Goal: Task Accomplishment & Management: Complete application form

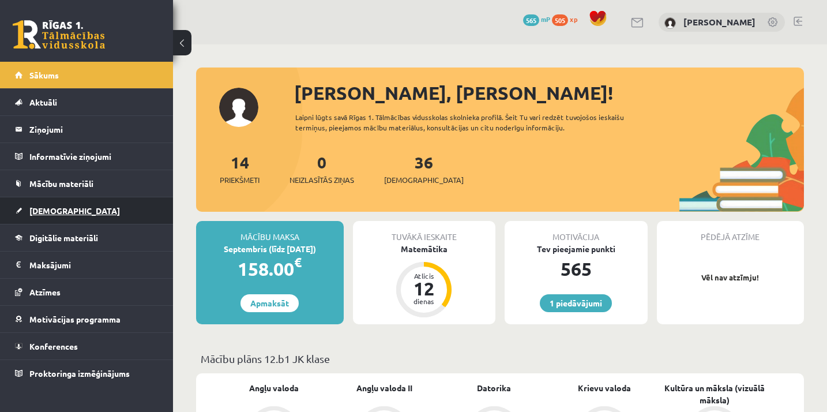
click at [44, 211] on span "[DEMOGRAPHIC_DATA]" at bounding box center [74, 210] width 91 height 10
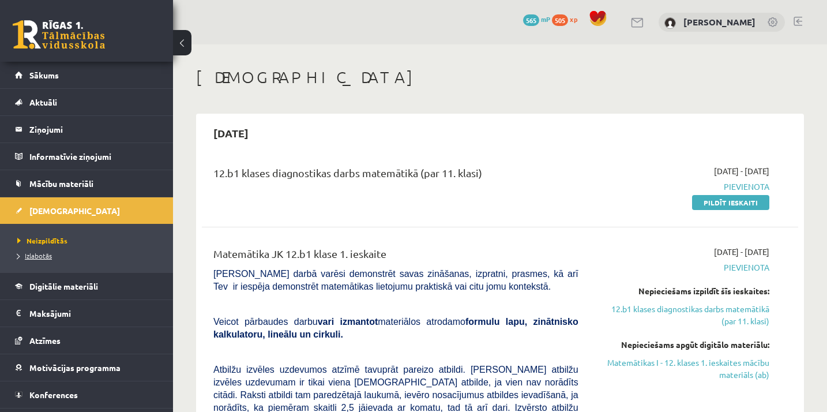
click at [38, 257] on span "Izlabotās" at bounding box center [34, 255] width 35 height 9
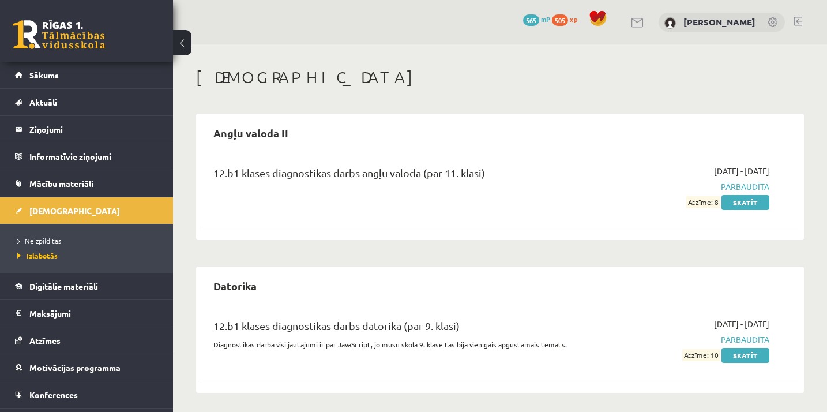
click at [81, 289] on span "Digitālie materiāli" at bounding box center [63, 286] width 69 height 10
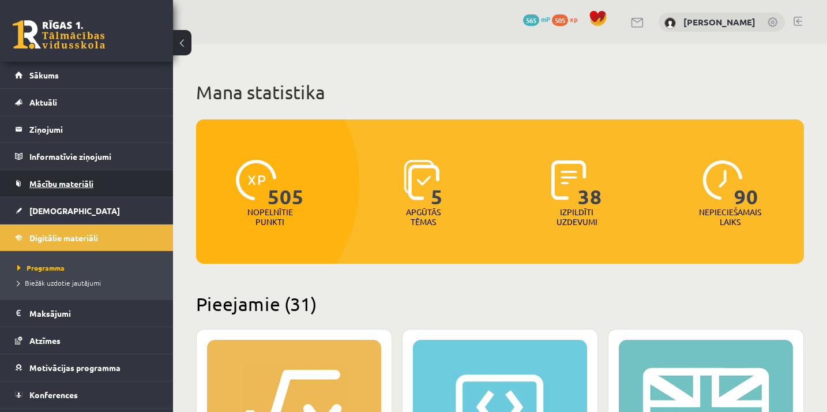
click at [63, 183] on span "Mācību materiāli" at bounding box center [61, 183] width 64 height 10
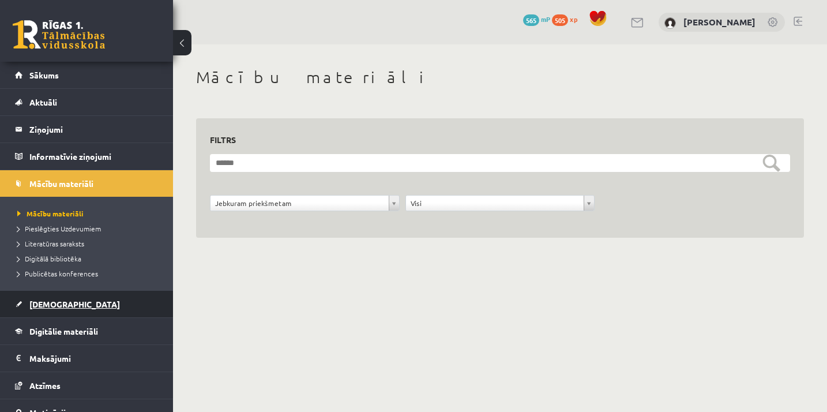
click at [42, 303] on span "[DEMOGRAPHIC_DATA]" at bounding box center [74, 304] width 91 height 10
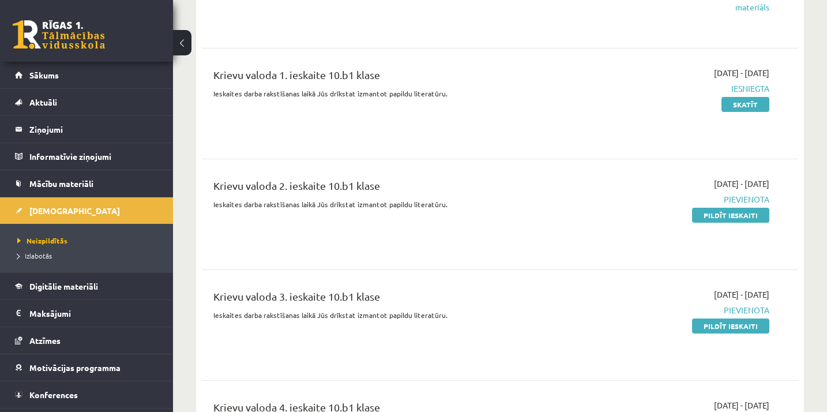
scroll to position [3129, 0]
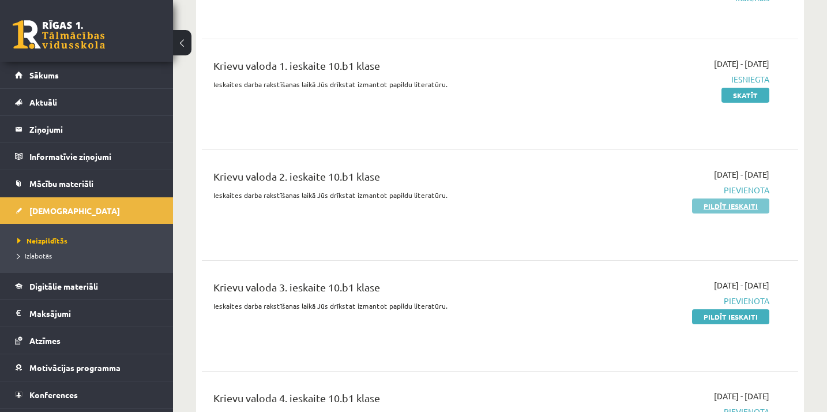
click at [739, 198] on link "Pildīt ieskaiti" at bounding box center [730, 205] width 77 height 15
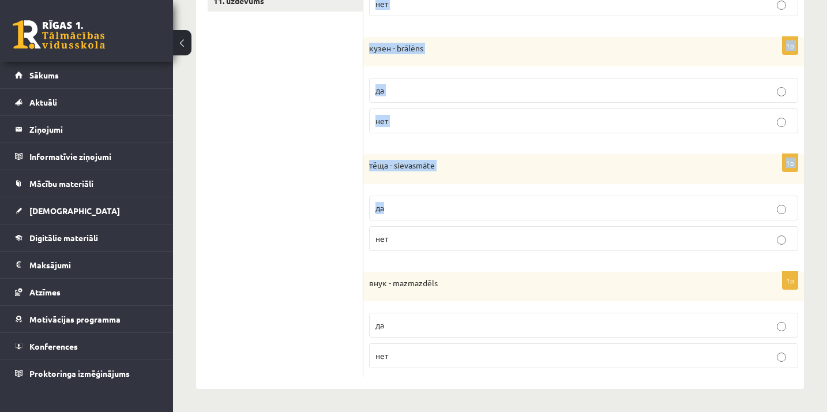
scroll to position [495, 0]
drag, startPoint x: 368, startPoint y: 142, endPoint x: 427, endPoint y: 387, distance: 251.7
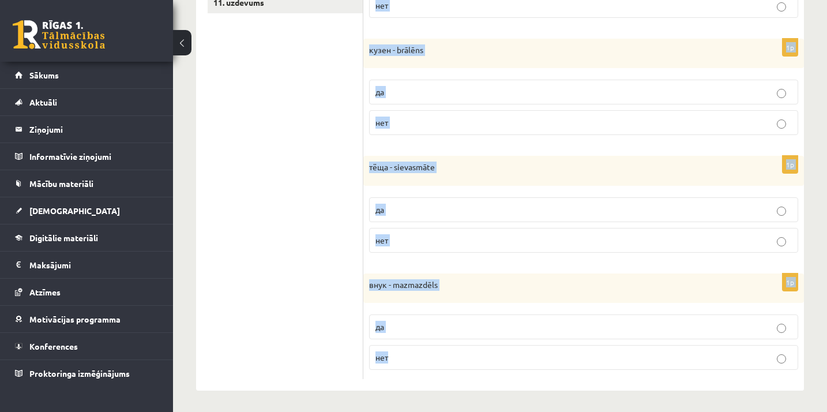
click at [419, 305] on div "1p внук - mazmazdēls да нет" at bounding box center [583, 326] width 441 height 106
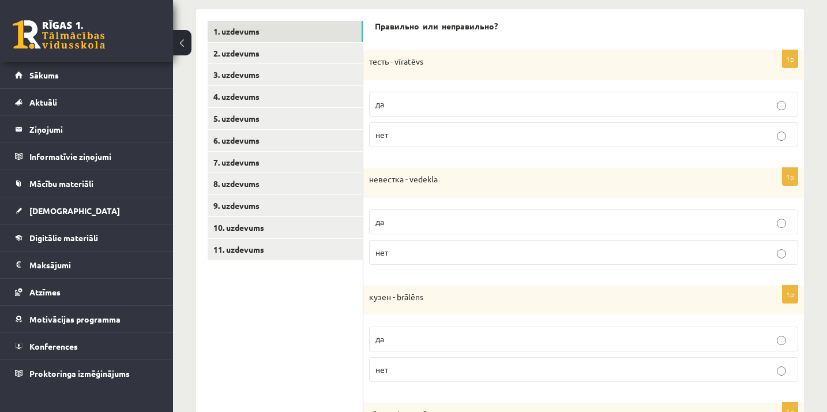
scroll to position [239, 0]
click at [365, 57] on div "тесть - vīratēvs" at bounding box center [583, 65] width 441 height 30
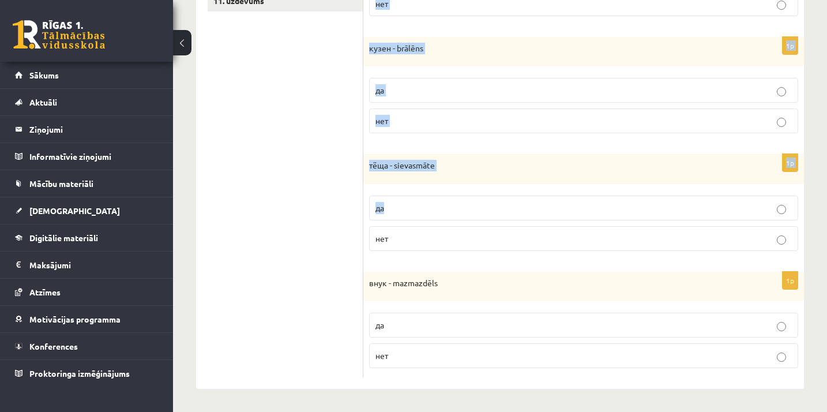
scroll to position [485, 0]
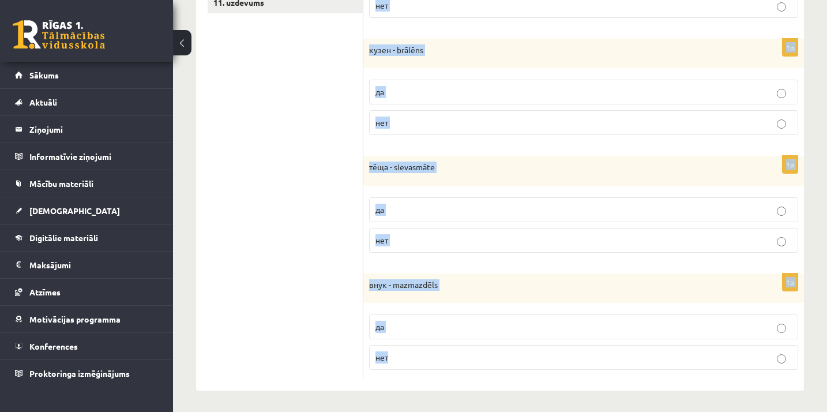
drag, startPoint x: 370, startPoint y: 59, endPoint x: 538, endPoint y: 373, distance: 355.9
click at [538, 373] on form "Правильно или неправильно? 1p тесть - vīratēvs да нет 1p невестка - vedekla да …" at bounding box center [584, 77] width 418 height 606
click at [519, 204] on p "да" at bounding box center [584, 210] width 417 height 12
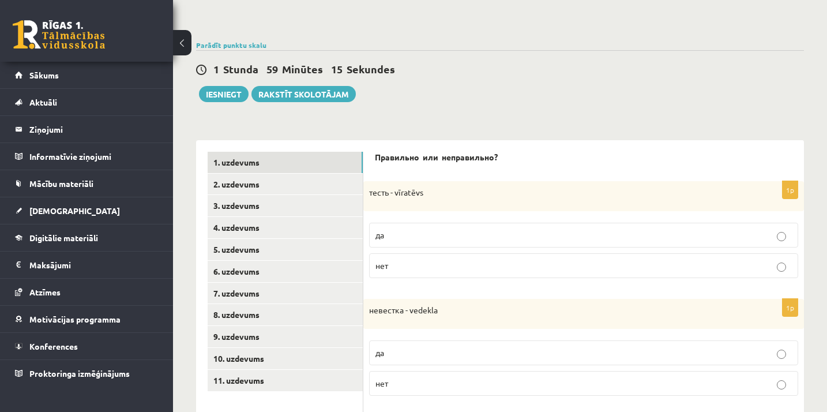
scroll to position [97, 0]
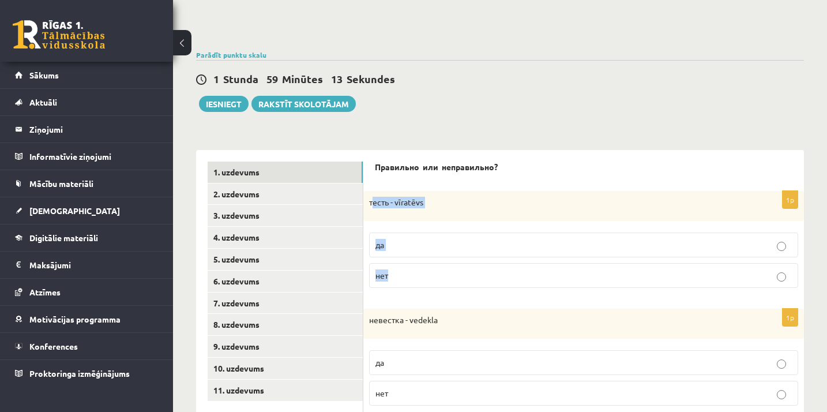
drag, startPoint x: 372, startPoint y: 205, endPoint x: 485, endPoint y: 253, distance: 123.0
click at [490, 264] on div "1p тесть - vīratēvs да нет" at bounding box center [583, 244] width 441 height 106
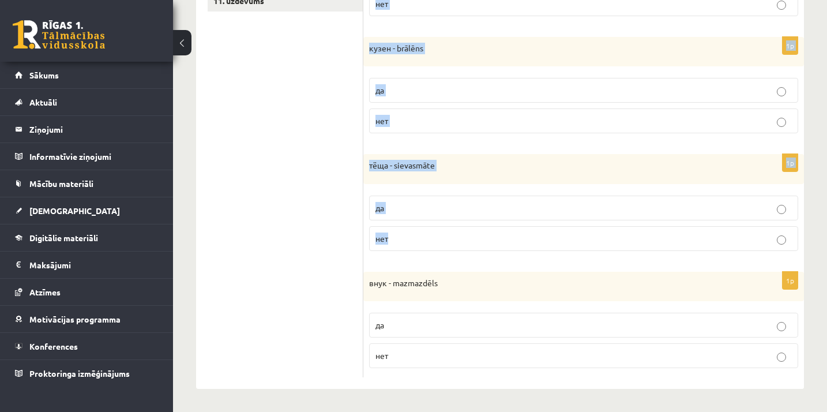
scroll to position [485, 0]
drag, startPoint x: 369, startPoint y: 198, endPoint x: 493, endPoint y: 271, distance: 144.0
click at [493, 266] on form "Правильно или неправильно? 1p тесть - vīratēvs да нет 1p невестка - vedekla да …" at bounding box center [584, 77] width 418 height 606
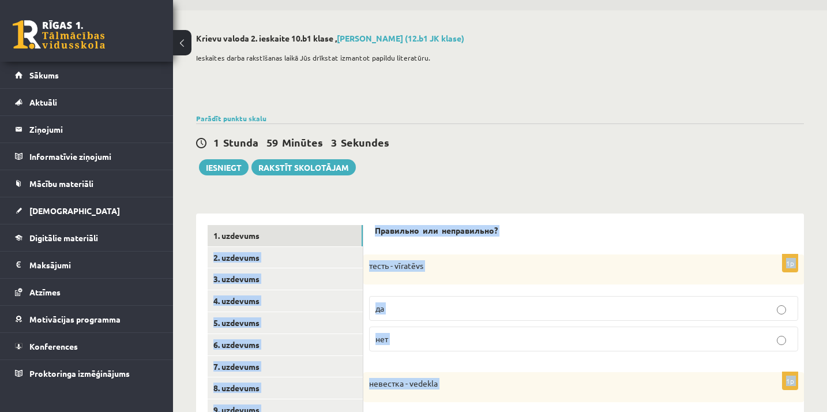
scroll to position [33, 0]
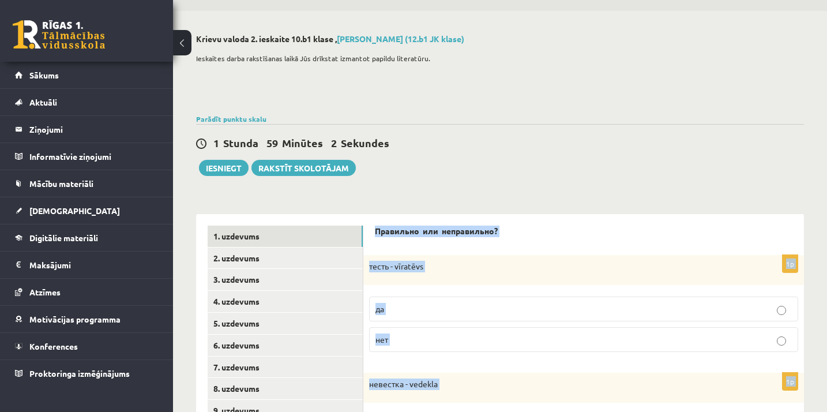
drag, startPoint x: 402, startPoint y: 362, endPoint x: 376, endPoint y: 223, distance: 141.4
copy form "Правильно или неправильно? 1p тесть - vīratēvs да нет 1p невестка - vedekla да …"
click at [459, 122] on div "Parādīt punktu skalu Atzīme No Līdz 1 0 17 2 18 26 3 27 35 4 36 44 5 45 52 6 53…" at bounding box center [500, 119] width 608 height 10
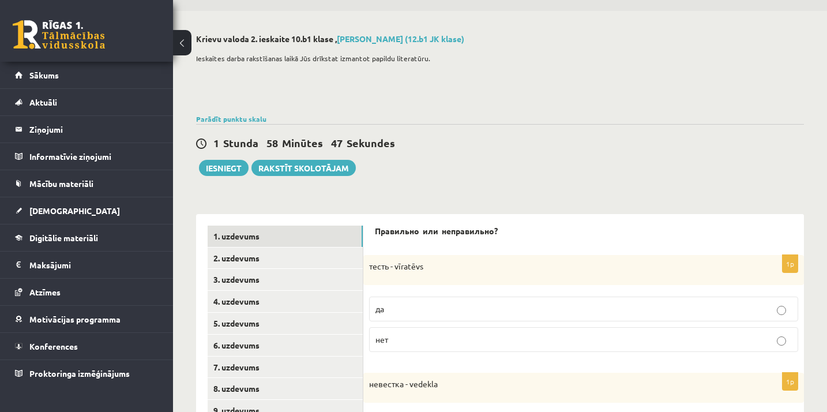
click at [514, 302] on label "да" at bounding box center [583, 309] width 429 height 25
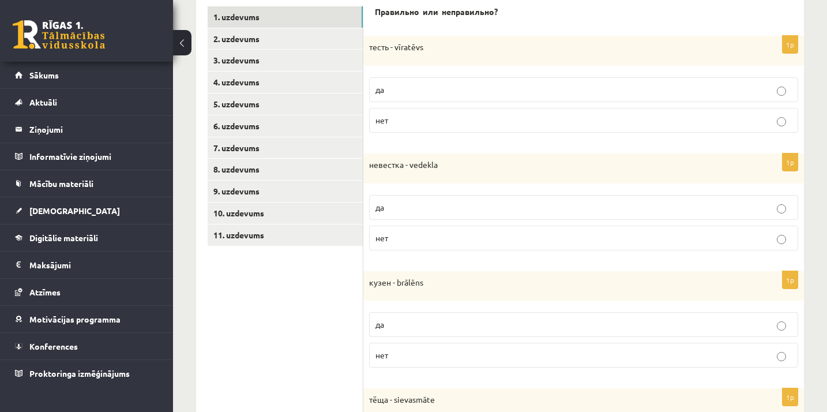
scroll to position [270, 0]
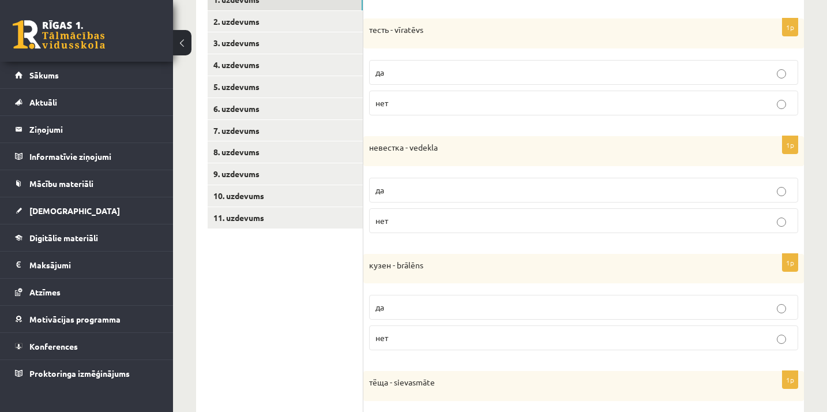
click at [637, 198] on label "да" at bounding box center [583, 190] width 429 height 25
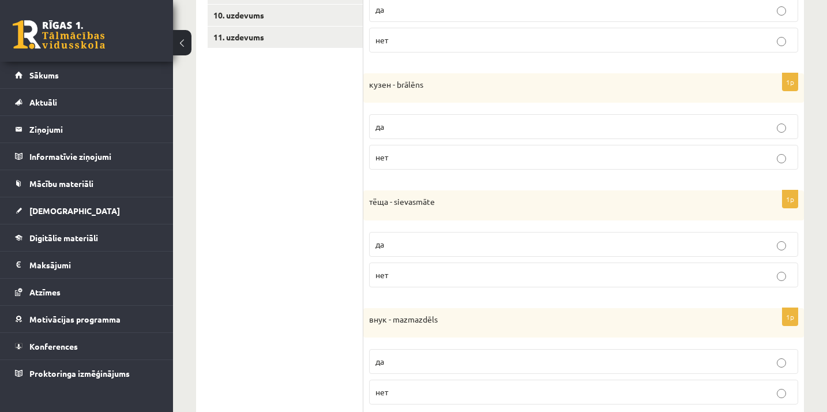
scroll to position [453, 0]
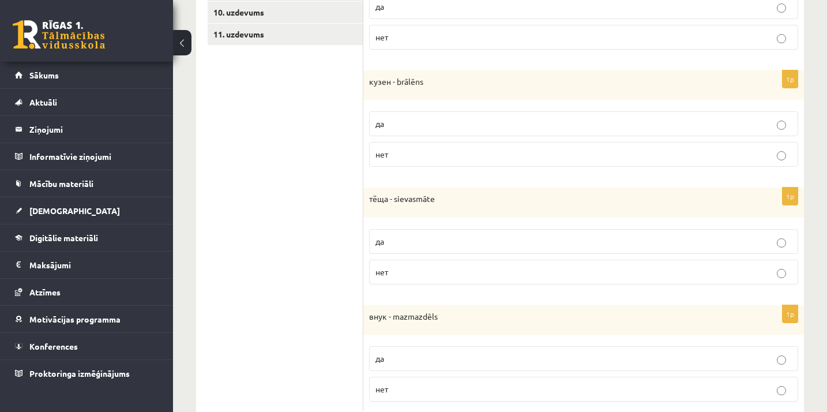
click at [612, 125] on p "да" at bounding box center [584, 124] width 417 height 12
click at [605, 233] on label "да" at bounding box center [583, 241] width 429 height 25
click at [556, 398] on label "нет" at bounding box center [583, 389] width 429 height 25
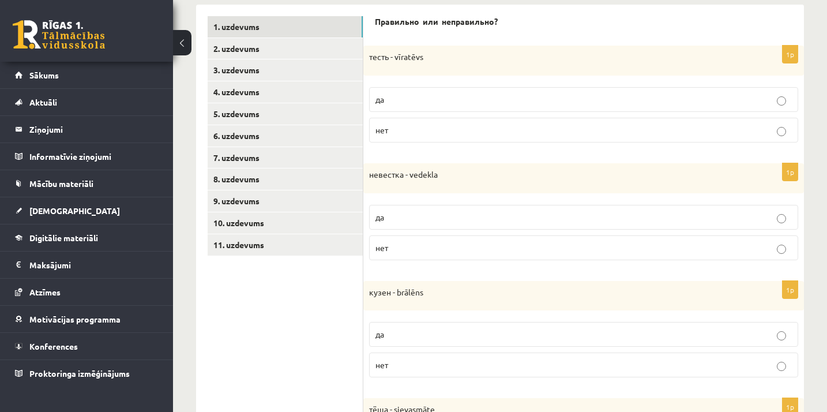
scroll to position [240, 0]
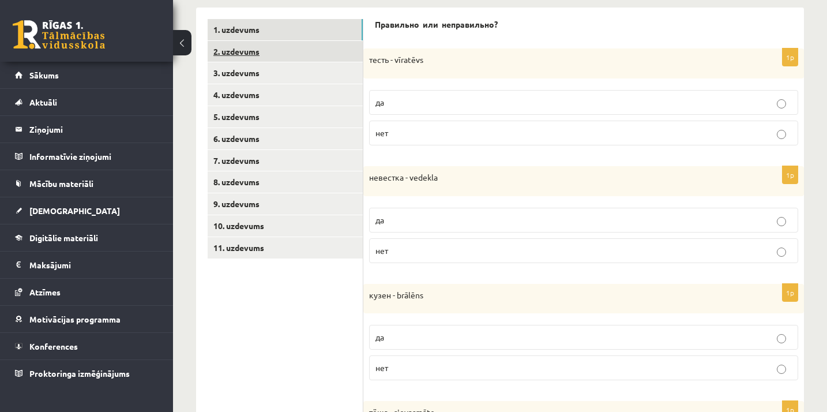
click at [320, 49] on link "2. uzdevums" at bounding box center [285, 51] width 155 height 21
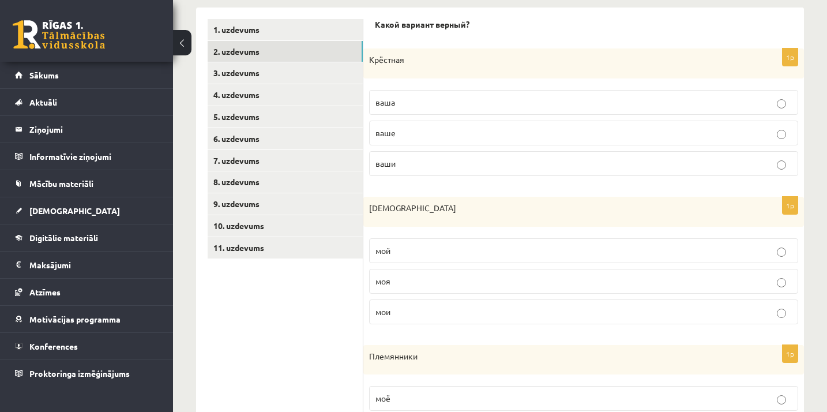
click at [397, 105] on p "ваша" at bounding box center [584, 102] width 417 height 12
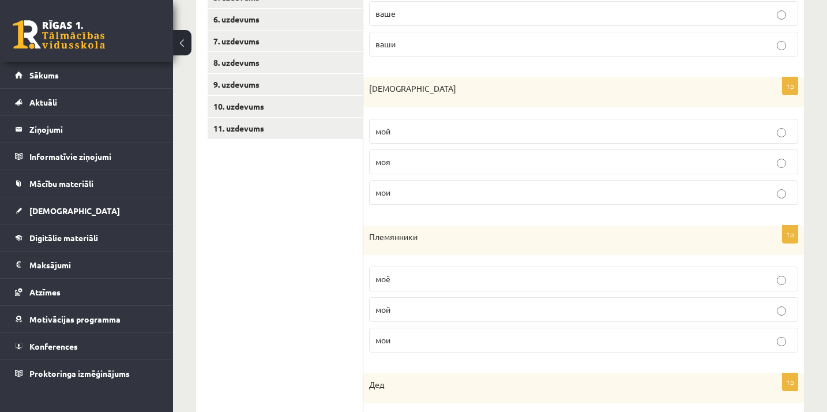
scroll to position [369, 0]
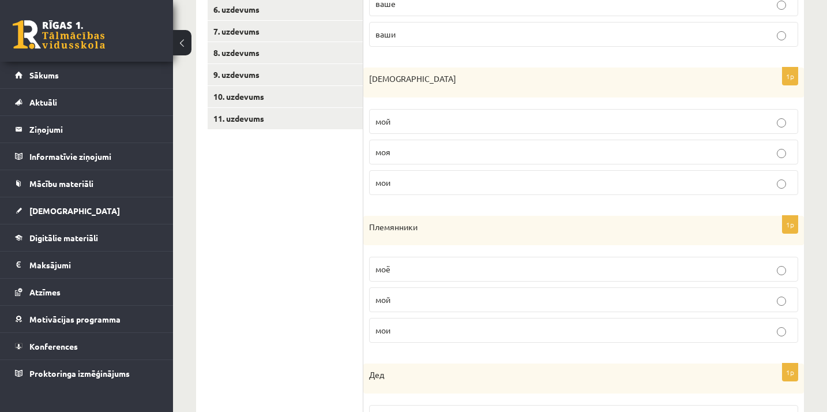
click at [418, 148] on p "моя" at bounding box center [584, 152] width 417 height 12
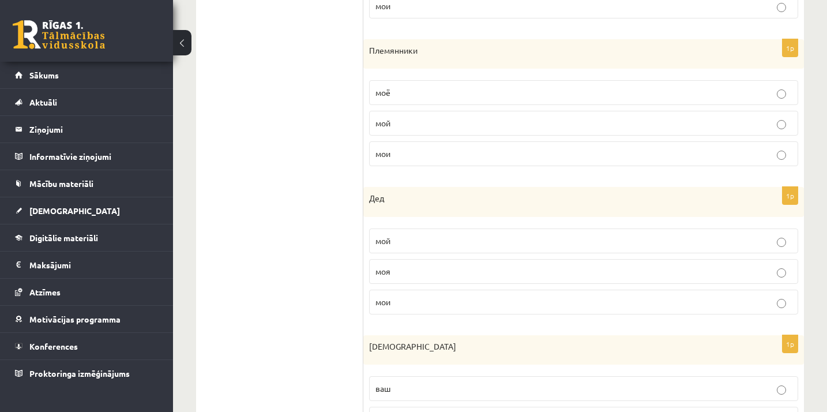
scroll to position [549, 0]
click at [414, 150] on p "мои" at bounding box center [584, 151] width 417 height 12
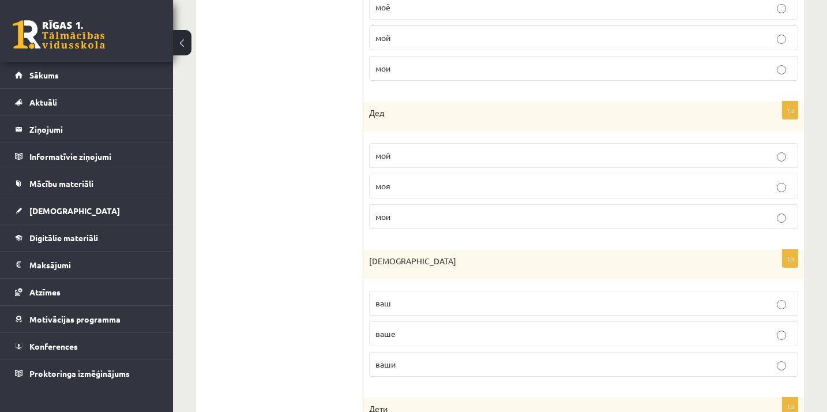
scroll to position [633, 0]
click at [407, 148] on p "мой" at bounding box center [584, 153] width 417 height 12
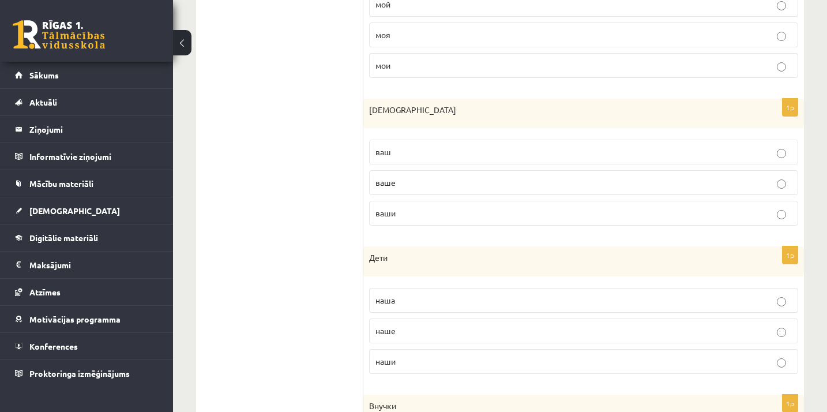
click at [403, 153] on p "ваш" at bounding box center [584, 152] width 417 height 12
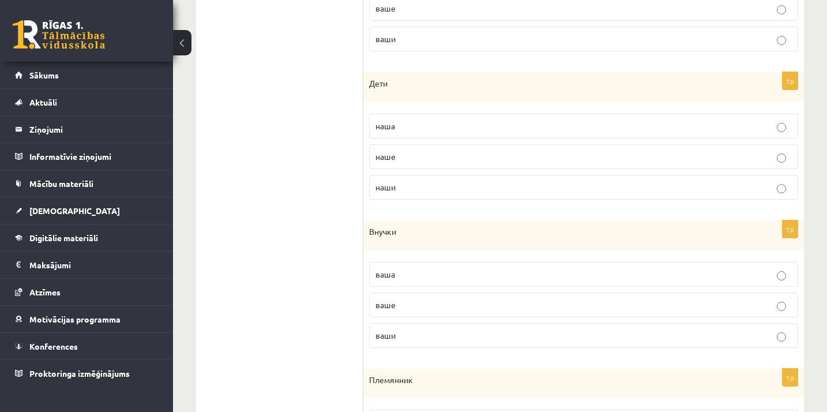
scroll to position [958, 0]
click at [406, 187] on p "наши" at bounding box center [584, 185] width 417 height 12
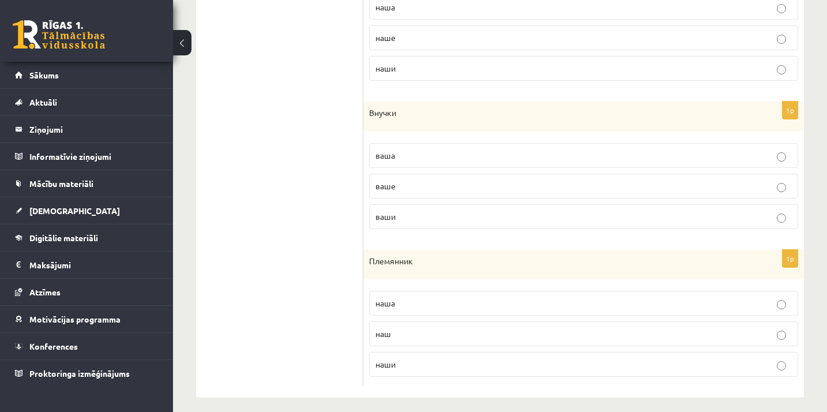
scroll to position [1082, 0]
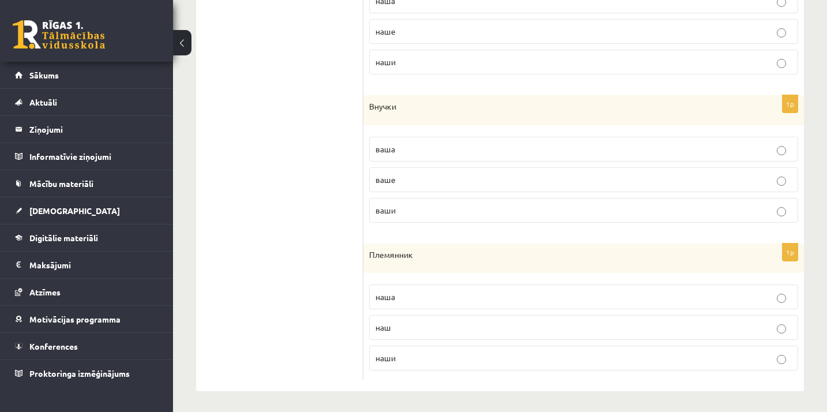
click at [413, 219] on label "ваши" at bounding box center [583, 210] width 429 height 25
click at [412, 209] on p "ваши" at bounding box center [584, 210] width 417 height 12
click at [407, 361] on p "наши" at bounding box center [584, 358] width 417 height 12
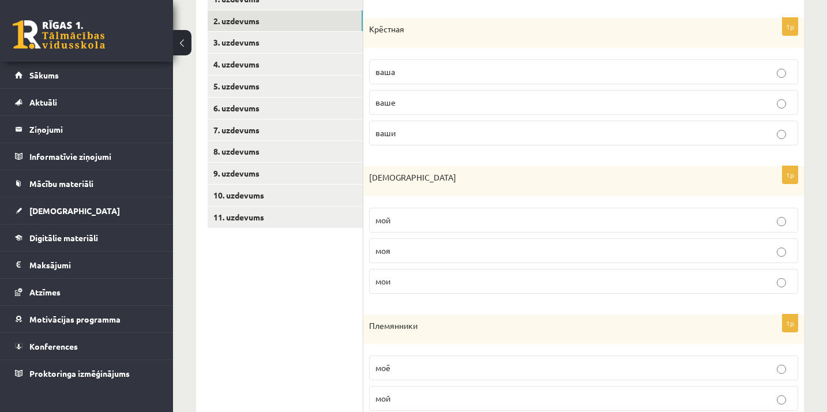
scroll to position [261, 0]
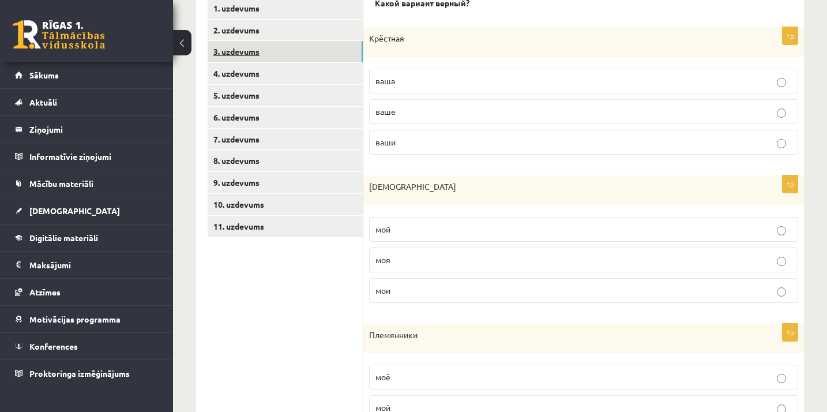
click at [286, 43] on link "3. uzdevums" at bounding box center [285, 51] width 155 height 21
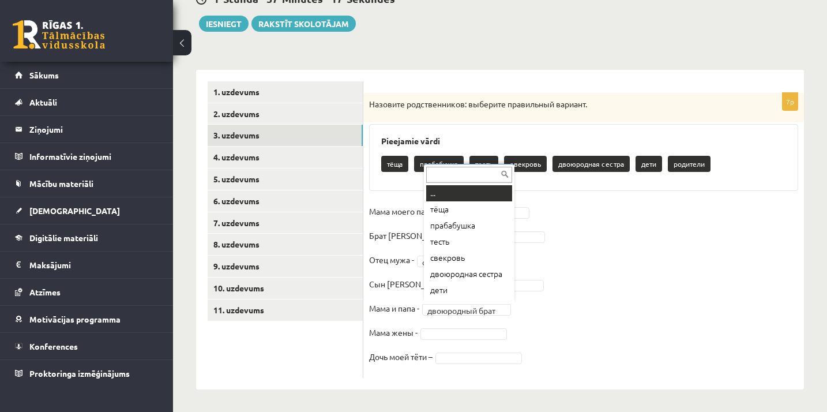
scroll to position [14, 0]
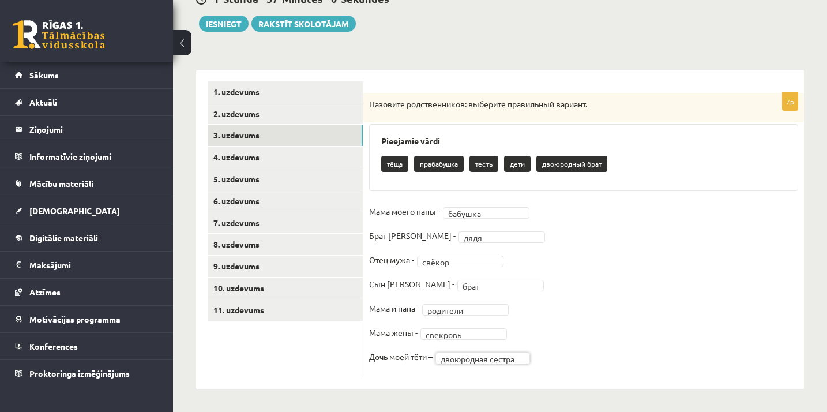
click at [794, 271] on fieldset "**********" at bounding box center [583, 287] width 429 height 170
click at [317, 161] on link "4. uzdevums" at bounding box center [285, 157] width 155 height 21
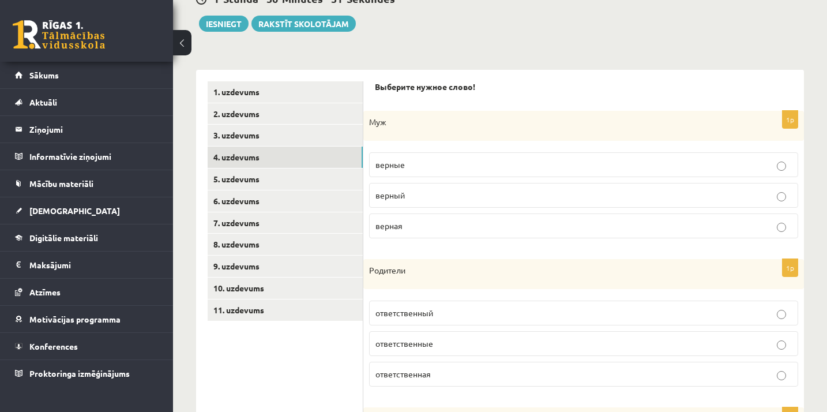
click at [419, 191] on p "верный" at bounding box center [584, 195] width 417 height 12
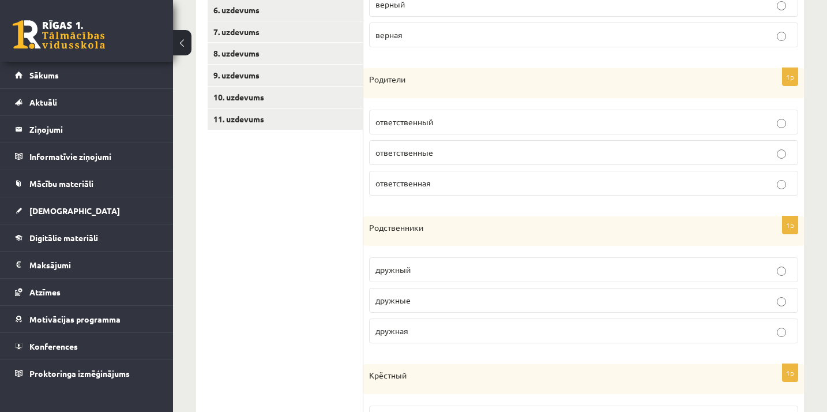
scroll to position [373, 0]
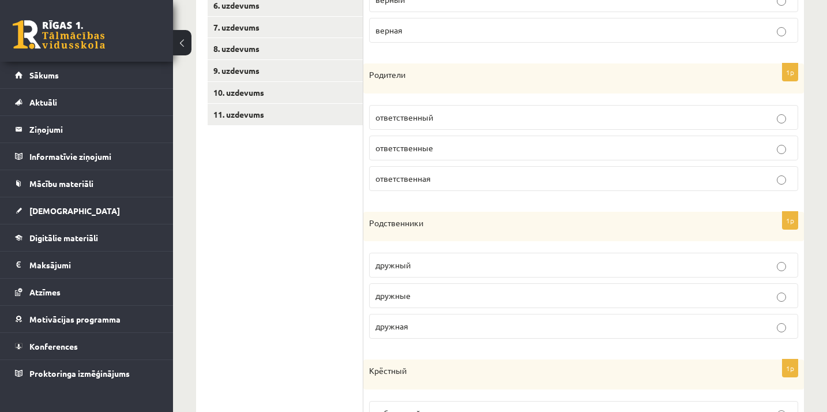
click at [486, 151] on p "ответственные" at bounding box center [584, 148] width 417 height 12
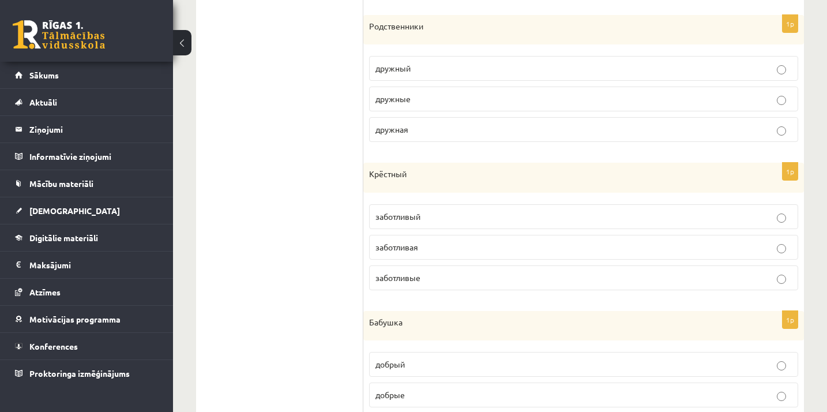
scroll to position [573, 0]
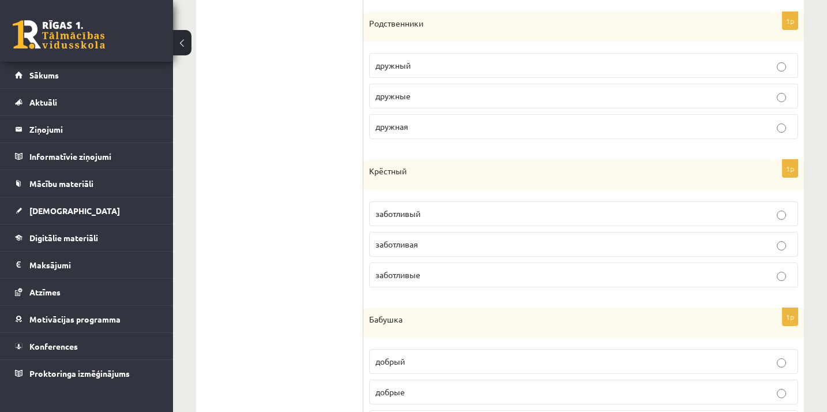
click at [437, 102] on label "дружные" at bounding box center [583, 96] width 429 height 25
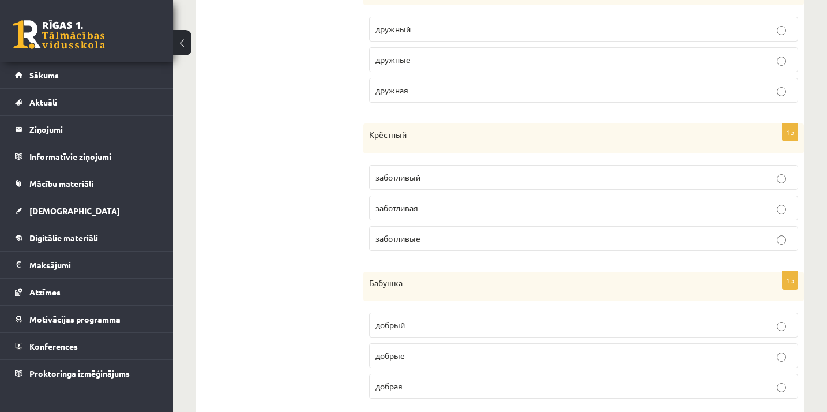
scroll to position [642, 0]
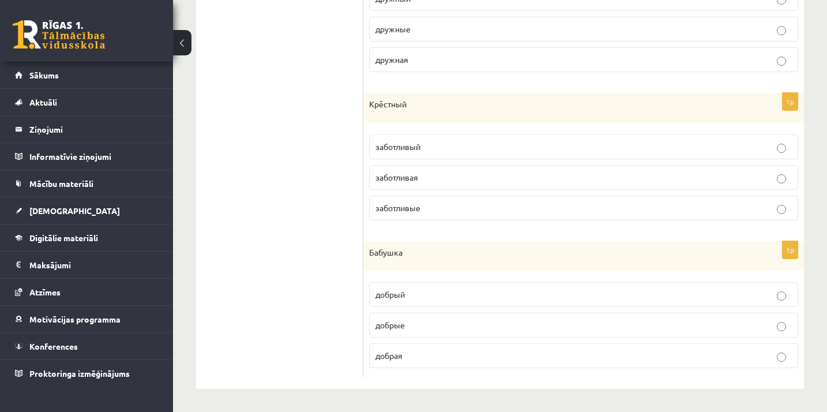
click at [419, 146] on span "заботливый" at bounding box center [398, 146] width 45 height 10
click at [426, 358] on label "добрая" at bounding box center [583, 355] width 429 height 25
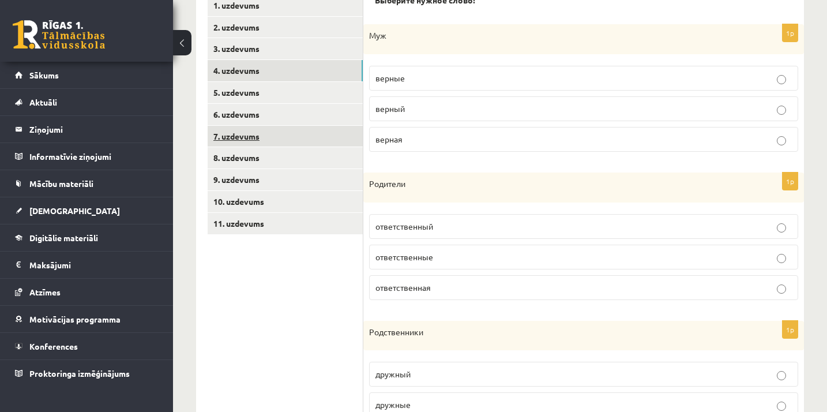
scroll to position [260, 0]
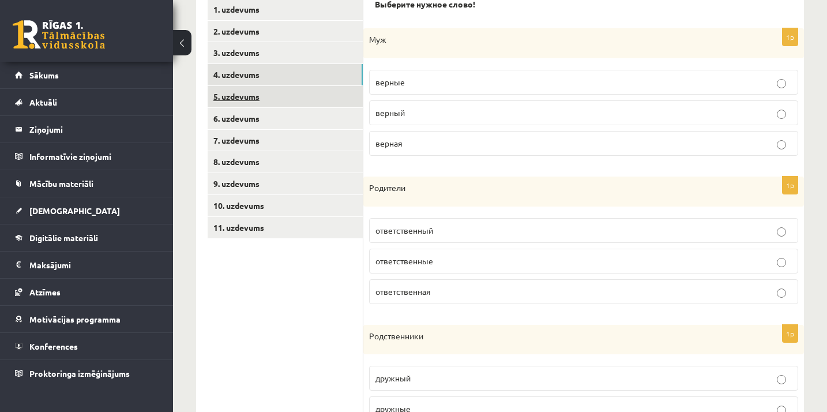
click at [262, 88] on link "5. uzdevums" at bounding box center [285, 96] width 155 height 21
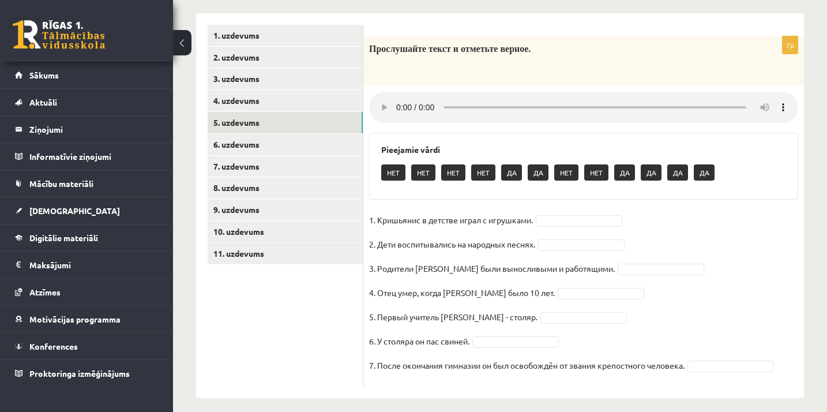
scroll to position [230, 0]
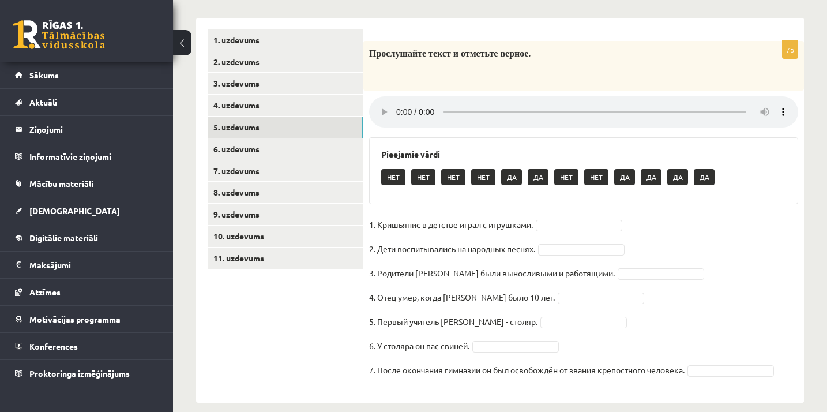
click at [399, 104] on audio at bounding box center [583, 111] width 429 height 31
click at [788, 106] on audio at bounding box center [583, 111] width 429 height 31
click at [399, 107] on audio at bounding box center [583, 111] width 429 height 31
click at [452, 103] on audio at bounding box center [583, 111] width 429 height 31
click at [397, 105] on audio at bounding box center [583, 111] width 429 height 31
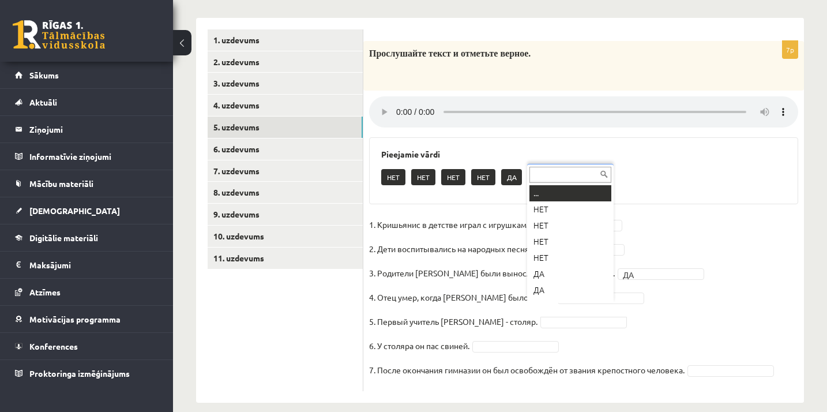
scroll to position [14, 0]
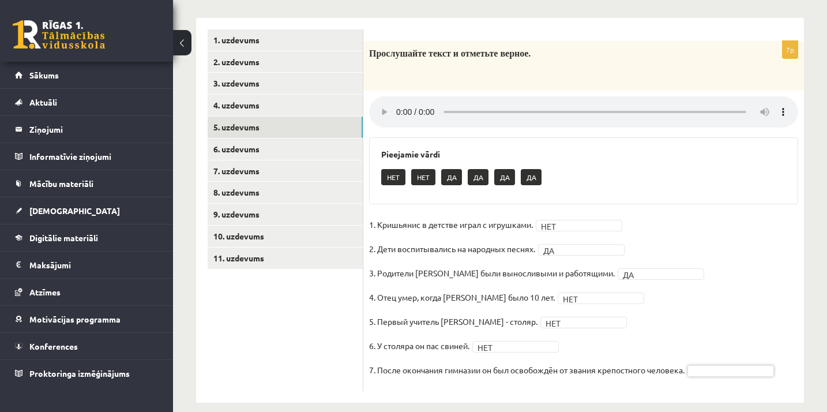
click at [560, 316] on fieldset "1. Кришьянис в детстве играл с игрушками. НЕТ *** 2. Дети воспитывались на наро…" at bounding box center [583, 301] width 429 height 170
click at [494, 326] on fieldset "1. Кришьянис в детстве играл с игрушками. НЕТ *** 2. Дети воспитывались на наро…" at bounding box center [583, 301] width 429 height 170
click at [395, 101] on audio at bounding box center [583, 111] width 429 height 31
click at [296, 147] on link "6. uzdevums" at bounding box center [285, 148] width 155 height 21
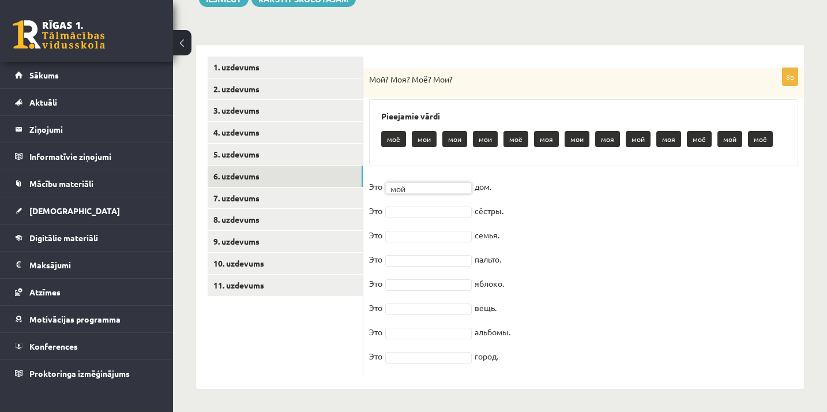
scroll to position [202, 0]
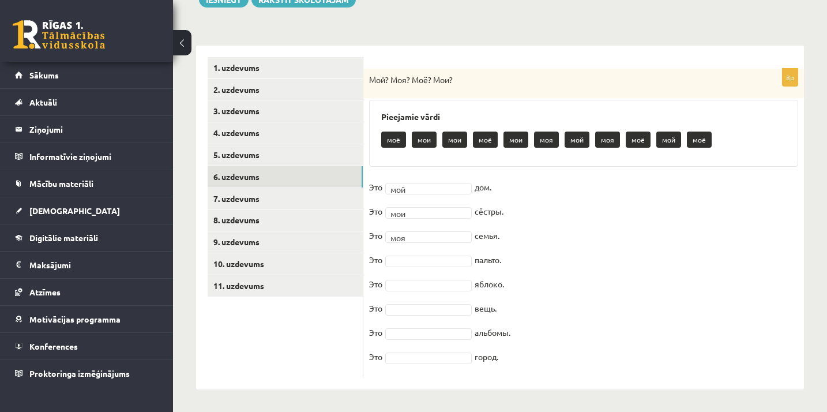
click at [426, 265] on fieldset "Это мой *** дом. Это мои *** сёстры. Это моя *** семья. Это пальто. Это яблоко.…" at bounding box center [583, 275] width 429 height 194
click at [442, 290] on fieldset "Это мой *** дом. Это мои *** сёстры. Это моя *** семья. Это моё *** пальто. Это…" at bounding box center [583, 275] width 429 height 194
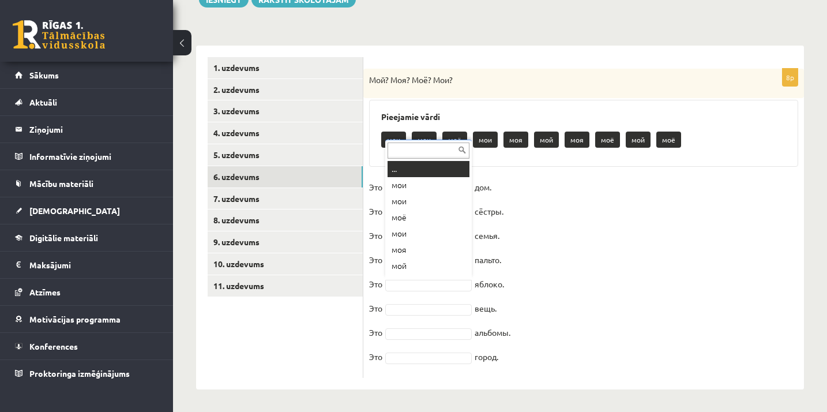
scroll to position [14, 0]
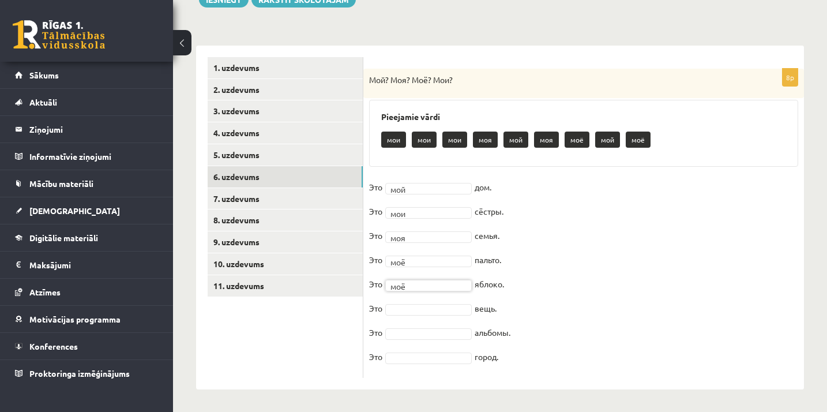
click at [425, 302] on fieldset "Это мой *** дом. Это мои *** сёстры. Это моя *** семья. Это моё *** пальто. Это…" at bounding box center [583, 275] width 429 height 194
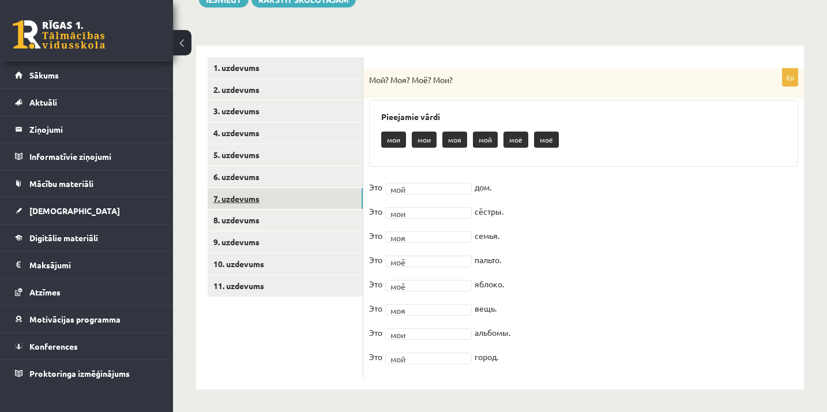
click at [305, 198] on link "7. uzdevums" at bounding box center [285, 198] width 155 height 21
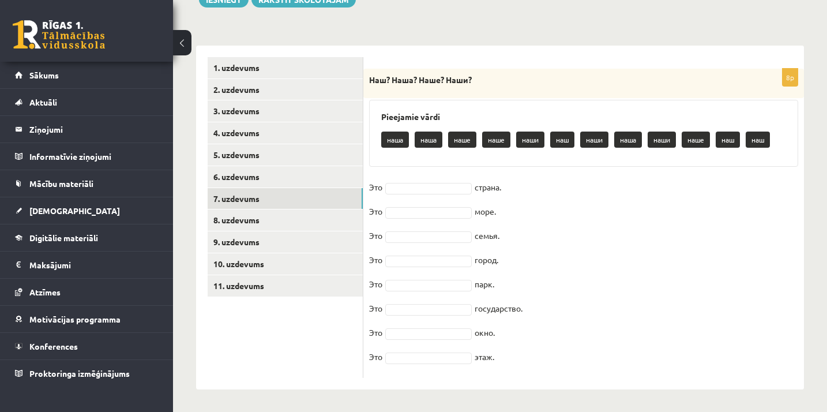
click at [406, 181] on fieldset "Это страна. Это море. Это семья. Это город. Это парк. Это государство. Это окно…" at bounding box center [583, 275] width 429 height 194
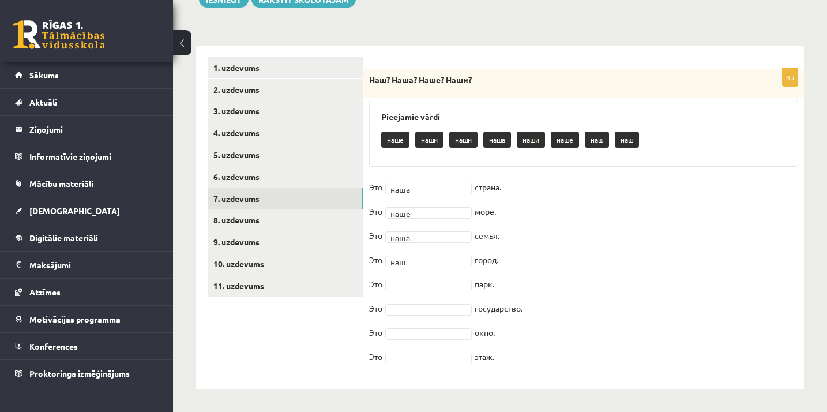
click at [419, 290] on fieldset "Это наша **** страна. Это наше **** море. Это наша **** семья. Это наш *** горо…" at bounding box center [583, 275] width 429 height 194
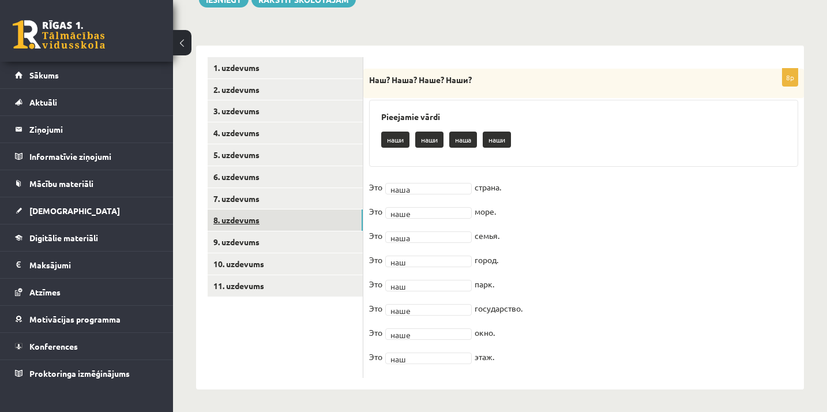
click at [282, 213] on link "8. uzdevums" at bounding box center [285, 219] width 155 height 21
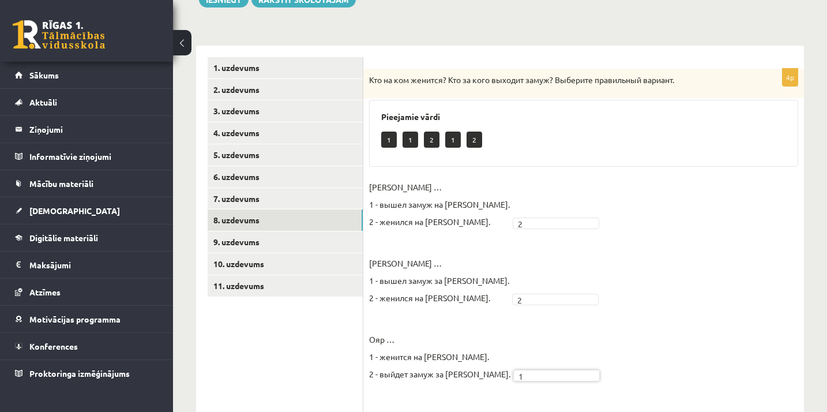
click at [797, 239] on fieldset "Степан … 1 - вышел замуж на Дарье. 2 - женился на Дарье. 2 * Пётр … 1 - вышел з…" at bounding box center [583, 321] width 429 height 287
click at [770, 239] on fieldset "Степан … 1 - вышел замуж на Дарье. 2 - женился на Дарье. 2 * Пётр … 1 - вышел з…" at bounding box center [583, 321] width 429 height 287
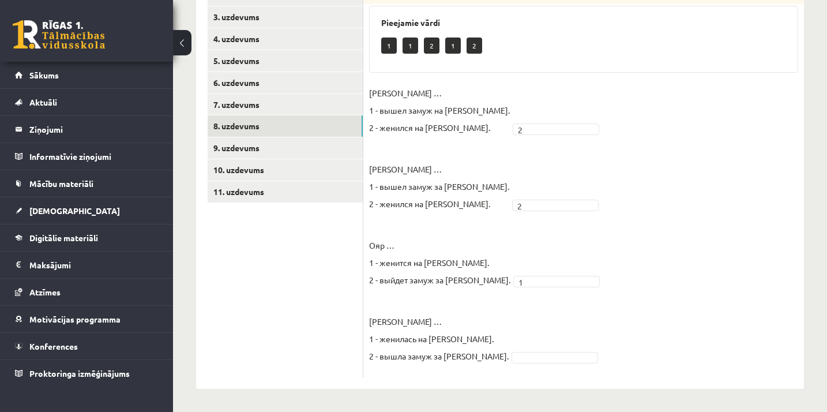
scroll to position [295, 0]
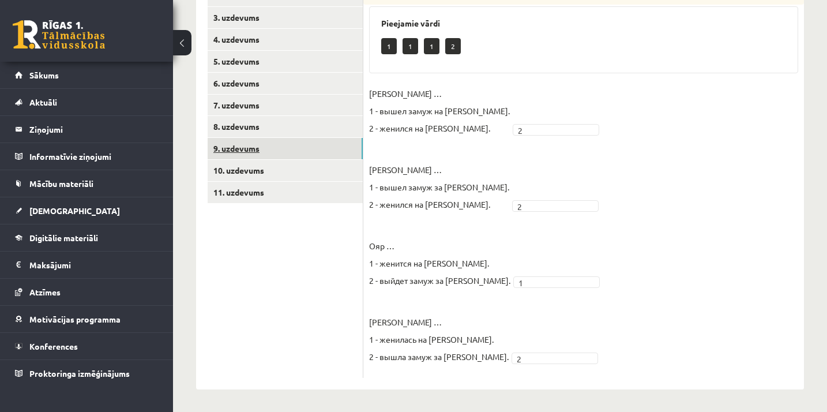
click at [279, 141] on link "9. uzdevums" at bounding box center [285, 148] width 155 height 21
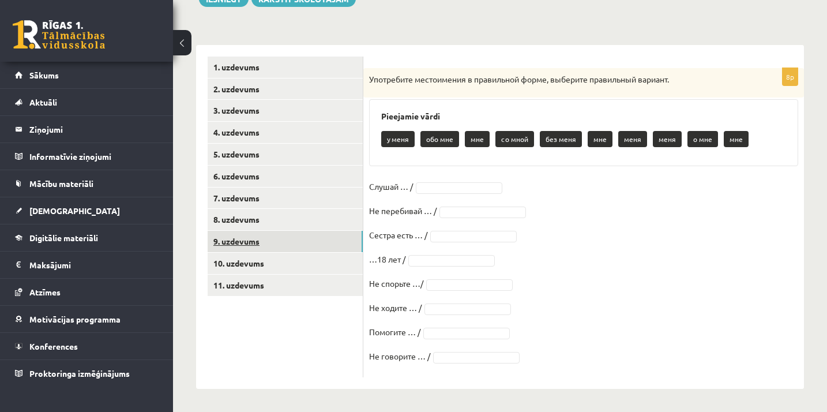
scroll to position [202, 0]
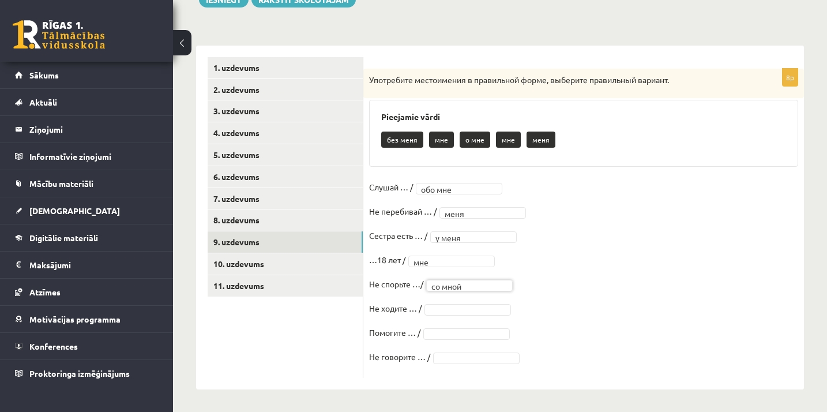
click at [457, 318] on fieldset "Слушай … / обо мне ******* Не перебивай … / меня **** Сестра есть … / у меня **…" at bounding box center [583, 275] width 429 height 194
click at [470, 349] on fieldset "Слушай … / меня **** Не перебивай … / меня **** Сестра есть … / у меня ****** ……" at bounding box center [583, 275] width 429 height 194
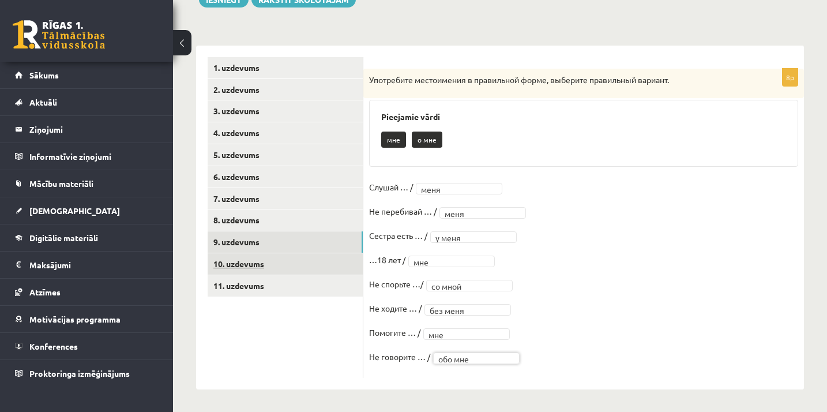
click at [299, 260] on link "10. uzdevums" at bounding box center [285, 263] width 155 height 21
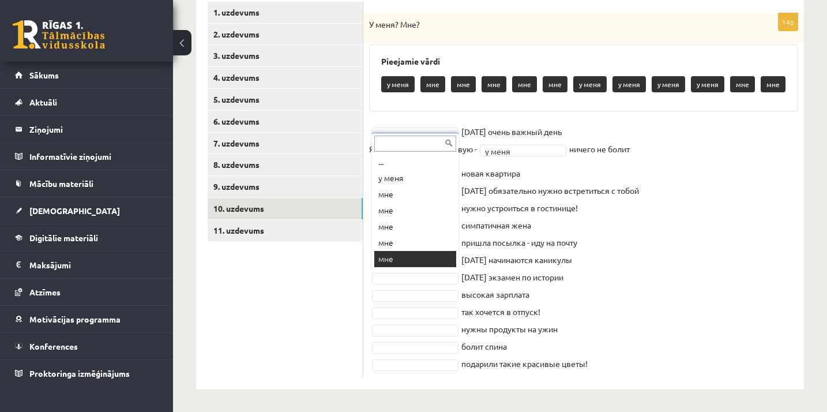
scroll to position [14, 0]
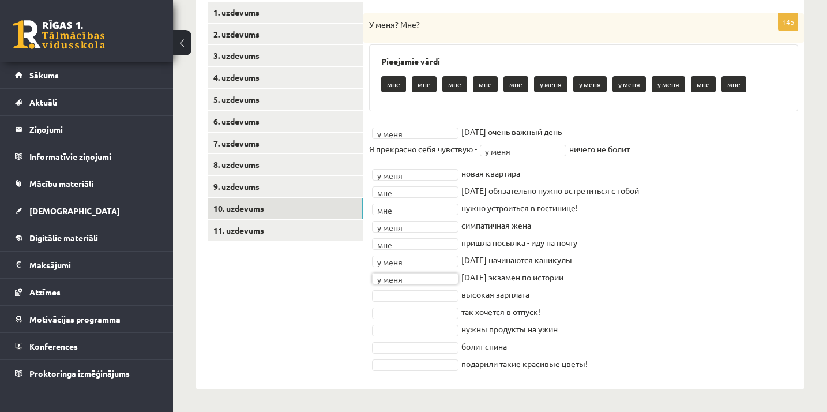
click at [407, 265] on fieldset "у меня ****** завтра очень важный день Я прекрасно себя чувствую - у меня *****…" at bounding box center [583, 247] width 429 height 249
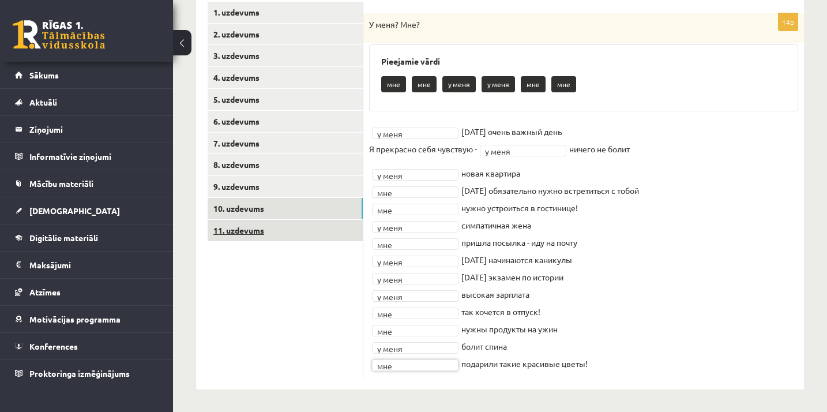
click at [327, 230] on link "11. uzdevums" at bounding box center [285, 230] width 155 height 21
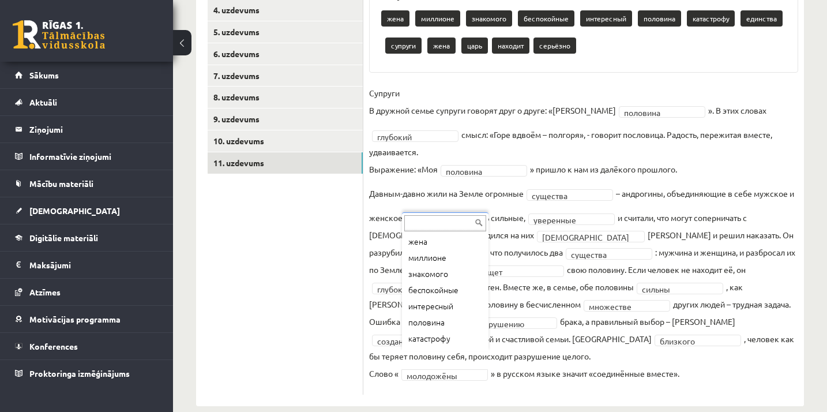
scroll to position [0, 0]
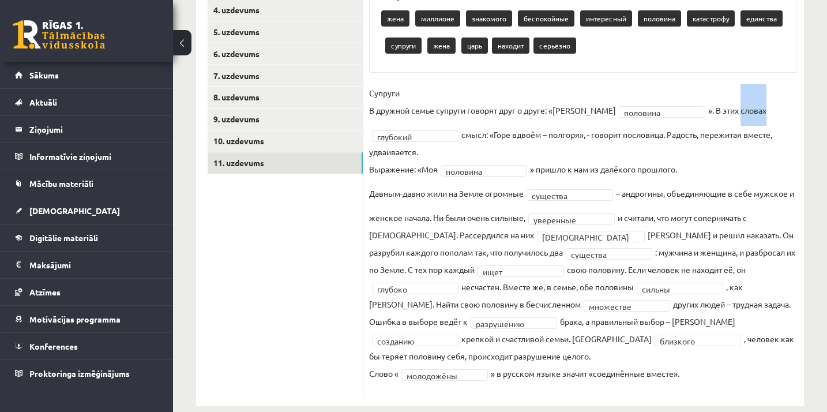
click at [715, 87] on fieldset "Супруги В дружной семье супруги говорят друг о друге: «Моя половина ******** ».…" at bounding box center [583, 236] width 429 height 305
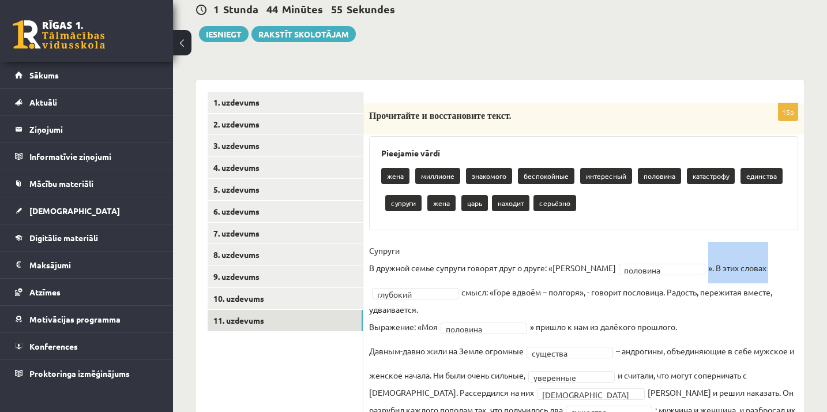
scroll to position [138, 0]
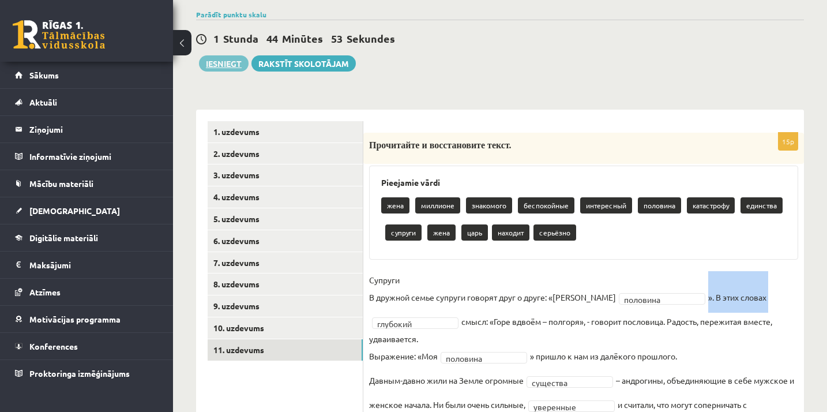
click at [231, 63] on button "Iesniegt" at bounding box center [224, 63] width 50 height 16
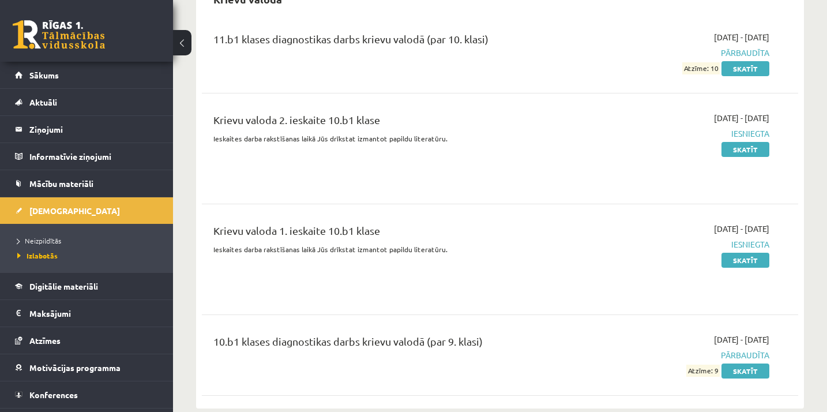
scroll to position [418, 0]
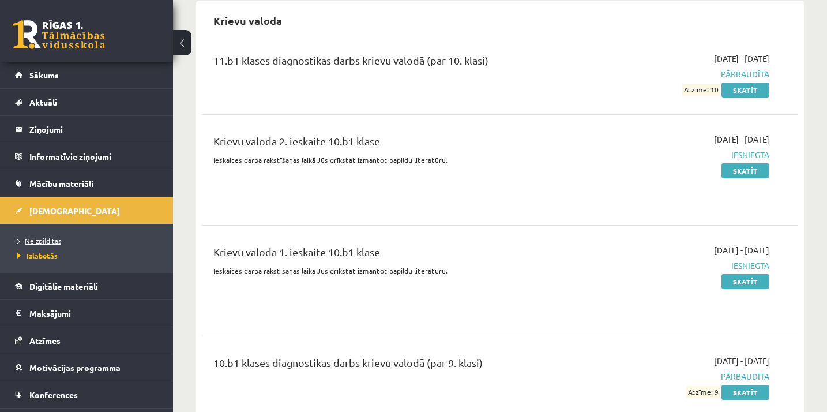
click at [42, 242] on span "Neizpildītās" at bounding box center [39, 240] width 44 height 9
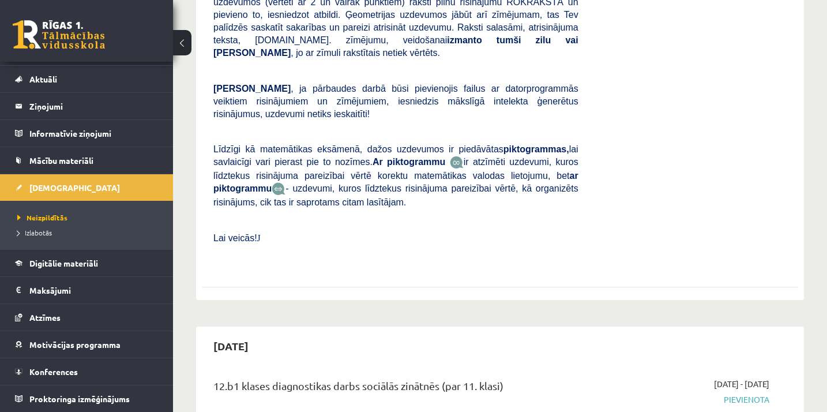
scroll to position [23, 0]
click at [796, 141] on div "Matemātika JK 12.b1 klase 1. ieskaite Pārbaudes darbā varēsi demonstrēt savas z…" at bounding box center [500, 48] width 597 height 464
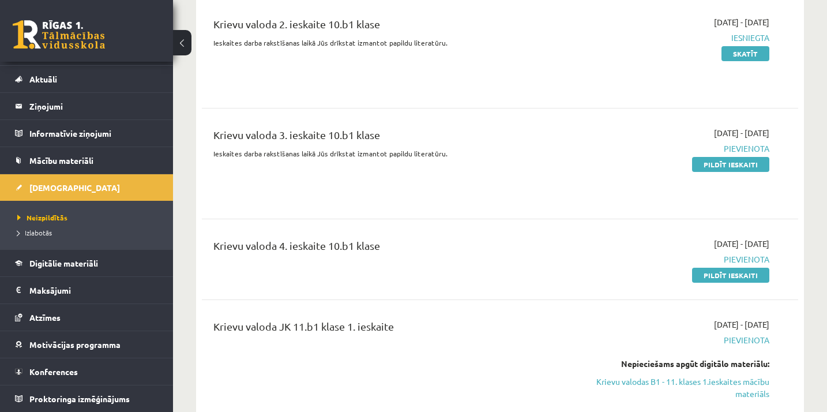
scroll to position [3290, 0]
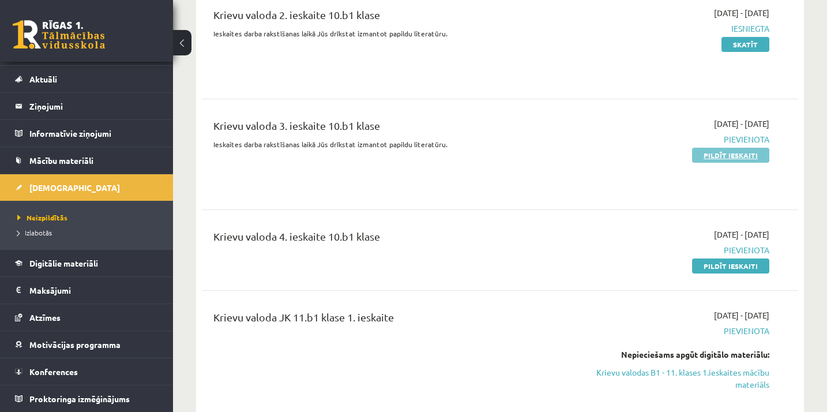
click at [707, 148] on link "Pildīt ieskaiti" at bounding box center [730, 155] width 77 height 15
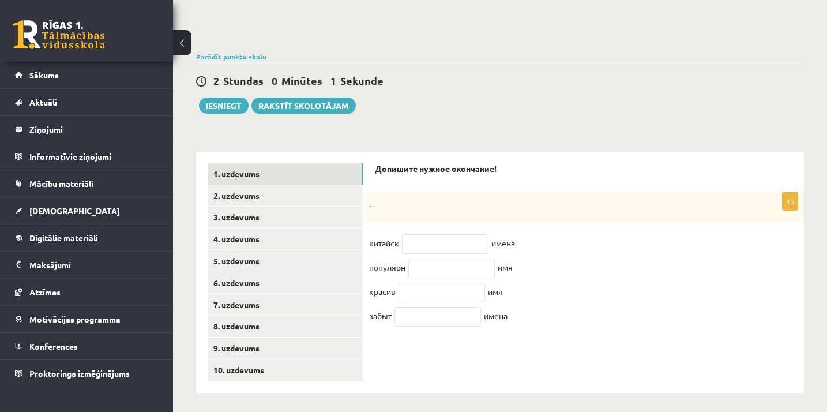
scroll to position [95, 0]
click at [441, 242] on input "text" at bounding box center [445, 245] width 87 height 20
type input "*"
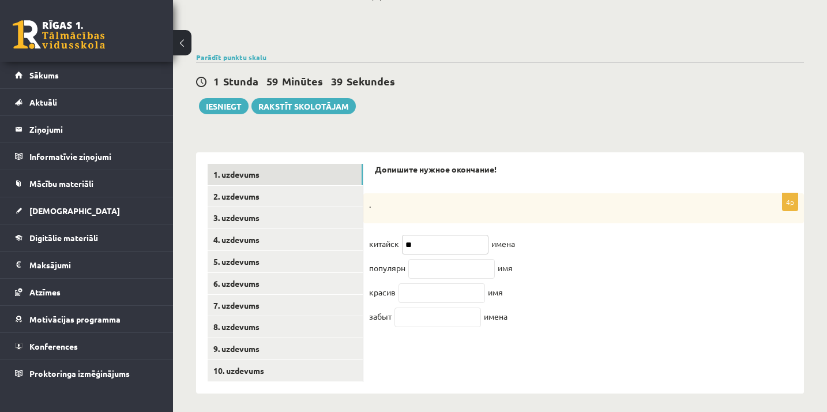
type input "*"
type input "**"
click at [445, 276] on input "text" at bounding box center [451, 269] width 87 height 20
type input "**"
click at [422, 299] on input "text" at bounding box center [442, 293] width 87 height 20
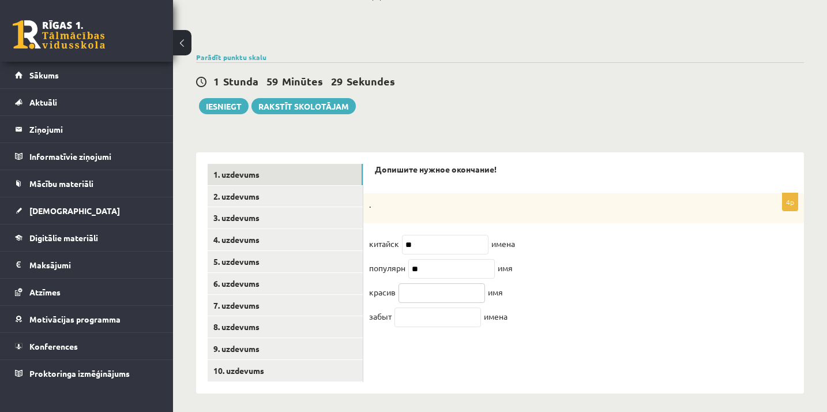
type input "*"
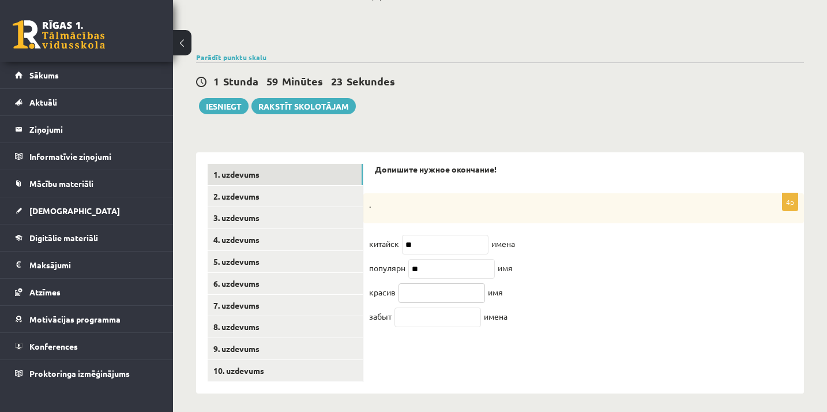
type input "*"
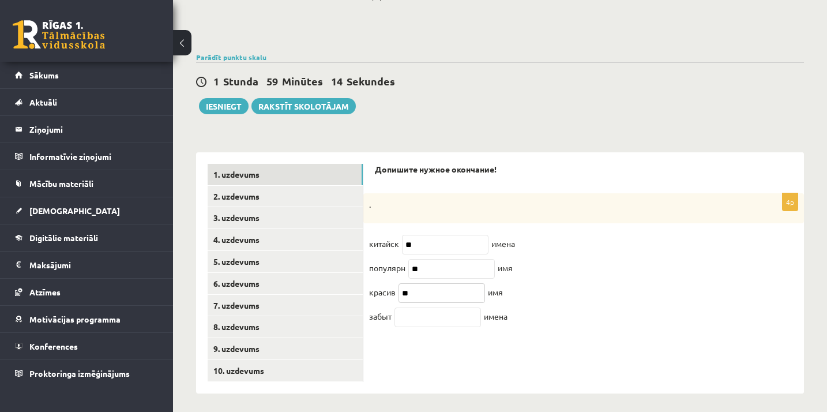
type input "**"
click at [410, 327] on input "text" at bounding box center [438, 317] width 87 height 20
type input "**"
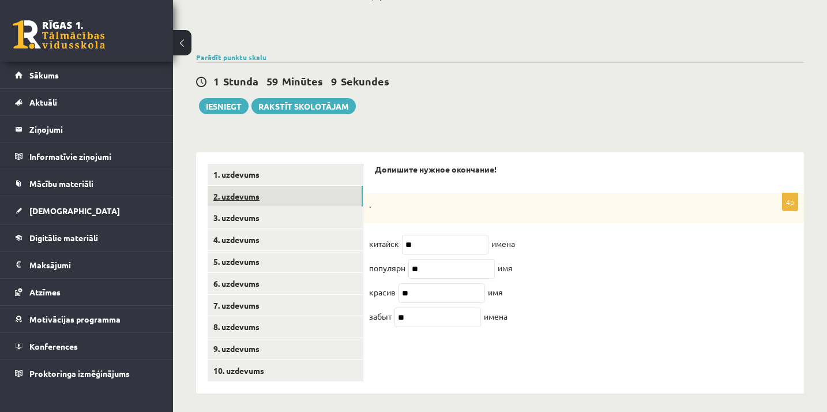
click at [311, 186] on link "2. uzdevums" at bounding box center [285, 196] width 155 height 21
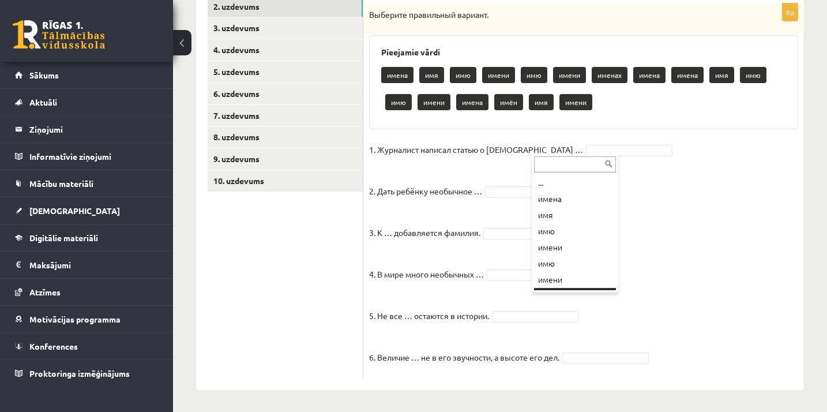
scroll to position [14, 0]
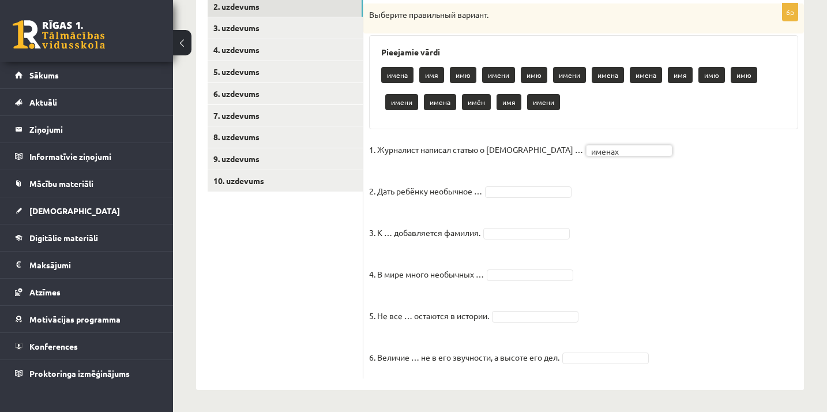
click at [528, 197] on fieldset "1. Журналист написал статью о русских … именах ****** 2. Дать ребёнку необычное…" at bounding box center [583, 257] width 429 height 232
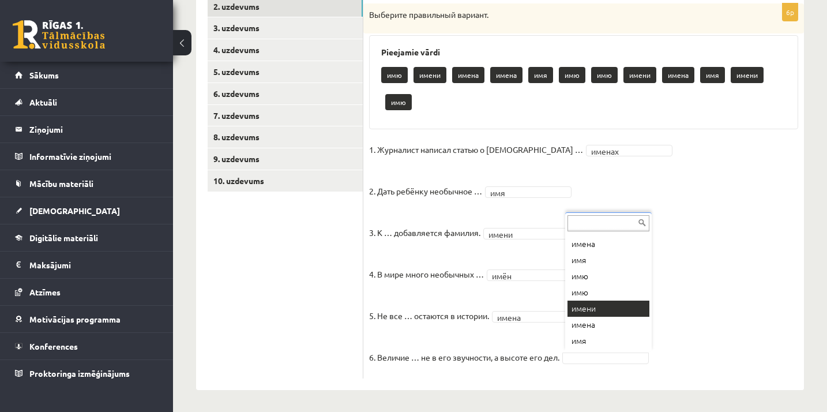
scroll to position [258, 0]
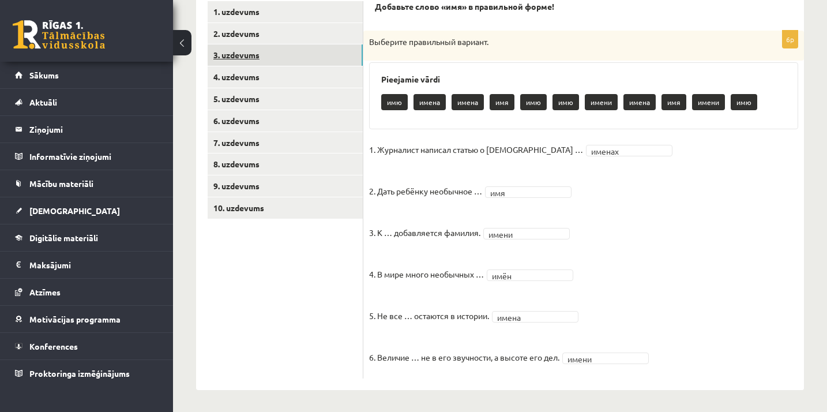
click at [281, 55] on link "3. uzdevums" at bounding box center [285, 54] width 155 height 21
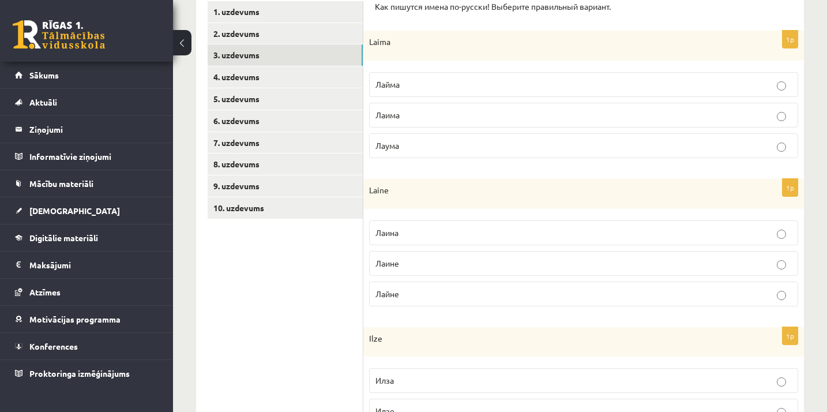
click at [490, 119] on p "Лаима" at bounding box center [584, 115] width 417 height 12
click at [409, 267] on p "Лаине" at bounding box center [584, 263] width 417 height 12
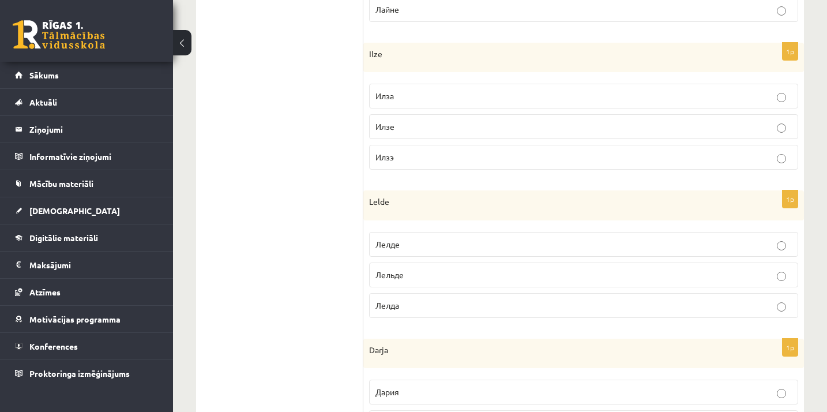
scroll to position [543, 0]
click at [540, 124] on p "Илзе" at bounding box center [584, 126] width 417 height 12
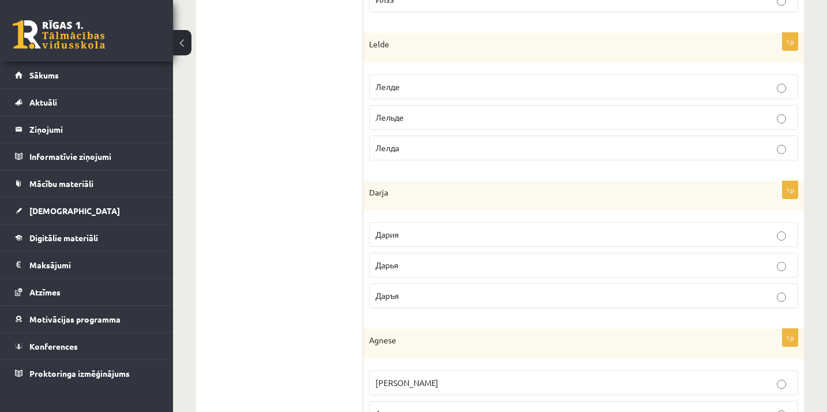
scroll to position [709, 0]
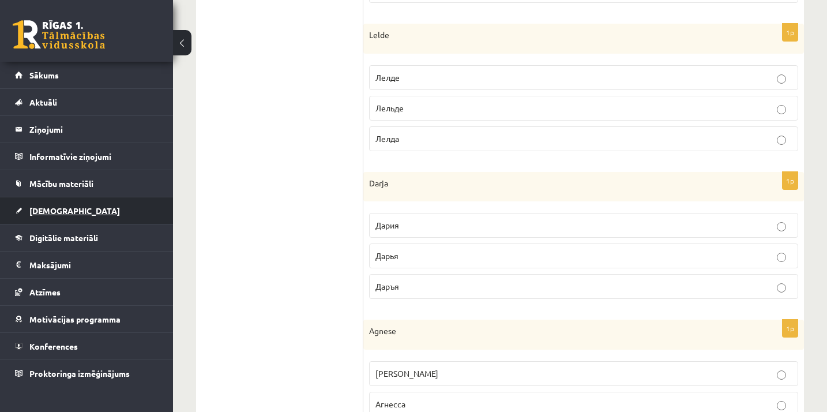
click at [39, 209] on span "[DEMOGRAPHIC_DATA]" at bounding box center [74, 210] width 91 height 10
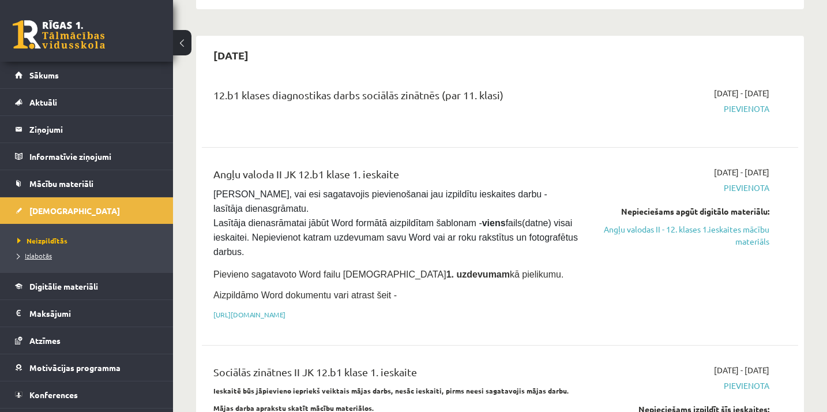
click at [42, 258] on span "Izlabotās" at bounding box center [34, 255] width 35 height 9
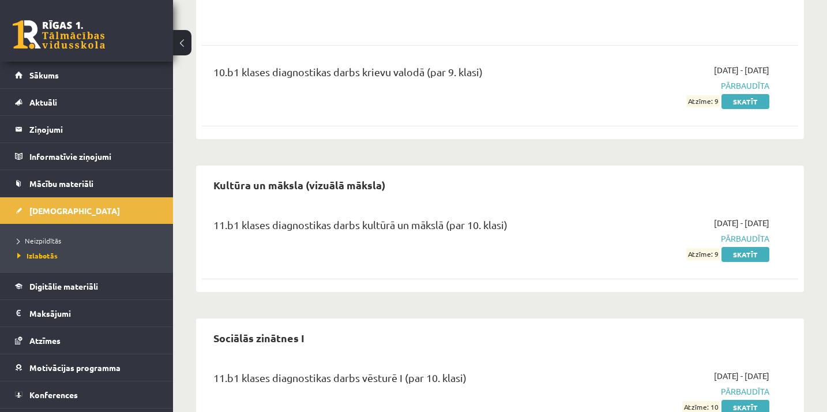
click at [738, 153] on div "Angļu valoda II 12.b1 klases diagnostikas darbs angļu valodā (par 11. klasi) 20…" at bounding box center [500, 1] width 608 height 1193
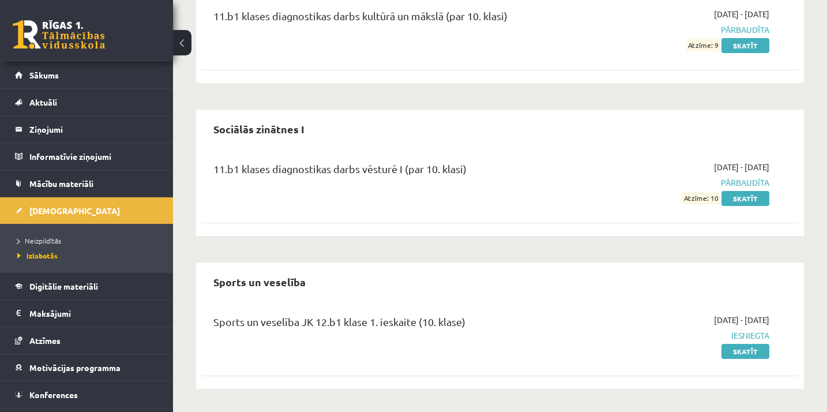
scroll to position [917, 0]
click at [30, 246] on li "Neizpildītās" at bounding box center [89, 240] width 144 height 15
click at [35, 245] on link "Neizpildītās" at bounding box center [89, 240] width 144 height 10
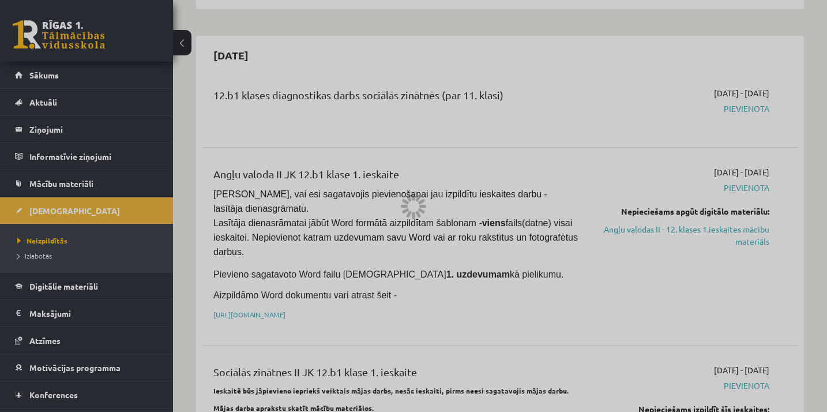
scroll to position [95, 0]
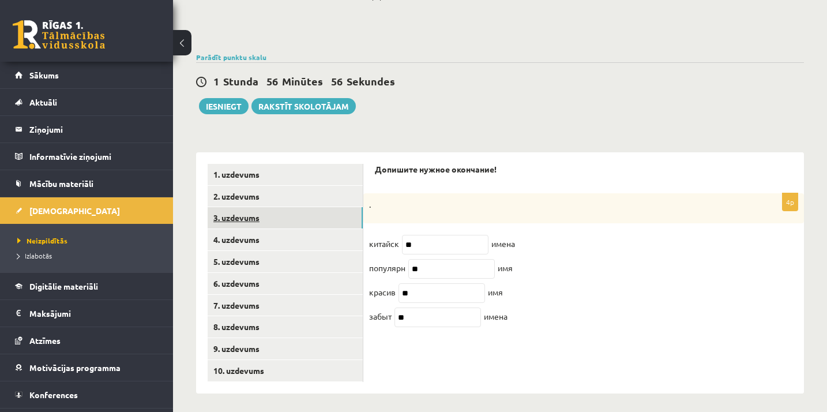
click at [261, 222] on link "3. uzdevums" at bounding box center [285, 217] width 155 height 21
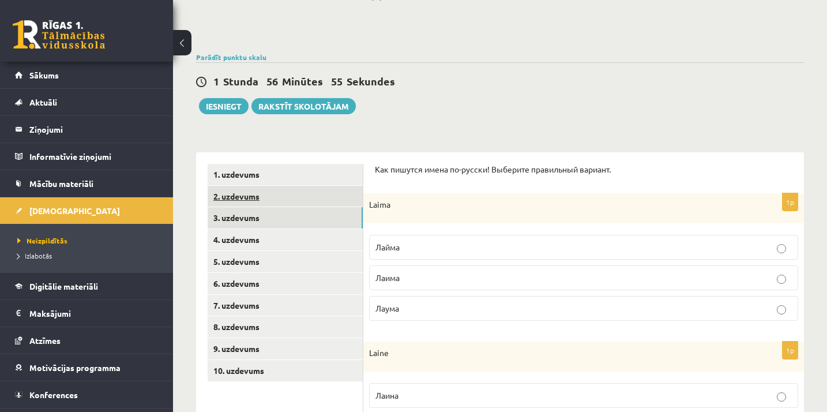
click at [306, 203] on link "2. uzdevums" at bounding box center [285, 196] width 155 height 21
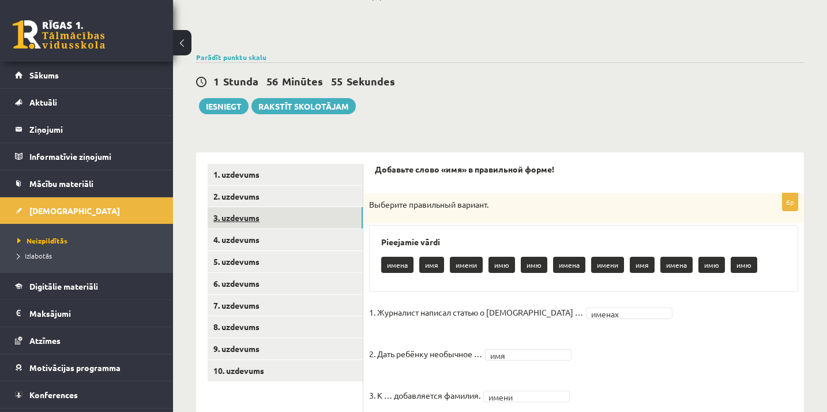
click at [306, 215] on link "3. uzdevums" at bounding box center [285, 217] width 155 height 21
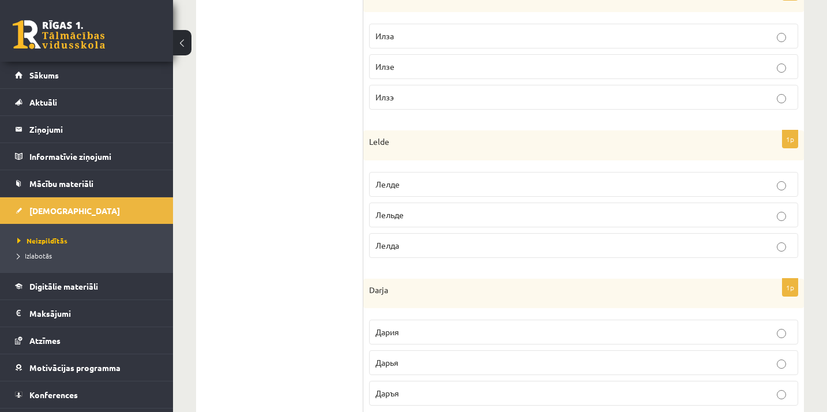
scroll to position [605, 0]
click at [483, 216] on label "Лельде" at bounding box center [583, 212] width 429 height 25
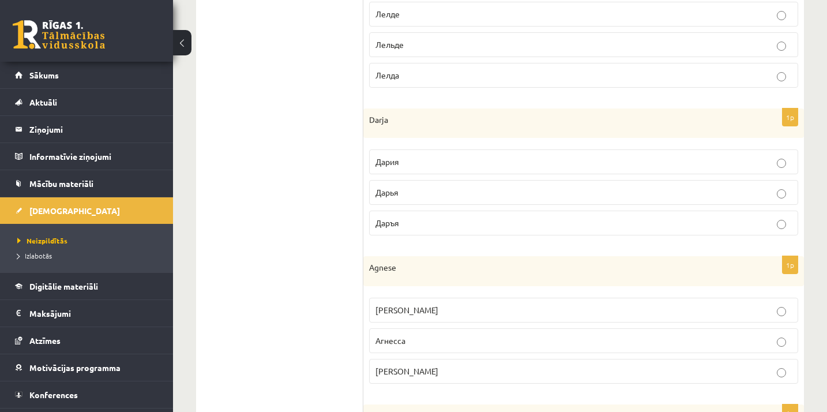
scroll to position [775, 0]
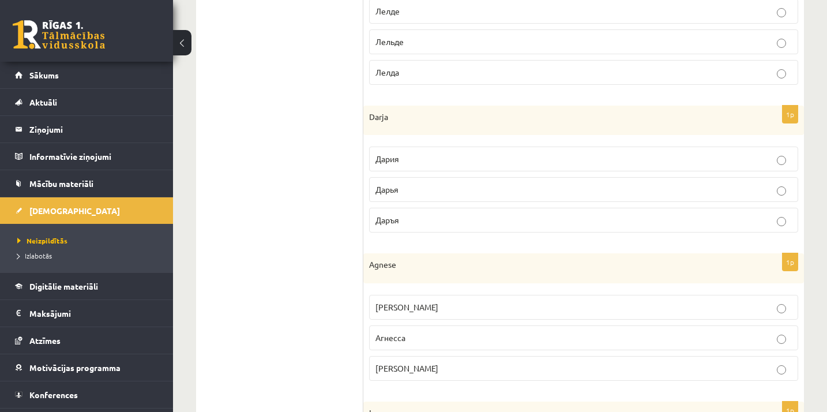
click at [455, 192] on p "Дарья" at bounding box center [584, 189] width 417 height 12
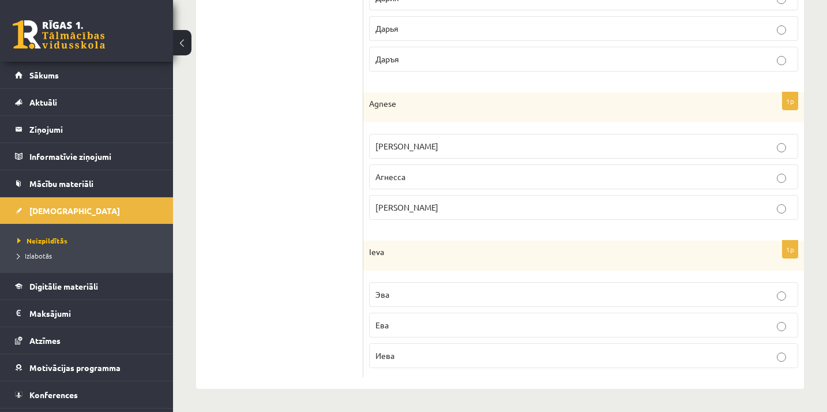
scroll to position [933, 0]
click at [427, 183] on label "Агнеcса" at bounding box center [583, 179] width 429 height 25
click at [402, 356] on p "Иева" at bounding box center [584, 358] width 417 height 12
click at [424, 324] on p "Ева" at bounding box center [584, 328] width 417 height 12
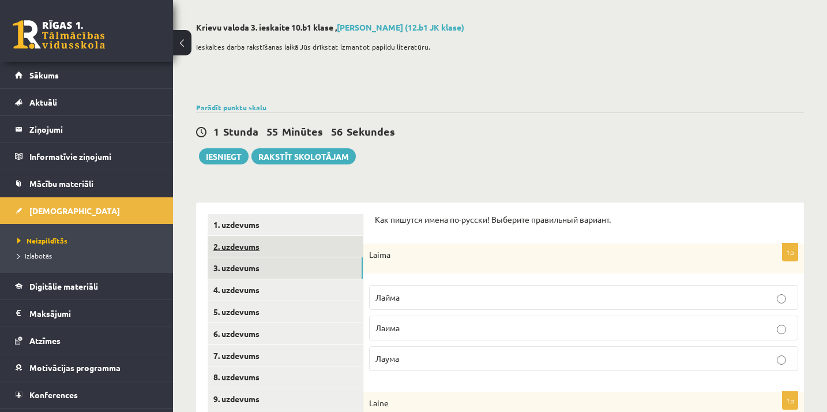
scroll to position [44, 0]
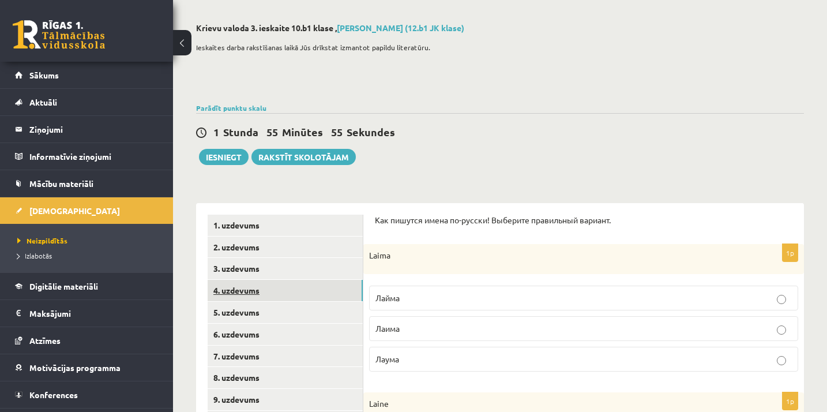
click at [289, 292] on link "4. uzdevums" at bounding box center [285, 290] width 155 height 21
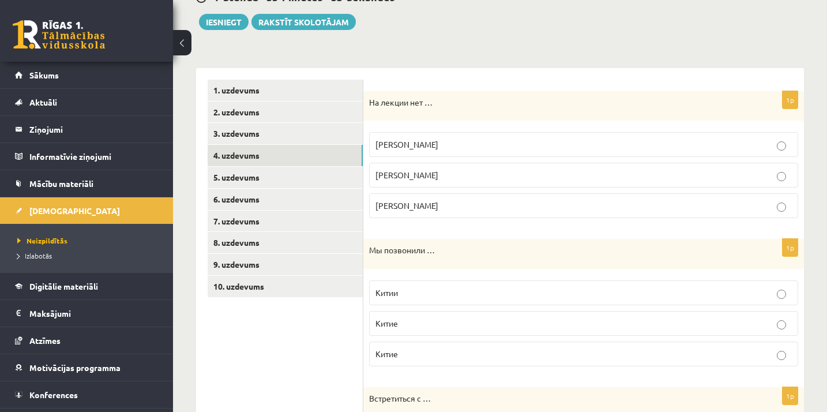
scroll to position [182, 0]
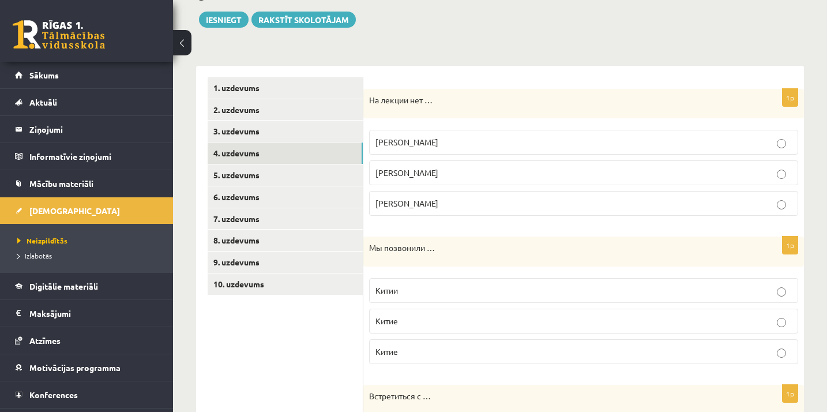
click at [419, 144] on p "Филипа" at bounding box center [584, 142] width 417 height 12
click at [431, 287] on p "Китии" at bounding box center [584, 290] width 417 height 12
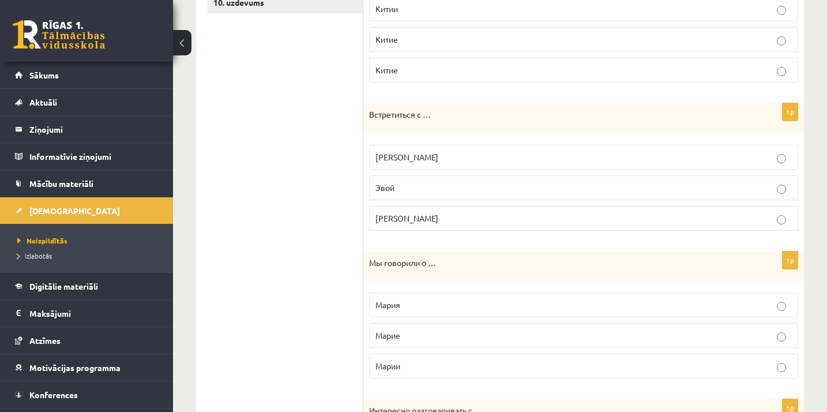
scroll to position [464, 0]
click at [449, 187] on p "Эвой" at bounding box center [584, 187] width 417 height 12
click at [426, 224] on label "Эвией" at bounding box center [583, 217] width 429 height 25
click at [451, 190] on p "Эвой" at bounding box center [584, 187] width 417 height 12
click at [449, 216] on p "Эвией" at bounding box center [584, 218] width 417 height 12
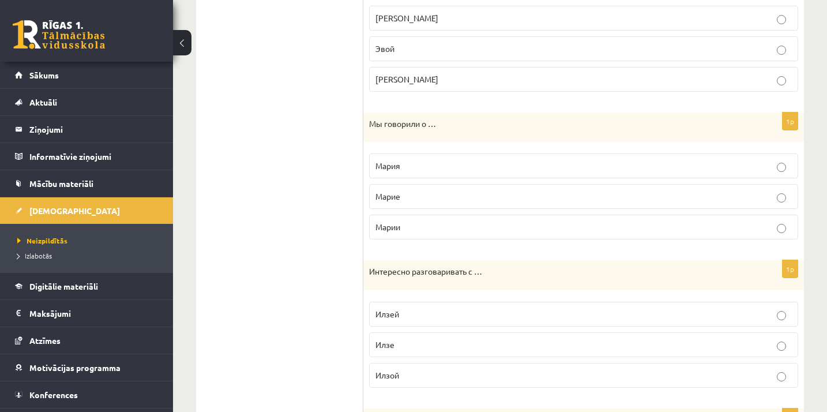
scroll to position [603, 0]
click at [424, 199] on p "Марие" at bounding box center [584, 196] width 417 height 12
click at [434, 227] on p "Марии" at bounding box center [584, 226] width 417 height 12
click at [443, 207] on label "Марие" at bounding box center [583, 195] width 429 height 25
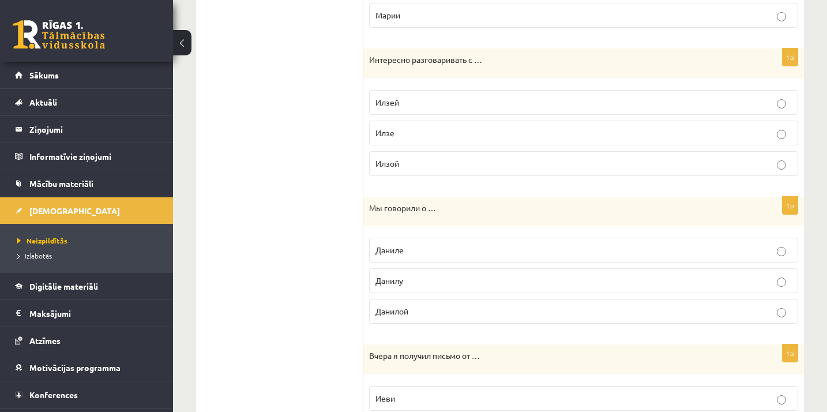
scroll to position [817, 0]
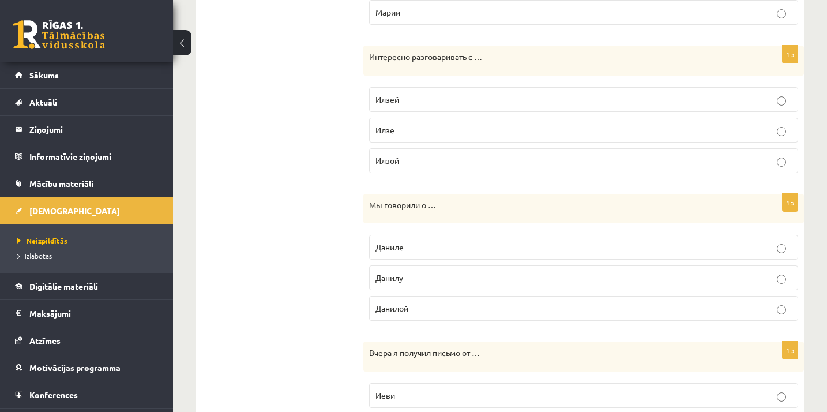
click at [421, 163] on p "Илзой" at bounding box center [584, 161] width 417 height 12
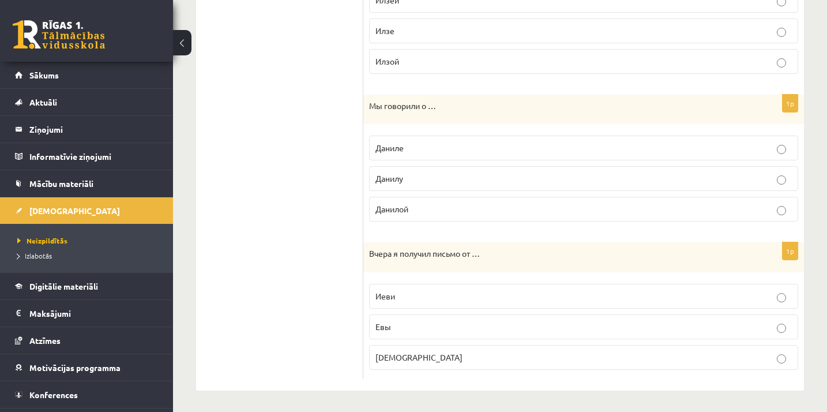
scroll to position [916, 0]
click at [448, 149] on p "Даниле" at bounding box center [584, 148] width 417 height 12
click at [430, 327] on p "Евы" at bounding box center [584, 327] width 417 height 12
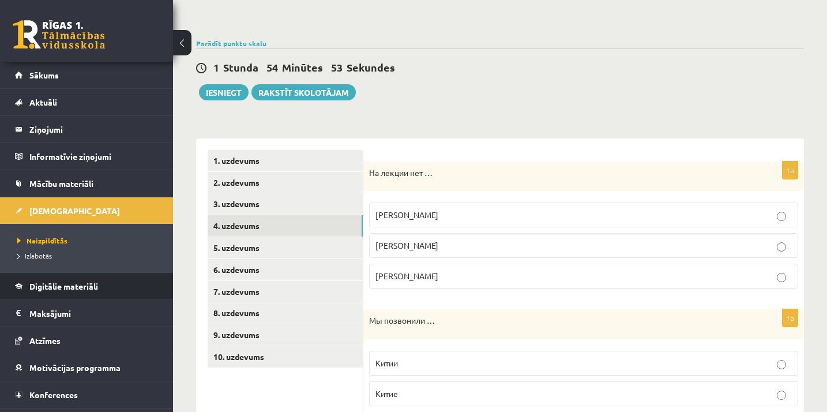
scroll to position [106, 0]
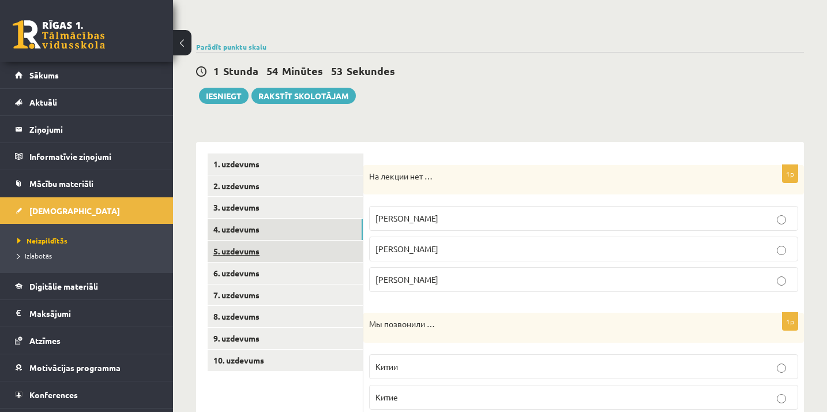
click at [320, 252] on link "5. uzdevums" at bounding box center [285, 251] width 155 height 21
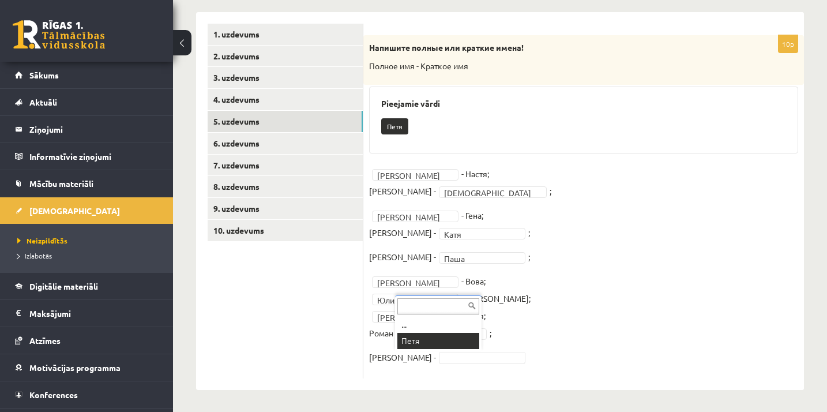
scroll to position [208, 0]
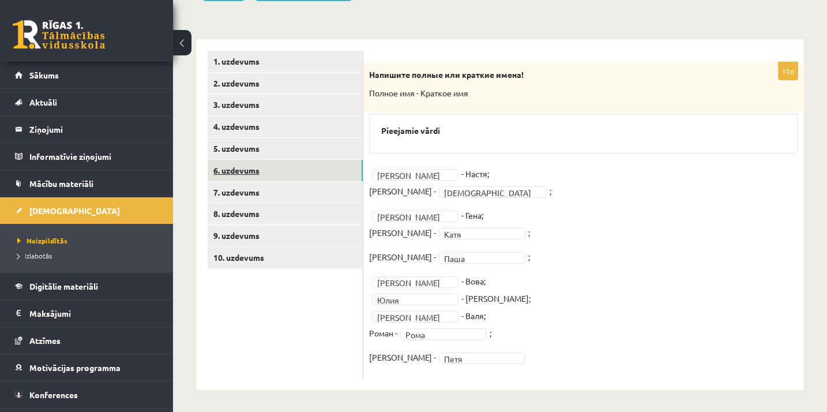
click at [314, 171] on link "6. uzdevums" at bounding box center [285, 170] width 155 height 21
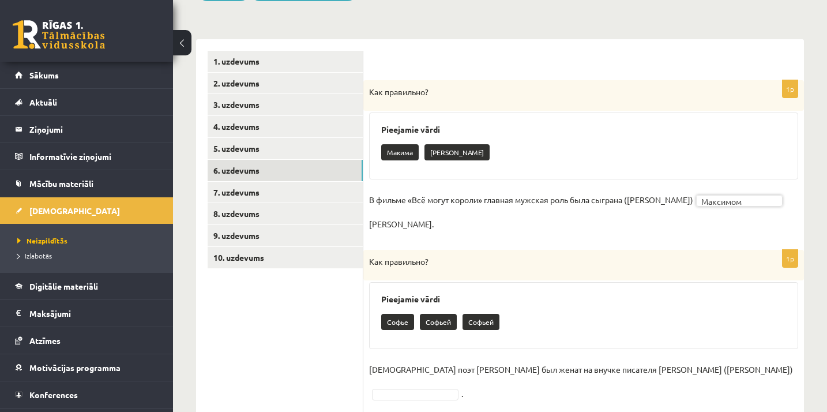
click at [603, 205] on p "В фильме «Всё могут короли» главная мужская роль была сыграна (Максим)" at bounding box center [531, 199] width 324 height 17
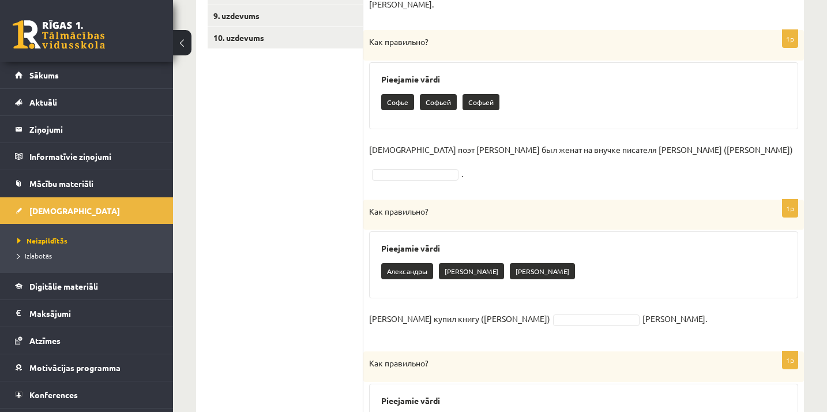
scroll to position [436, 0]
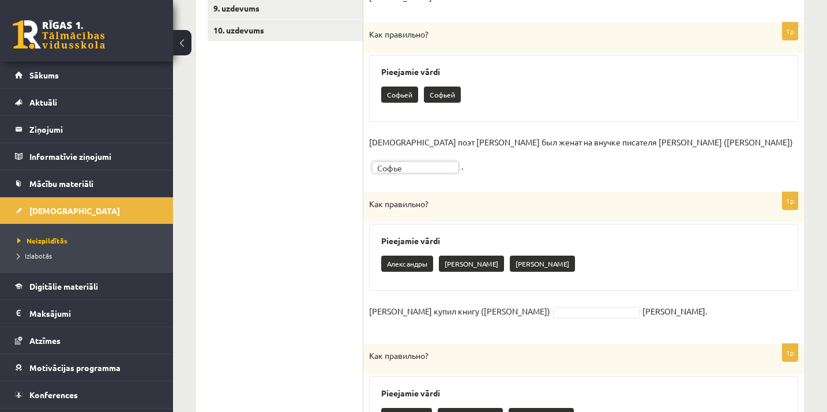
click at [621, 198] on p "Как правильно?" at bounding box center [555, 204] width 372 height 12
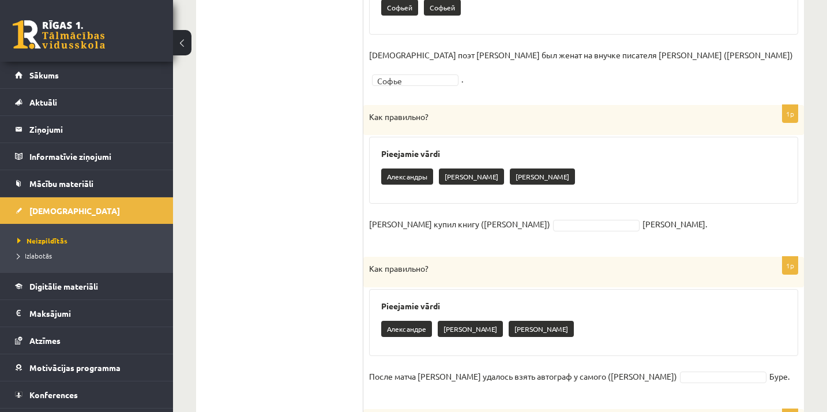
scroll to position [524, 0]
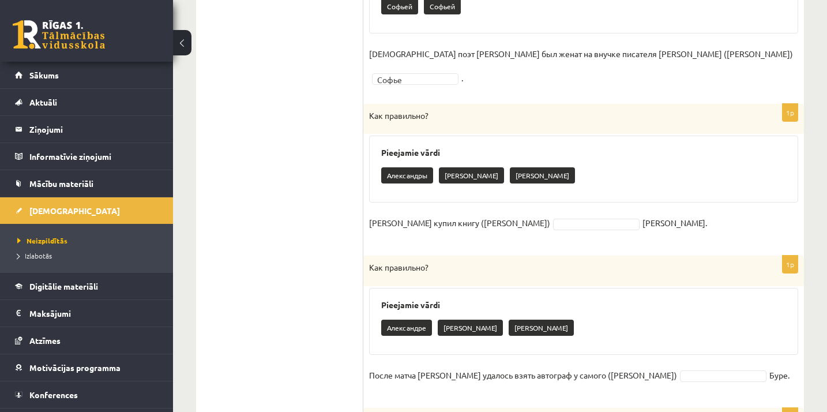
click at [591, 163] on div "Александры Александра Александрой" at bounding box center [583, 176] width 405 height 27
click at [702, 206] on div "**********" at bounding box center [583, 174] width 441 height 141
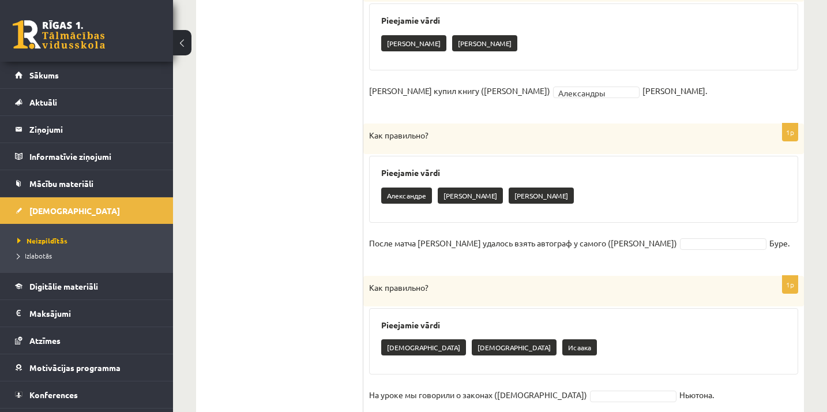
scroll to position [655, 0]
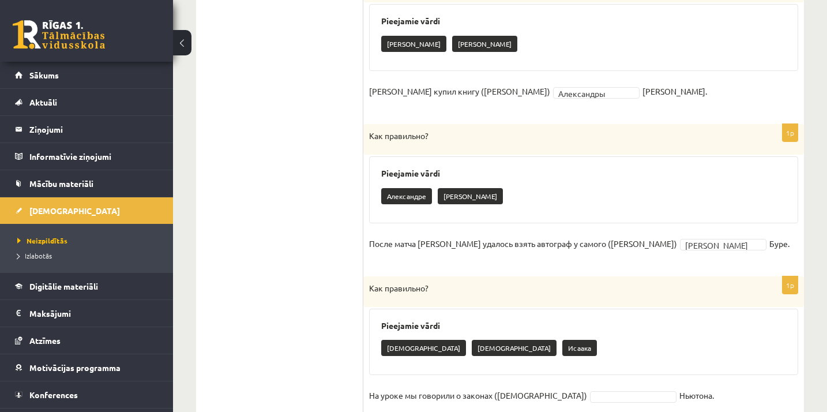
click at [595, 282] on p "Как правильно?" at bounding box center [555, 288] width 372 height 12
click at [640, 336] on div "Исааку Исааком" at bounding box center [583, 349] width 405 height 27
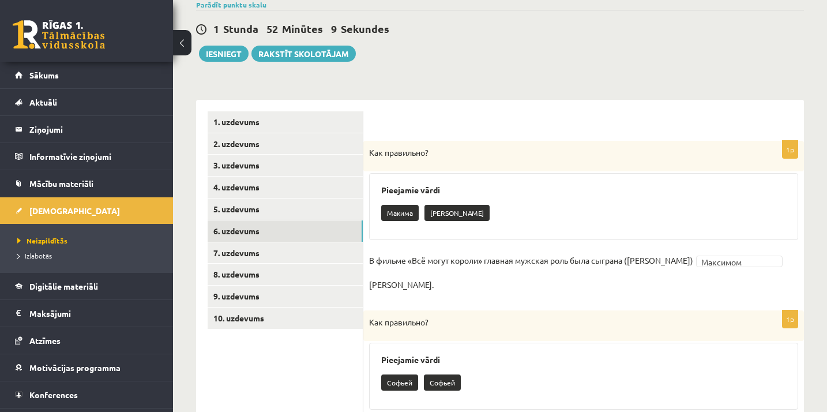
scroll to position [141, 0]
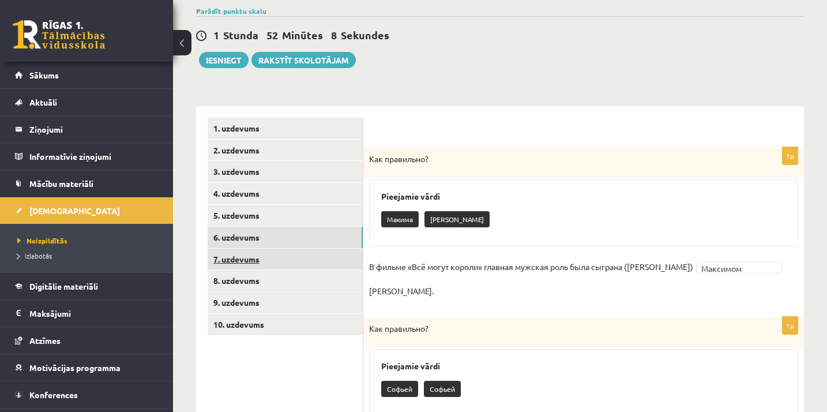
click at [297, 253] on link "7. uzdevums" at bounding box center [285, 259] width 155 height 21
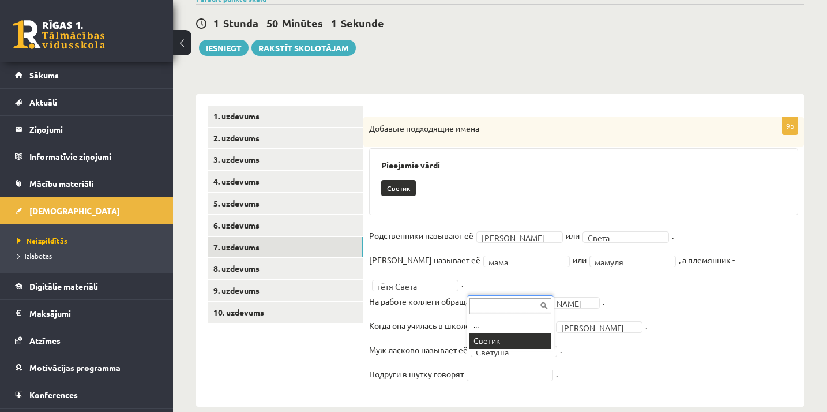
scroll to position [126, 0]
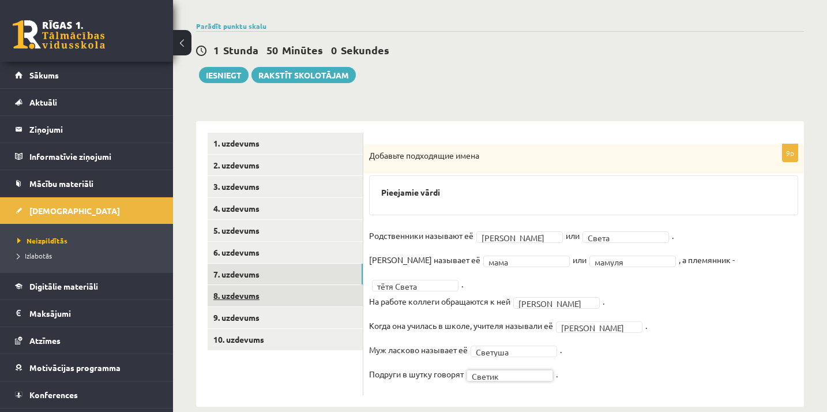
click at [338, 288] on link "8. uzdevums" at bounding box center [285, 295] width 155 height 21
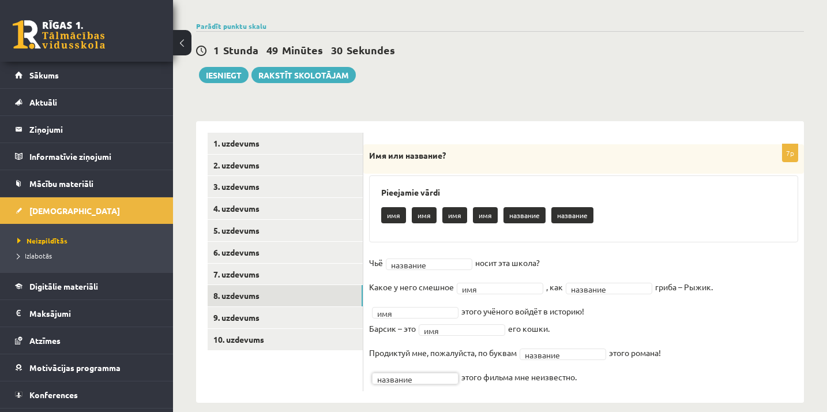
scroll to position [0, 0]
click at [291, 313] on link "9. uzdevums" at bounding box center [285, 317] width 155 height 21
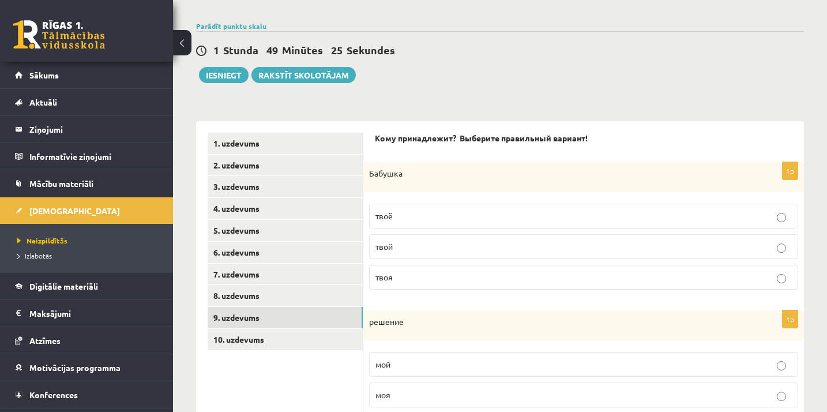
click at [470, 279] on p "твоя" at bounding box center [584, 277] width 417 height 12
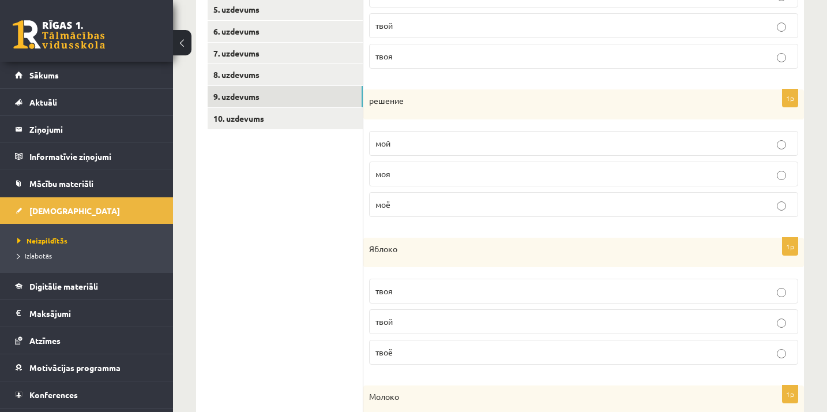
scroll to position [348, 0]
click at [447, 202] on p "моё" at bounding box center [584, 204] width 417 height 12
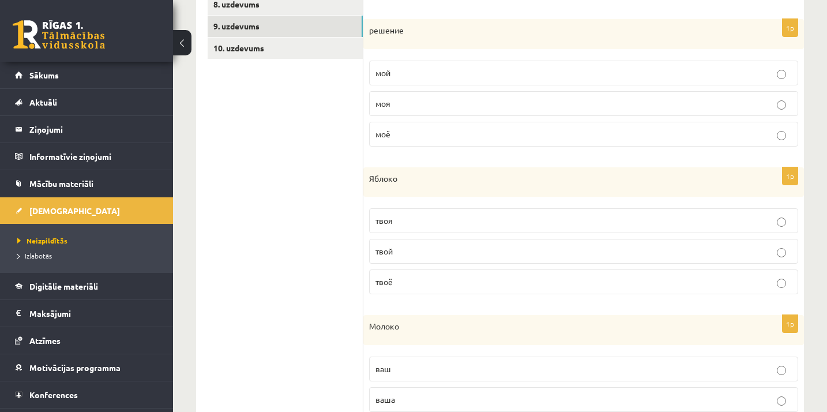
scroll to position [421, 0]
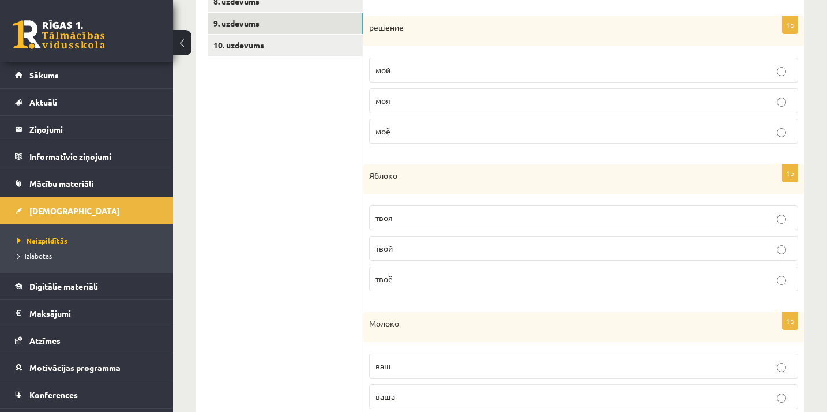
click at [460, 275] on p "твоё" at bounding box center [584, 279] width 417 height 12
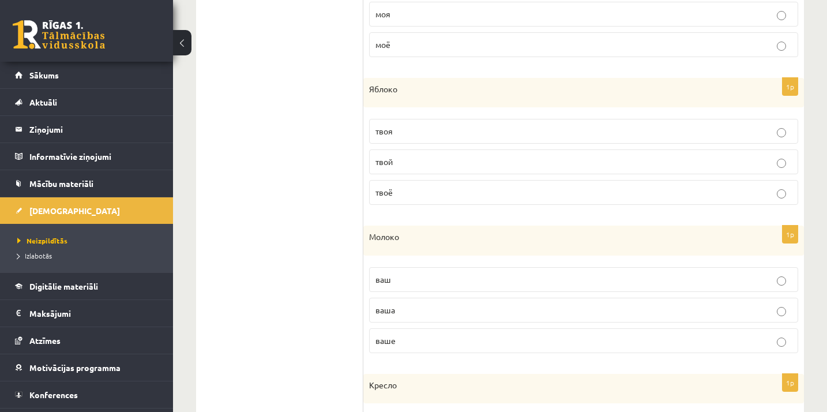
scroll to position [510, 0]
click at [397, 336] on p "ваше" at bounding box center [584, 338] width 417 height 12
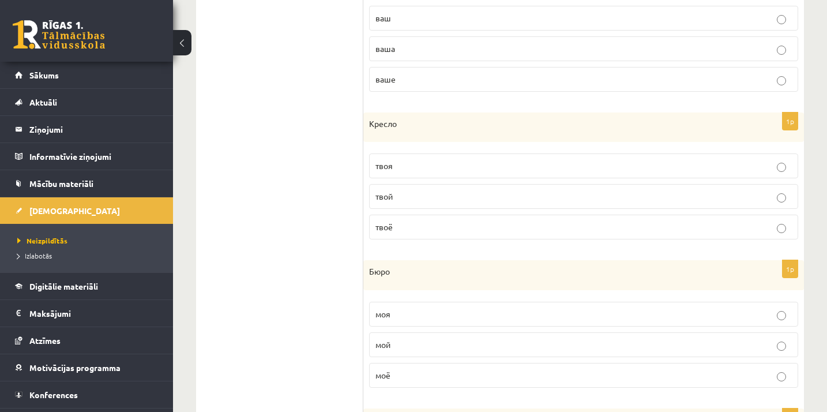
scroll to position [782, 0]
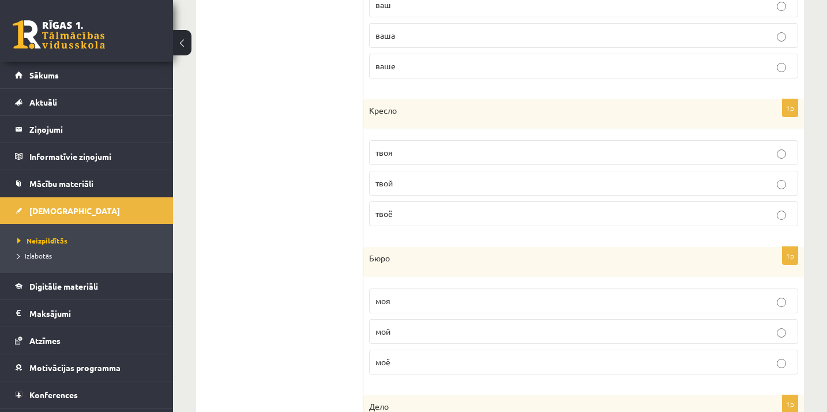
click at [422, 152] on p "твоя" at bounding box center [584, 153] width 417 height 12
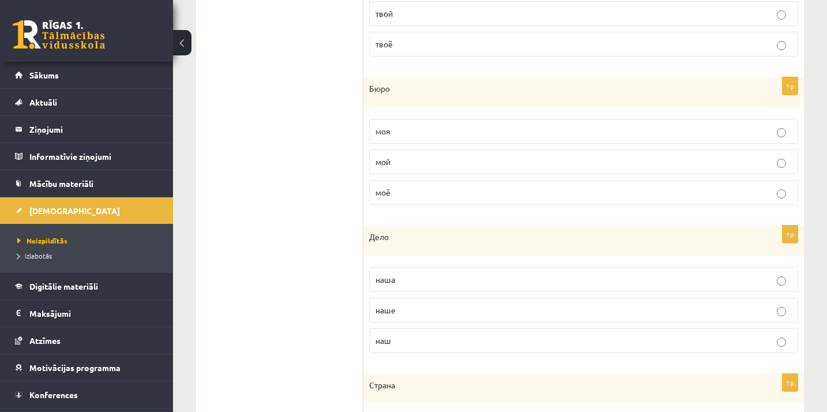
scroll to position [969, 0]
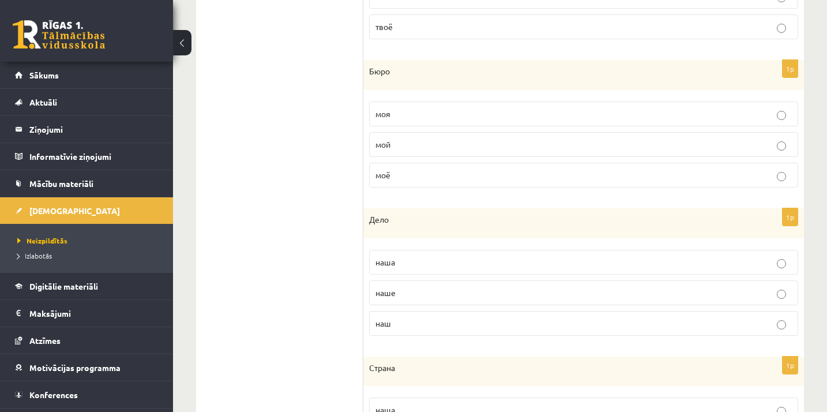
click at [409, 171] on p "моё" at bounding box center [584, 175] width 417 height 12
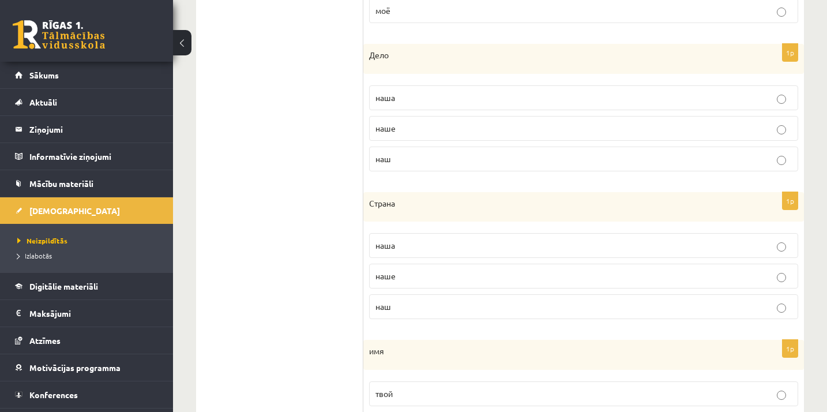
scroll to position [1146, 0]
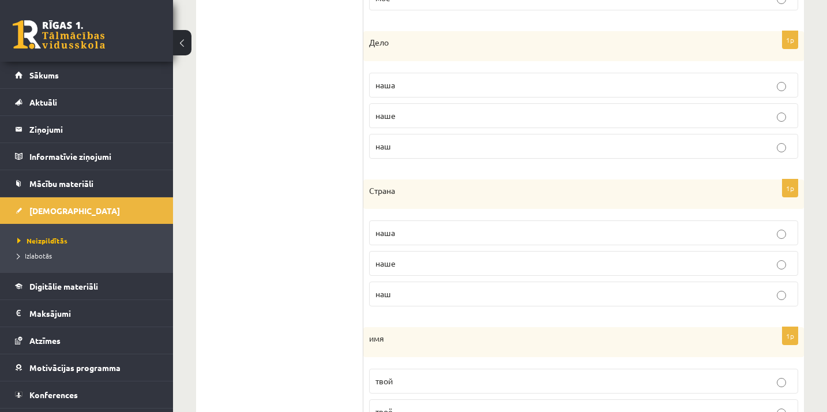
click at [412, 112] on p "наше" at bounding box center [584, 116] width 417 height 12
click at [415, 80] on p "наша" at bounding box center [584, 83] width 417 height 12
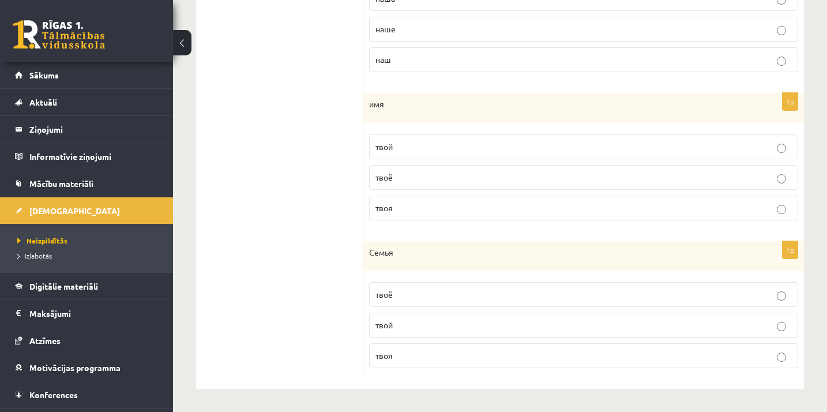
scroll to position [1377, 0]
click at [435, 182] on p "твоё" at bounding box center [584, 181] width 417 height 12
click at [406, 358] on p "твоя" at bounding box center [584, 359] width 417 height 12
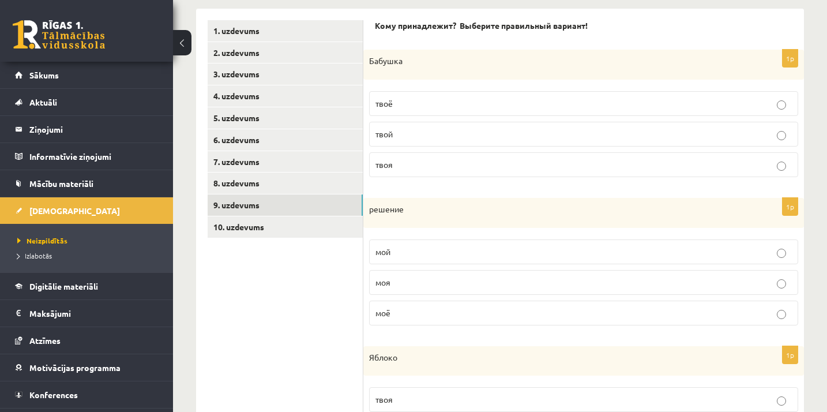
scroll to position [232, 0]
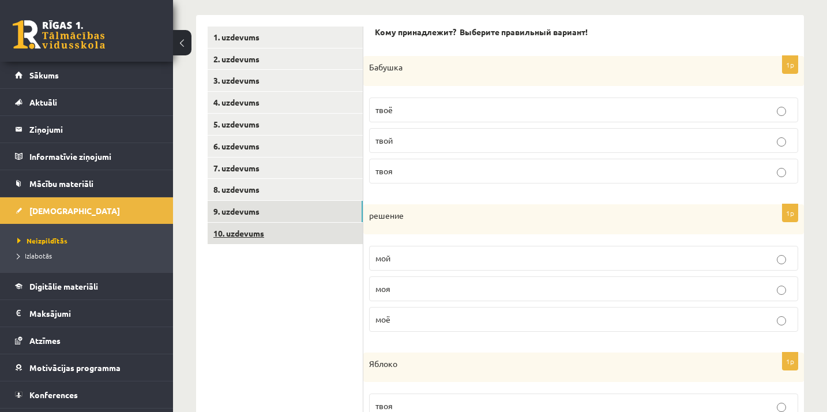
click at [309, 228] on link "10. uzdevums" at bounding box center [285, 233] width 155 height 21
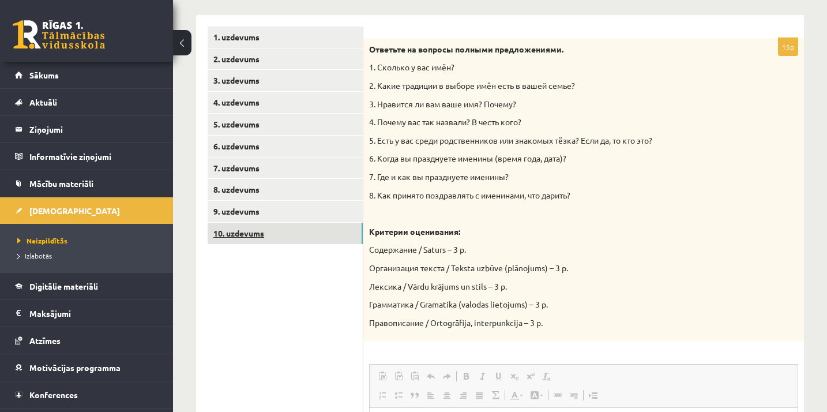
scroll to position [0, 0]
click at [376, 45] on strong "Ответьте на вопросы полными предложениями." at bounding box center [466, 49] width 194 height 10
click at [512, 82] on p "2. Какие традиции в выборе имён есть в вашей семье?" at bounding box center [555, 86] width 372 height 12
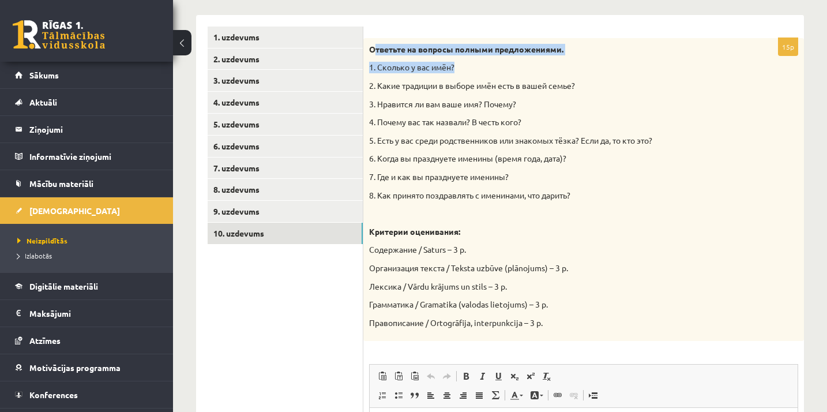
drag, startPoint x: 376, startPoint y: 50, endPoint x: 475, endPoint y: 64, distance: 100.3
click at [475, 65] on div "Ответьте на вопросы полными предложениями. 1. Сколько у вас имён? 2. Какие трад…" at bounding box center [583, 189] width 441 height 303
click at [508, 81] on p "2. Какие традиции в выборе имён есть в вашей семье?" at bounding box center [555, 86] width 372 height 12
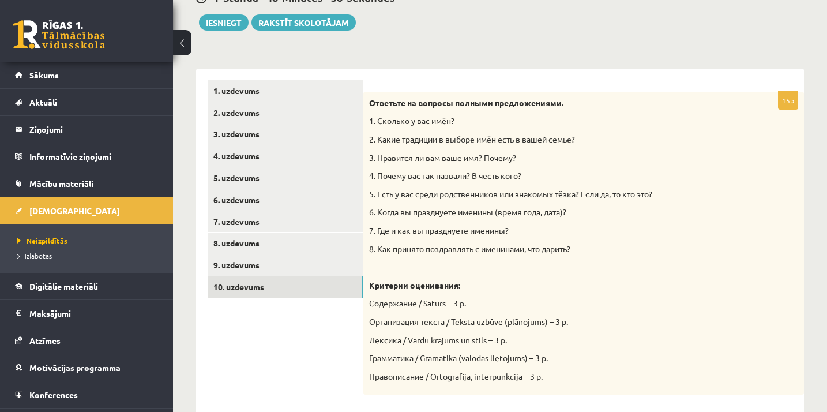
scroll to position [172, 0]
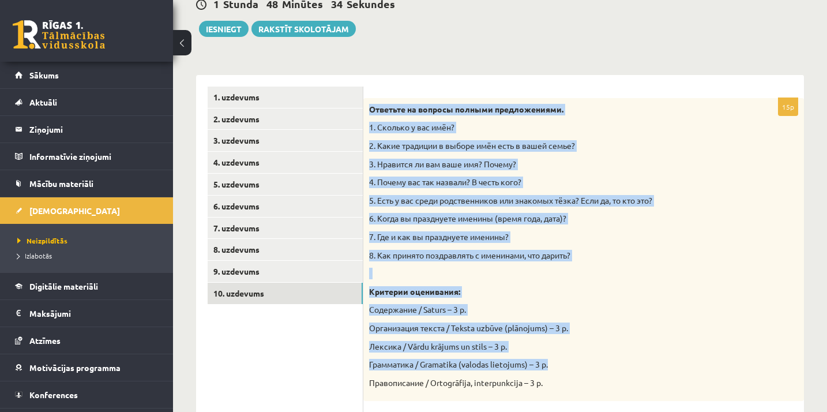
drag, startPoint x: 368, startPoint y: 104, endPoint x: 591, endPoint y: 360, distance: 339.4
click at [591, 360] on div "Ответьте на вопросы полными предложениями. 1. Сколько у вас имён? 2. Какие трад…" at bounding box center [583, 249] width 441 height 303
click at [571, 377] on p "Правописание / Ortogrāfija, interpunkcija – 3 p." at bounding box center [555, 383] width 372 height 12
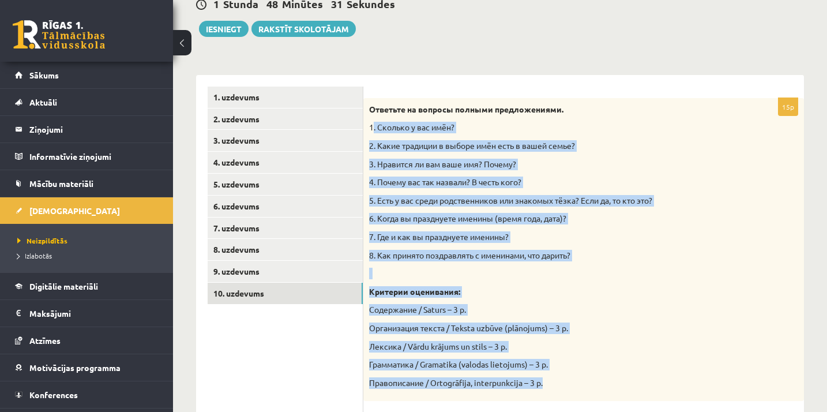
drag, startPoint x: 569, startPoint y: 374, endPoint x: 376, endPoint y: 132, distance: 309.9
click at [376, 132] on div "Ответьте на вопросы полными предложениями. 1. Сколько у вас имён? 2. Какие трад…" at bounding box center [583, 249] width 441 height 303
click at [376, 132] on p "1. Сколько у вас имён?" at bounding box center [555, 128] width 372 height 12
drag, startPoint x: 367, startPoint y: 106, endPoint x: 592, endPoint y: 384, distance: 357.3
click at [592, 384] on div "Ответьте на вопросы полными предложениями. 1. Сколько у вас имён? 2. Какие трад…" at bounding box center [583, 249] width 441 height 303
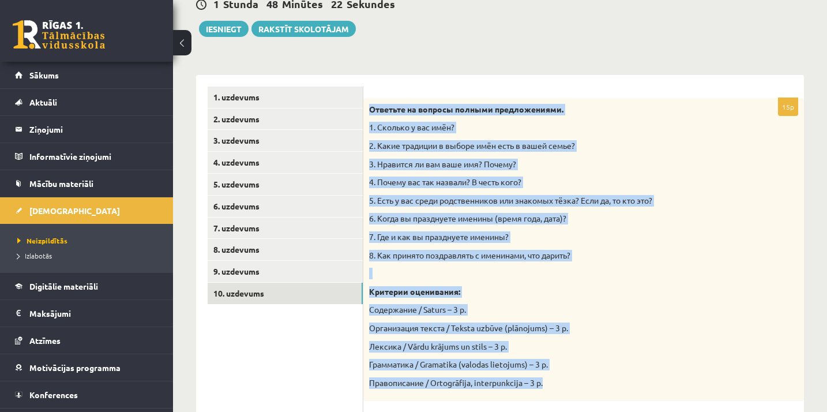
copy div "Ответьте на вопросы полными предложениями. 1. Сколько у вас имён? 2. Какие трад…"
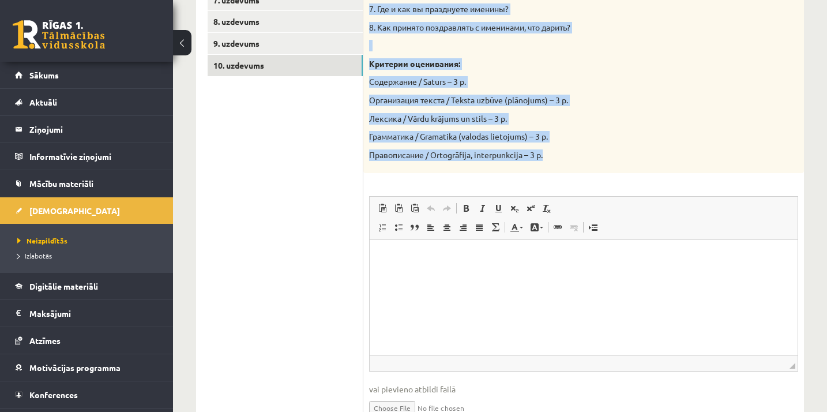
scroll to position [454, 0]
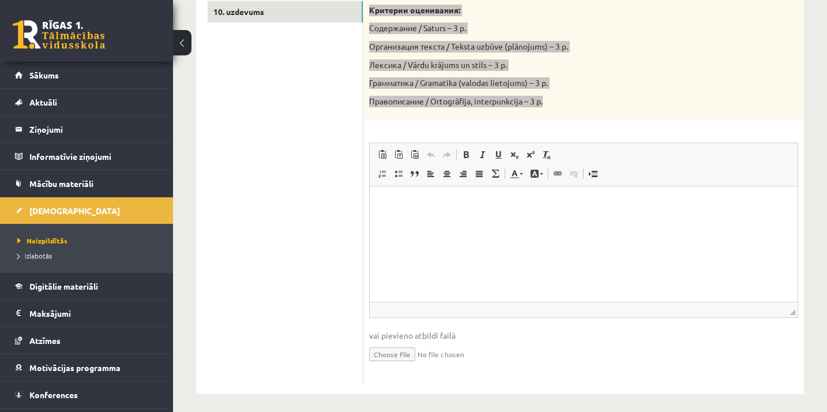
click at [619, 187] on html at bounding box center [584, 203] width 428 height 35
click at [575, 221] on html at bounding box center [584, 203] width 428 height 35
click at [505, 222] on html at bounding box center [584, 203] width 428 height 35
click at [396, 204] on p "Визуальный текстовый редактор, wiswyg-editor-user-answer-47024828935340" at bounding box center [583, 204] width 405 height 12
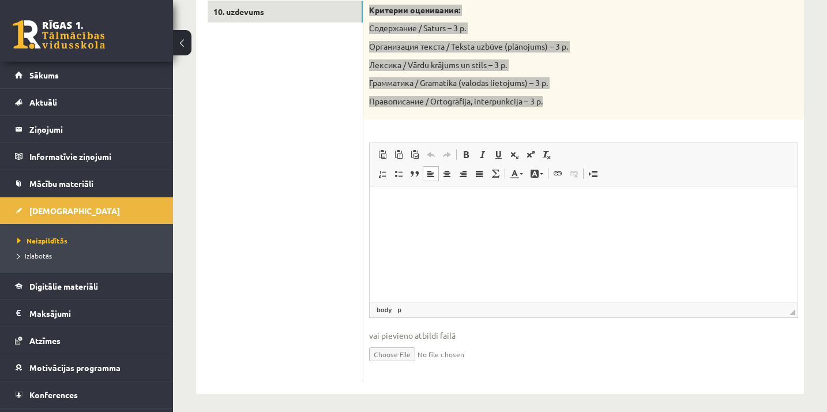
click at [396, 204] on p "Визуальный текстовый редактор, wiswyg-editor-user-answer-47024828935340" at bounding box center [583, 204] width 405 height 12
click at [415, 210] on span "Вставить" at bounding box center [431, 208] width 41 height 17
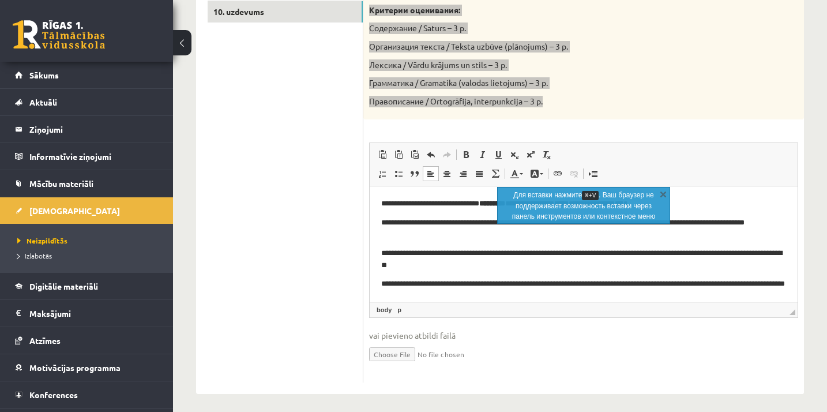
scroll to position [66, 0]
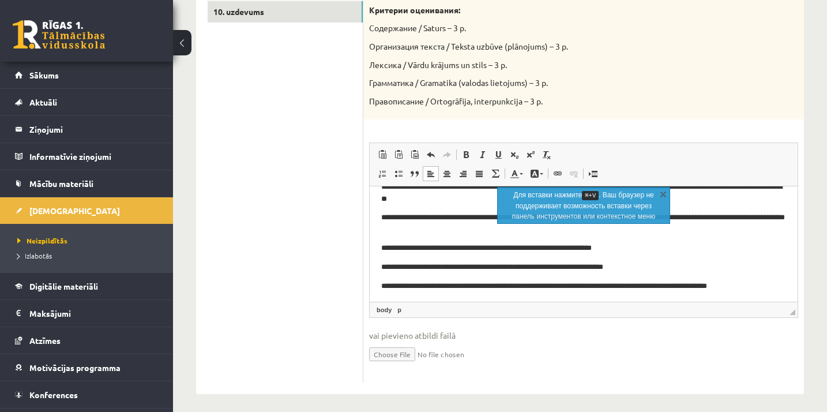
click at [825, 151] on div "Krievu valoda 3. ieskaite 10.b1 klase , Anastasija Jukoviča (12.b1 JK klase) Ie…" at bounding box center [500, 3] width 654 height 827
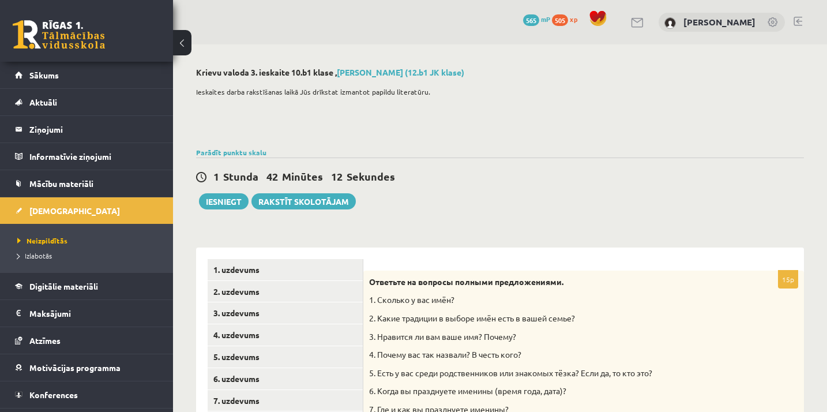
scroll to position [0, 0]
click at [234, 202] on button "Iesniegt" at bounding box center [224, 201] width 50 height 16
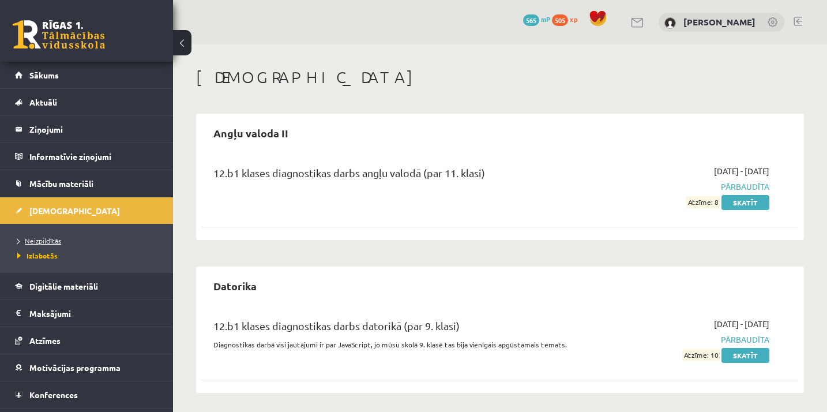
click at [51, 242] on span "Neizpildītās" at bounding box center [39, 240] width 44 height 9
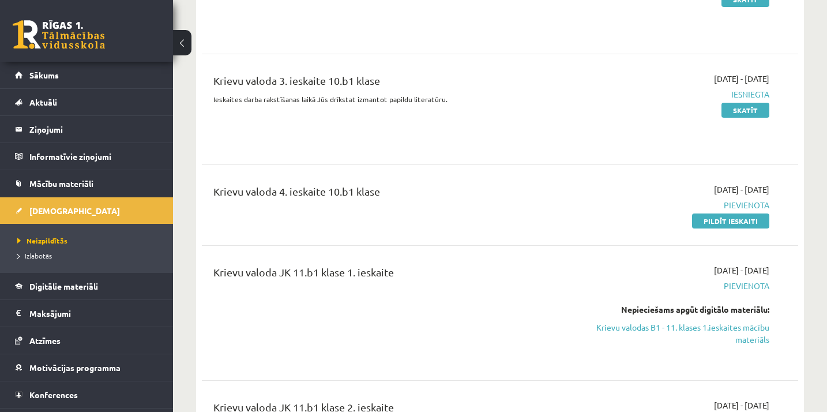
scroll to position [3336, 0]
click at [728, 213] on link "Pildīt ieskaiti" at bounding box center [730, 220] width 77 height 15
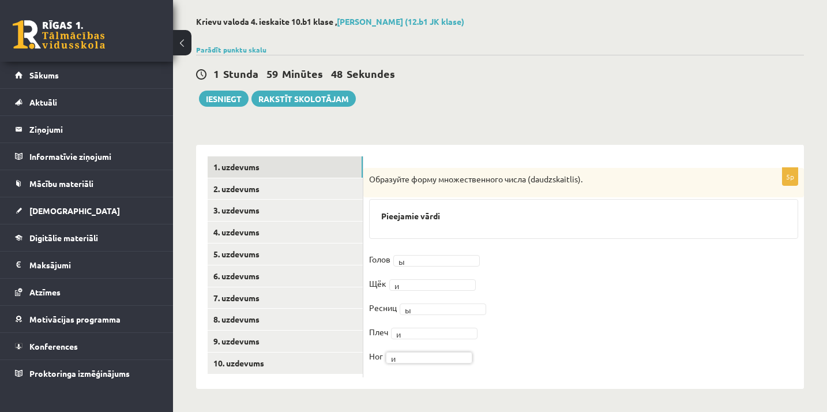
scroll to position [50, 0]
click at [289, 190] on link "2. uzdevums" at bounding box center [285, 189] width 155 height 21
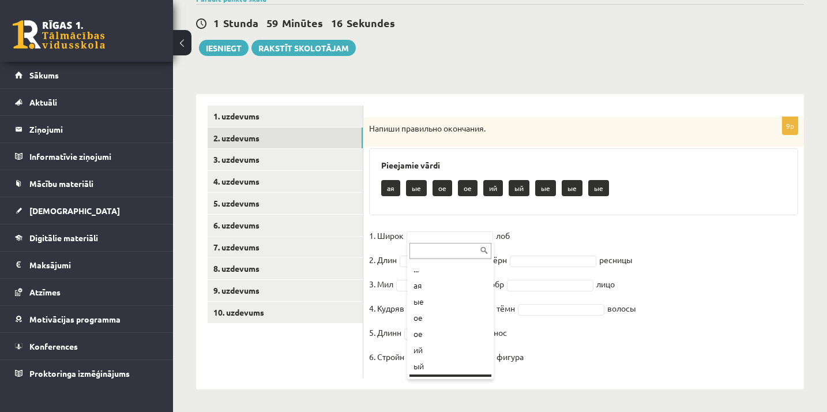
scroll to position [14, 0]
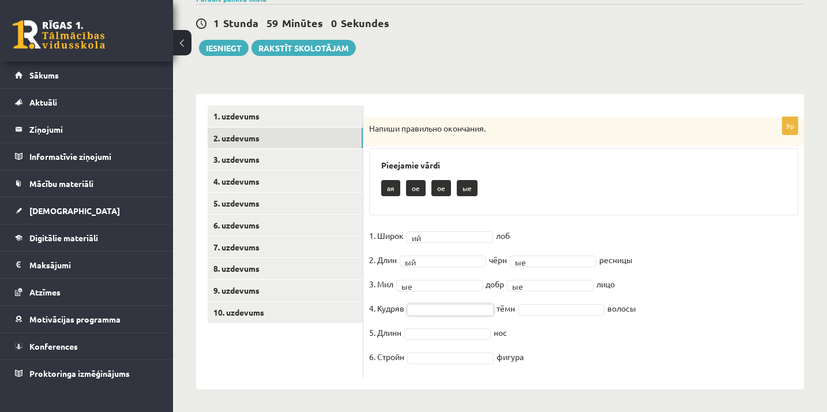
click at [546, 277] on fieldset "1. Широк ий ** лоб 2. Длин ый ** чёрн ые ** ресницы 3. Мил ые ** добр ые ** лиц…" at bounding box center [583, 299] width 429 height 145
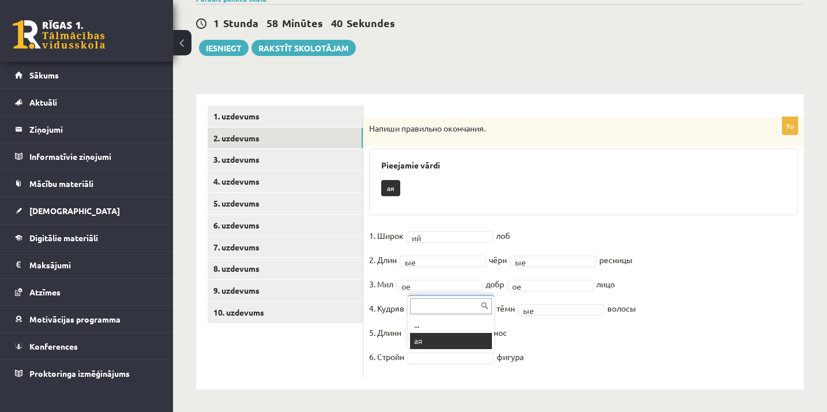
scroll to position [74, 0]
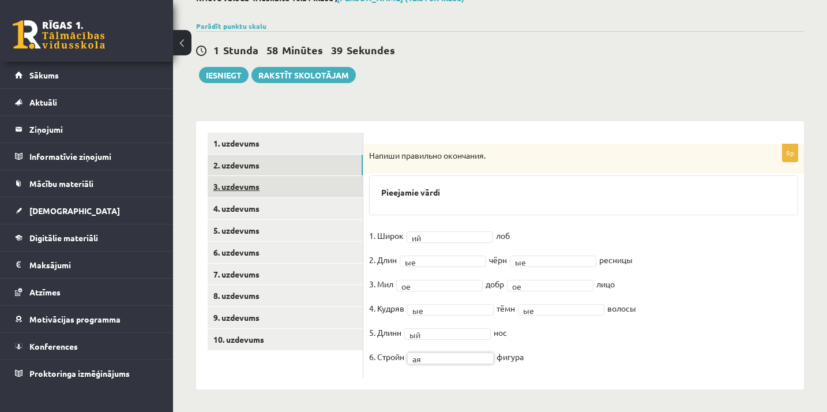
click at [340, 188] on link "3. uzdevums" at bounding box center [285, 186] width 155 height 21
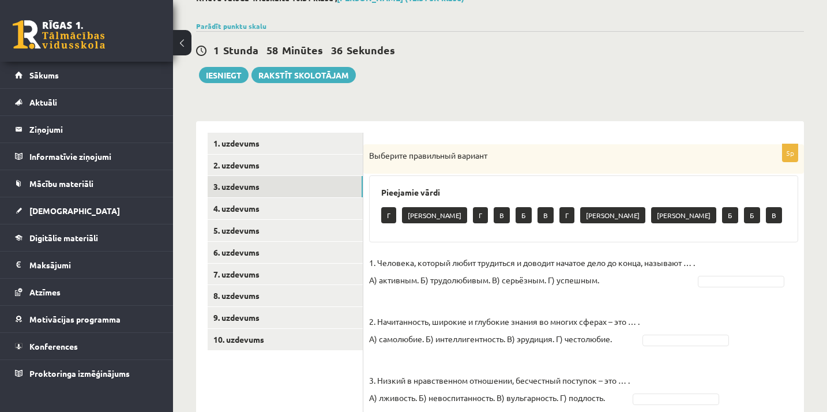
click at [748, 290] on fieldset "1. Человека, который любит трудиться и доводит начатое дело до конца, называют …" at bounding box center [583, 392] width 429 height 277
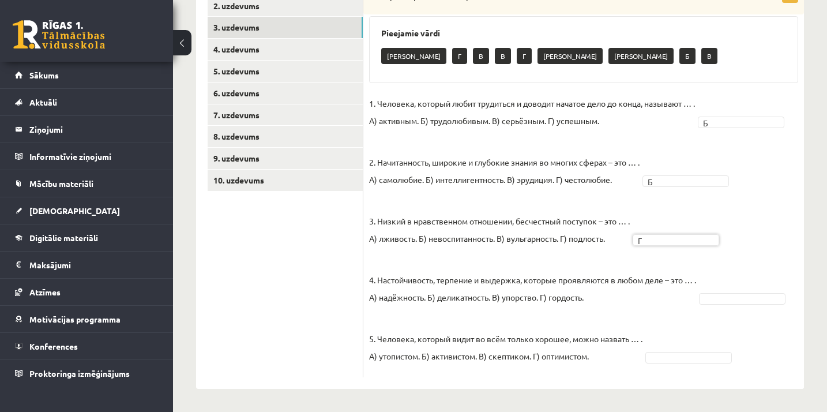
scroll to position [233, 0]
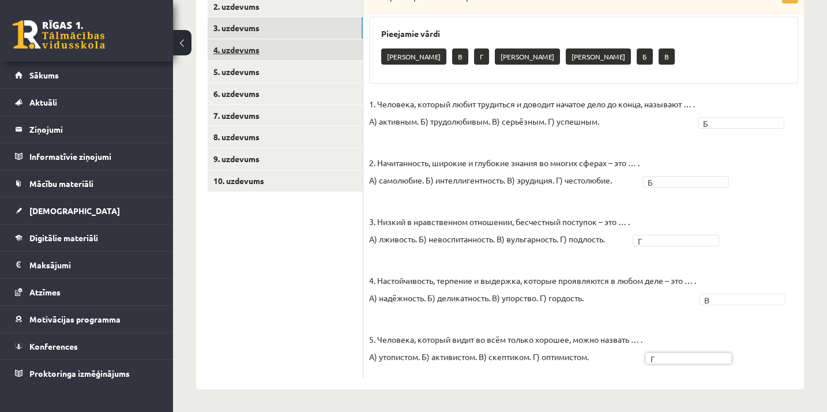
click at [325, 52] on link "4. uzdevums" at bounding box center [285, 49] width 155 height 21
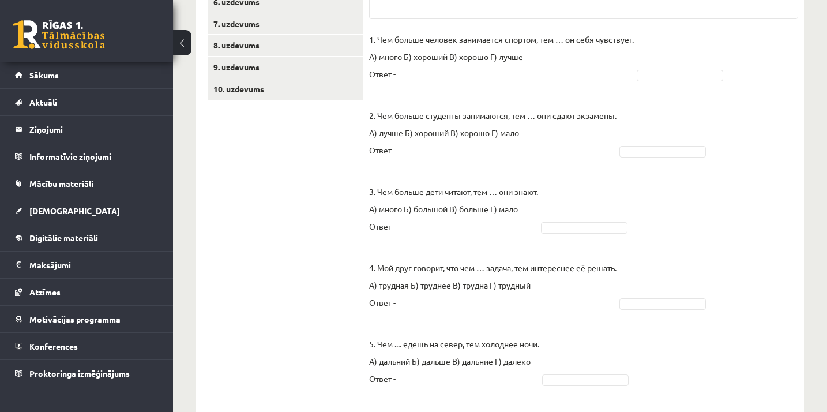
scroll to position [333, 0]
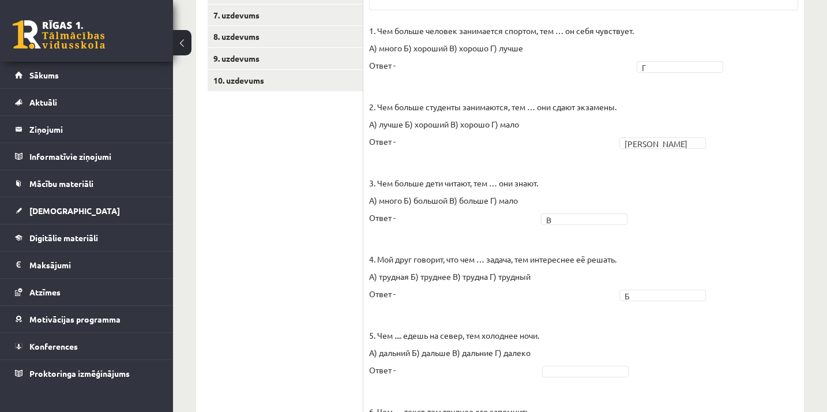
click at [587, 273] on p "4. Мой друг говорит, что чем … задача, тем интереснее её решать. А) трудная Б) …" at bounding box center [492, 267] width 247 height 69
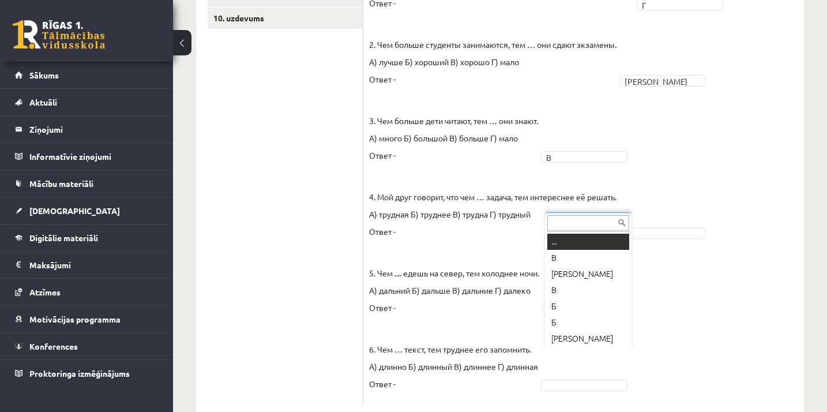
scroll to position [14, 0]
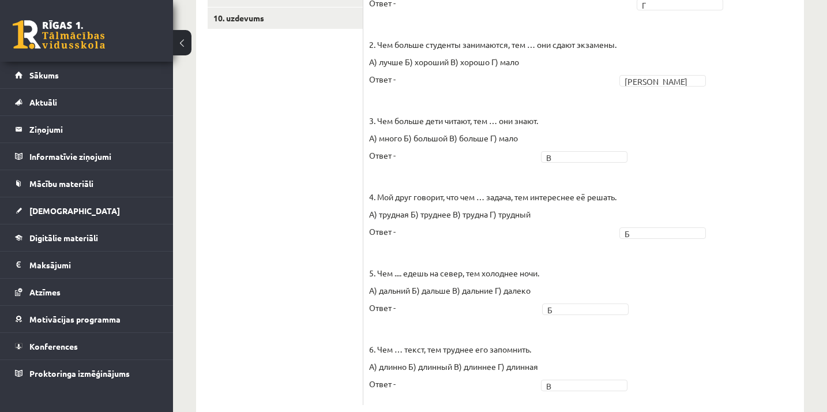
click at [725, 364] on fieldset "1. Чем больше человек занимается спортом, тем … он себя чувствует. А) много Б) …" at bounding box center [583, 180] width 429 height 440
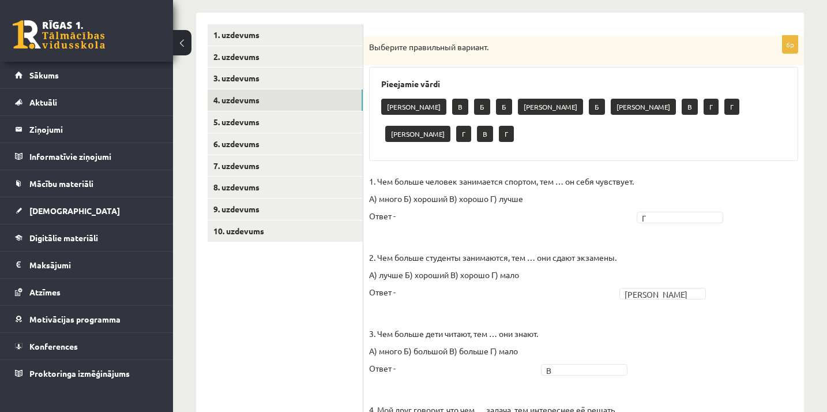
scroll to position [170, 0]
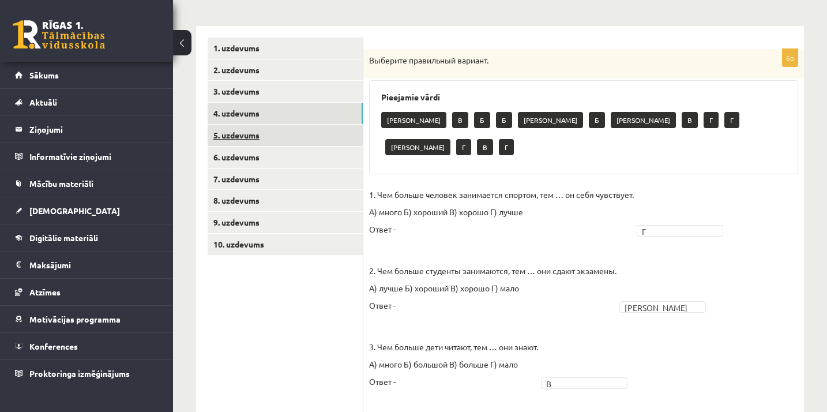
click at [338, 138] on link "5. uzdevums" at bounding box center [285, 135] width 155 height 21
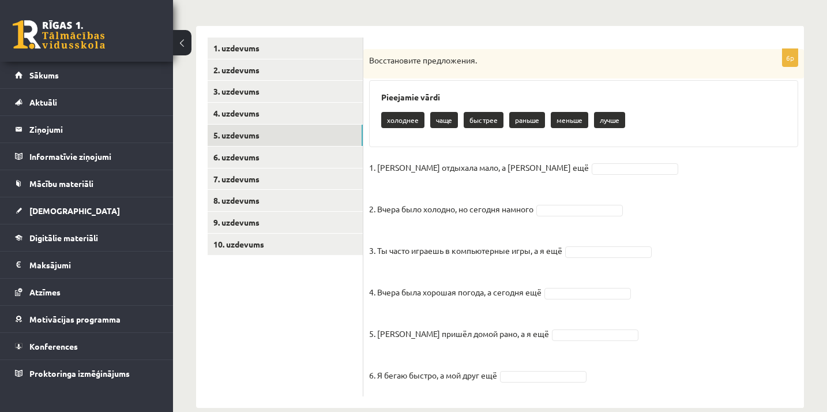
scroll to position [190, 0]
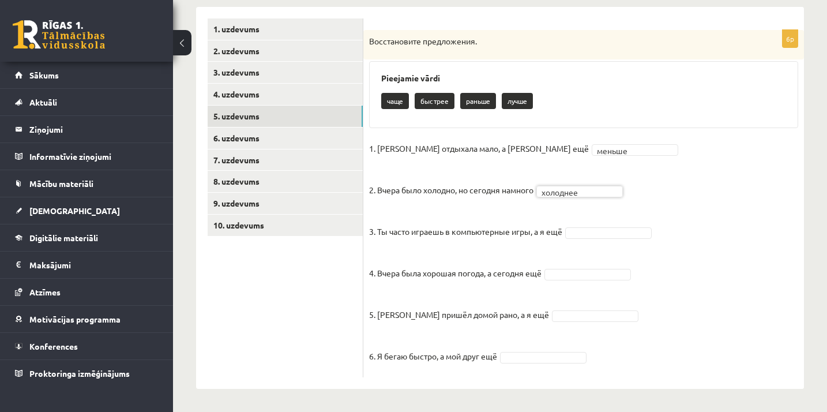
click at [587, 235] on fieldset "1. Анна отдыхала мало, а Мария ещё меньше ****** 2. Вчера было холодно, но сего…" at bounding box center [583, 256] width 429 height 232
click at [536, 361] on fieldset "1. Анна отдыхала мало, а Мария ещё меньше ****** 2. Вчера было холодно, но сего…" at bounding box center [583, 256] width 429 height 232
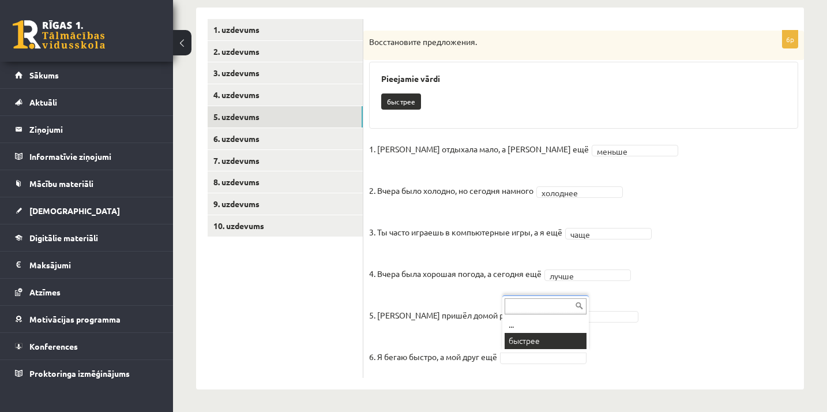
scroll to position [161, 0]
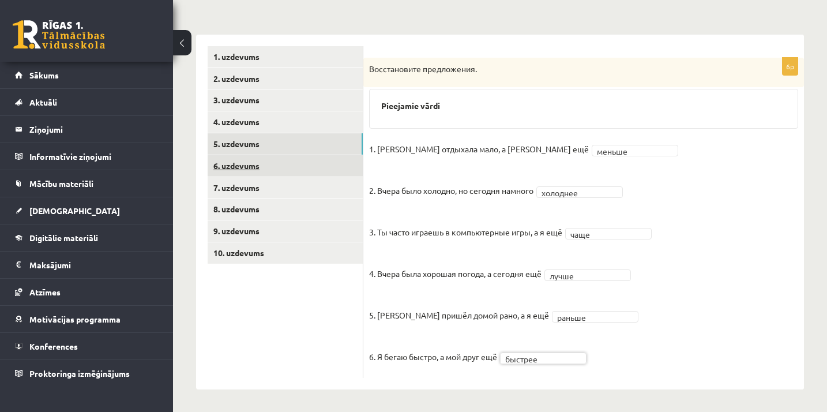
click at [321, 155] on link "6. uzdevums" at bounding box center [285, 165] width 155 height 21
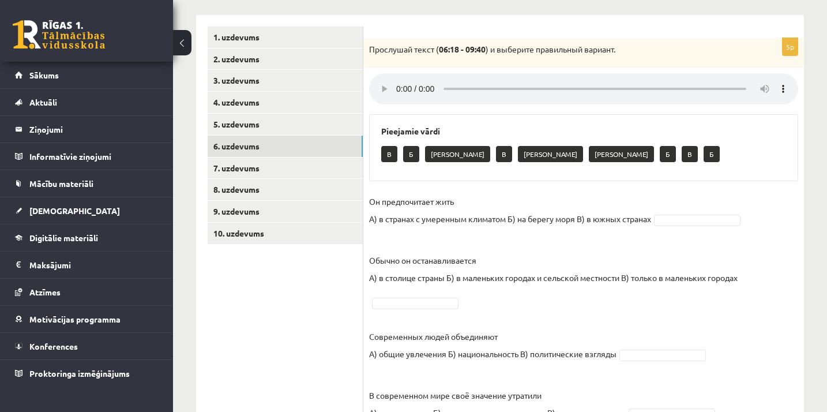
scroll to position [178, 0]
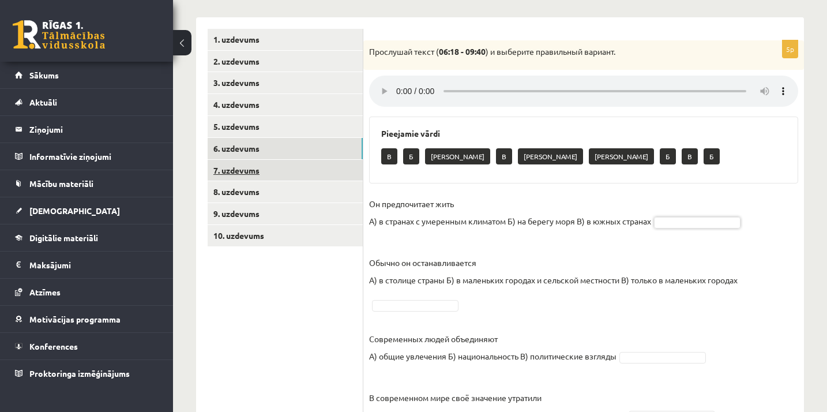
click at [264, 168] on link "7. uzdevums" at bounding box center [285, 170] width 155 height 21
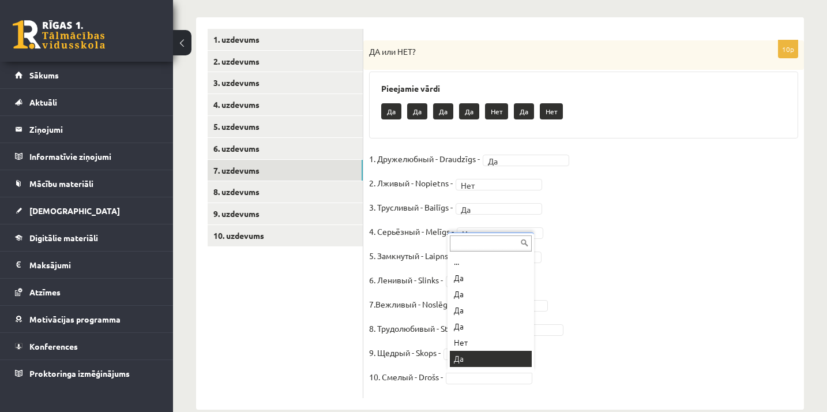
scroll to position [14, 0]
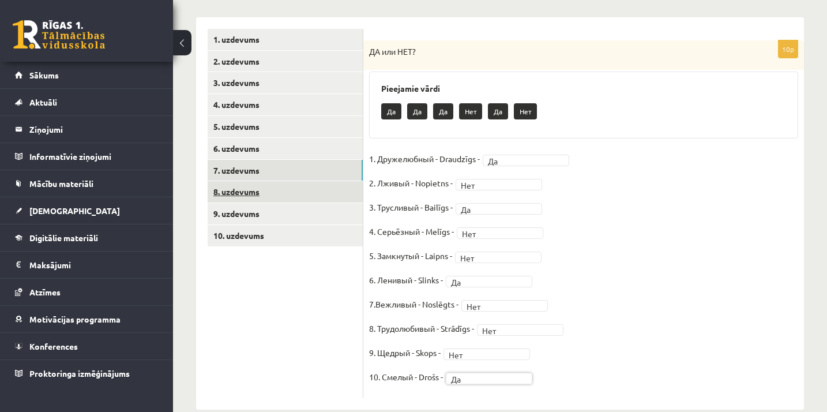
click at [328, 185] on link "8. uzdevums" at bounding box center [285, 191] width 155 height 21
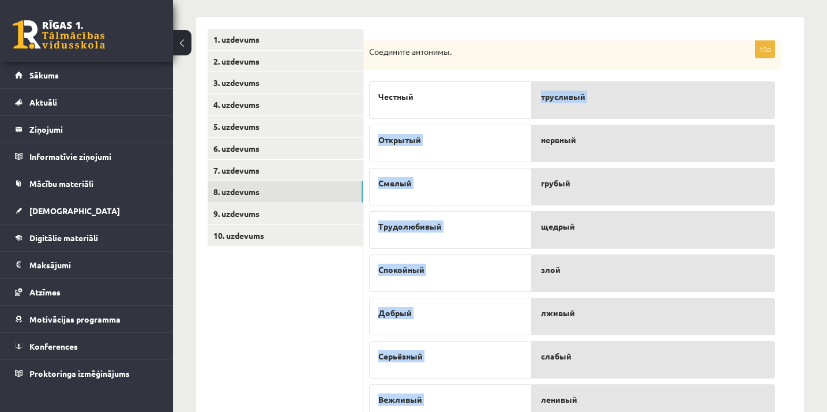
drag, startPoint x: 485, startPoint y: 96, endPoint x: 573, endPoint y: 119, distance: 91.8
click at [573, 119] on fieldset "Честный Открытый Смелый Трудолюбивый Спокойный Добрый Серьёзный Вежливый Сильны…" at bounding box center [572, 292] width 406 height 433
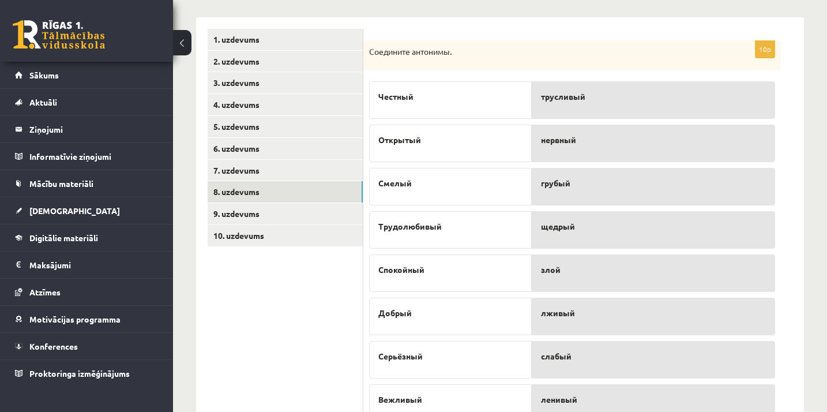
click at [573, 119] on div "трусливый нервный грубый щедрый злой лживый слабый ленивый легкомысленный замкн…" at bounding box center [653, 292] width 243 height 433
click at [498, 91] on p "Честный" at bounding box center [450, 97] width 144 height 12
click at [793, 265] on div "10p Соедините антонимы. Честный Открытый Смелый Трудолюбивый Спокойный Добрый С…" at bounding box center [583, 271] width 441 height 509
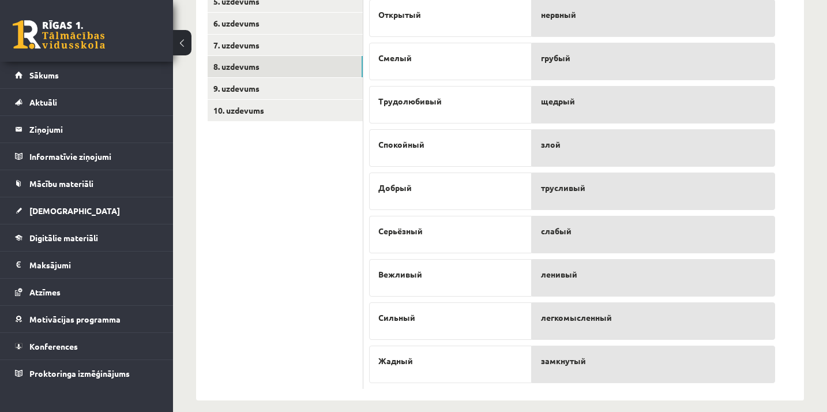
scroll to position [305, 0]
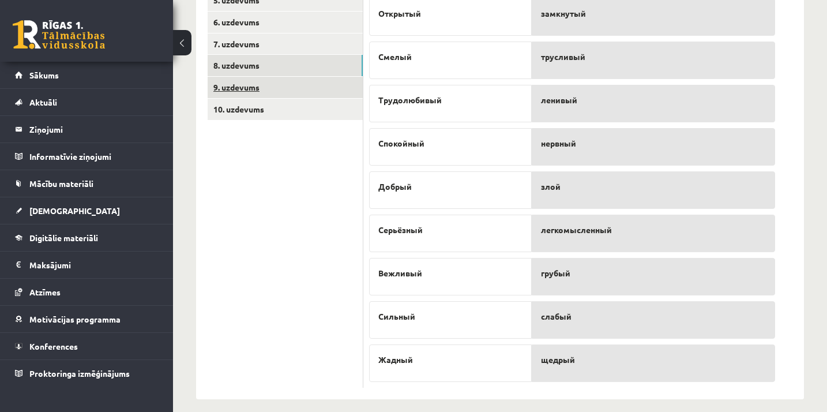
click at [333, 86] on link "9. uzdevums" at bounding box center [285, 87] width 155 height 21
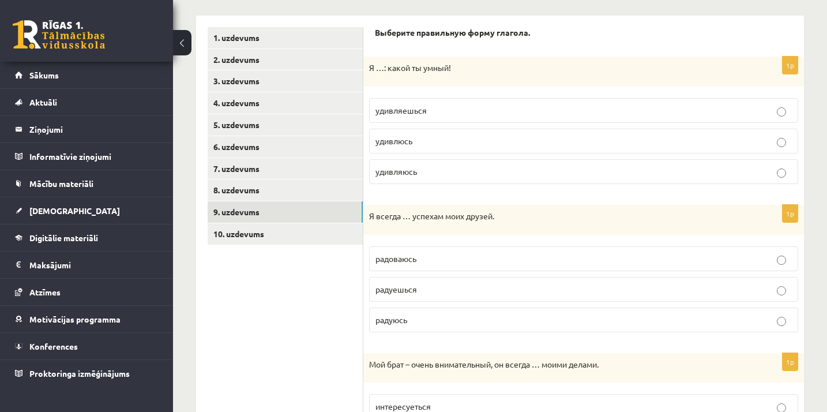
scroll to position [190, 0]
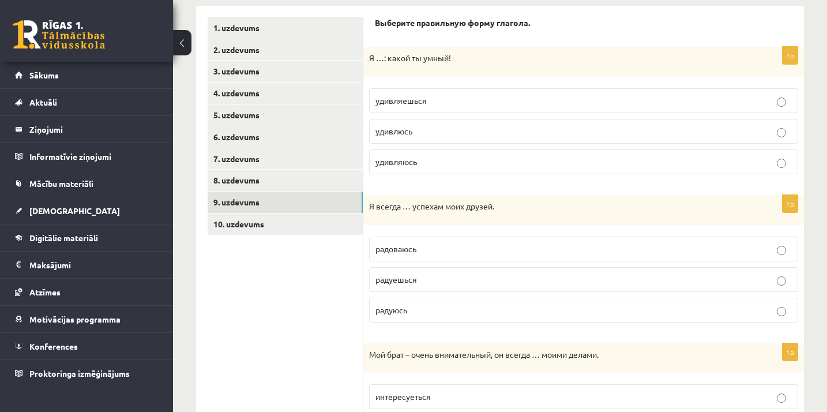
click at [448, 134] on p "удивлюсь" at bounding box center [584, 131] width 417 height 12
click at [442, 164] on p "удивляюсь" at bounding box center [584, 162] width 417 height 12
click at [452, 314] on p "радуюсь" at bounding box center [584, 310] width 417 height 12
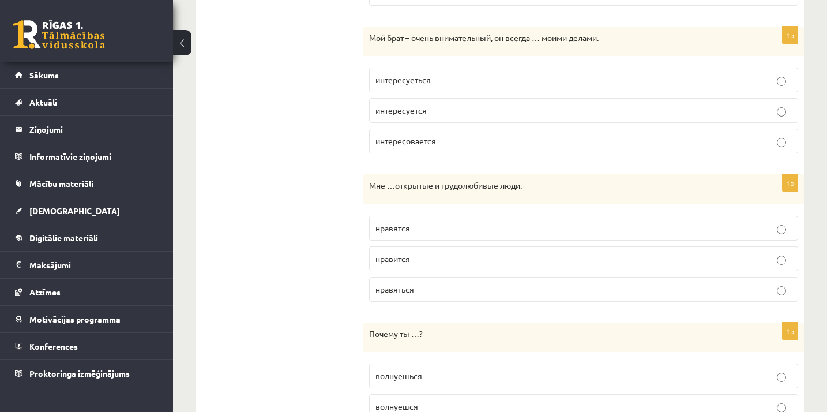
scroll to position [509, 0]
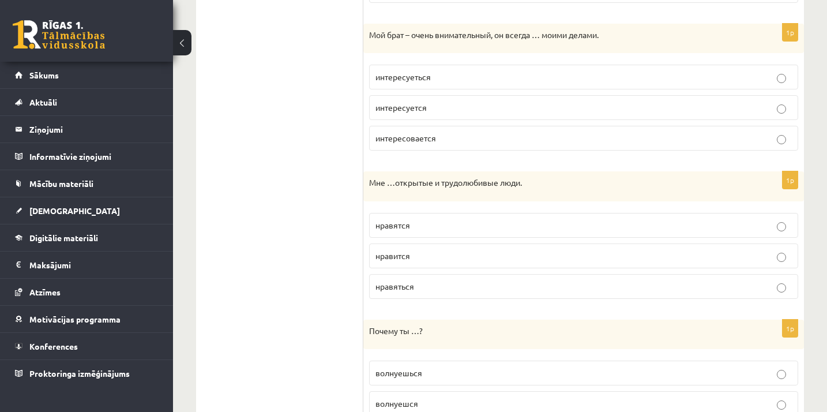
click at [471, 77] on p "интересуеться" at bounding box center [584, 77] width 417 height 12
click at [437, 224] on p "нравятся" at bounding box center [584, 225] width 417 height 12
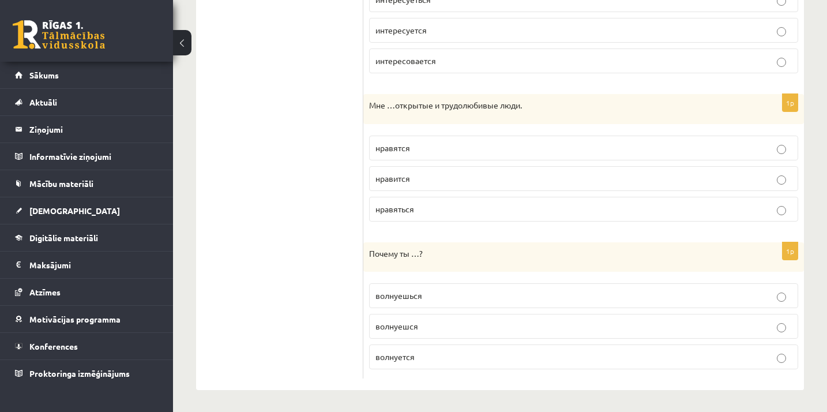
scroll to position [586, 0]
click at [428, 298] on p "волнуешься" at bounding box center [584, 296] width 417 height 12
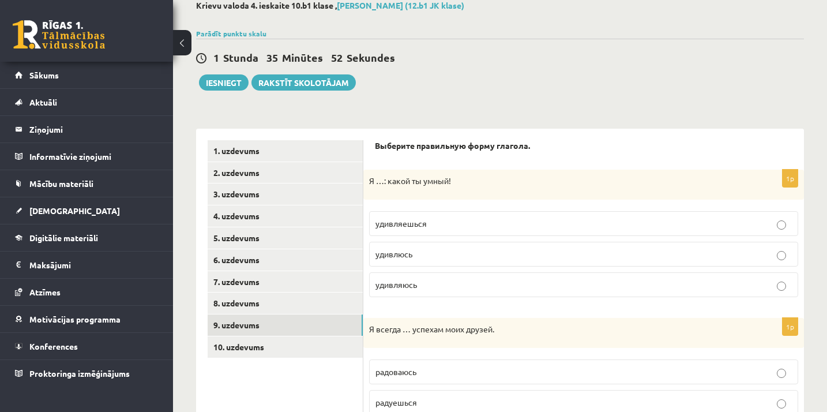
scroll to position [60, 0]
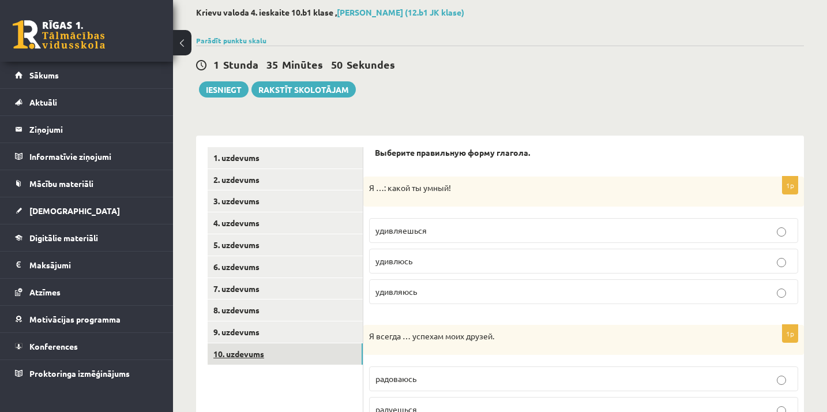
click at [282, 350] on link "10. uzdevums" at bounding box center [285, 353] width 155 height 21
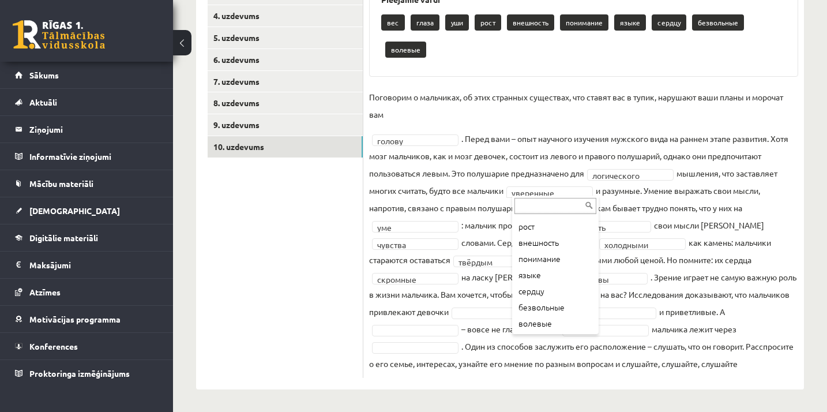
scroll to position [62, 0]
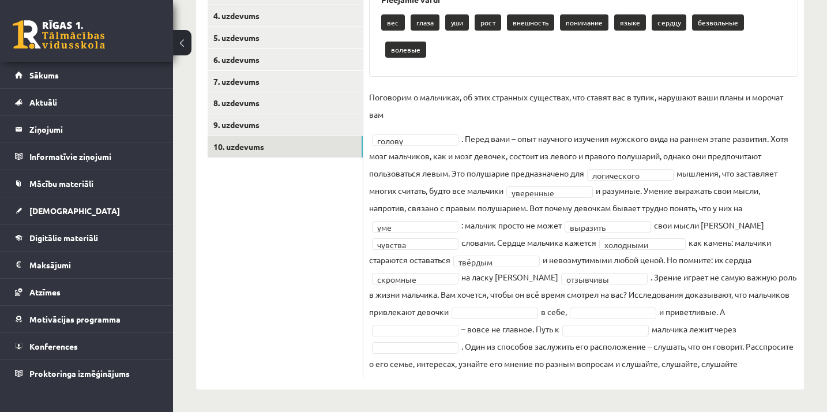
click at [617, 234] on fieldset "**********" at bounding box center [583, 230] width 429 height 284
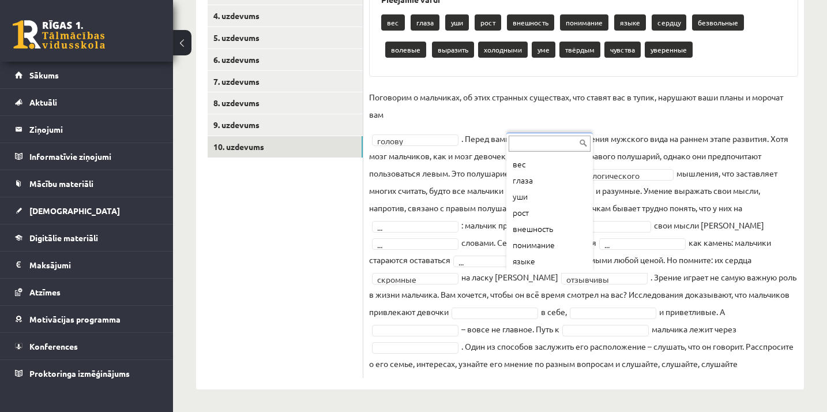
scroll to position [0, 0]
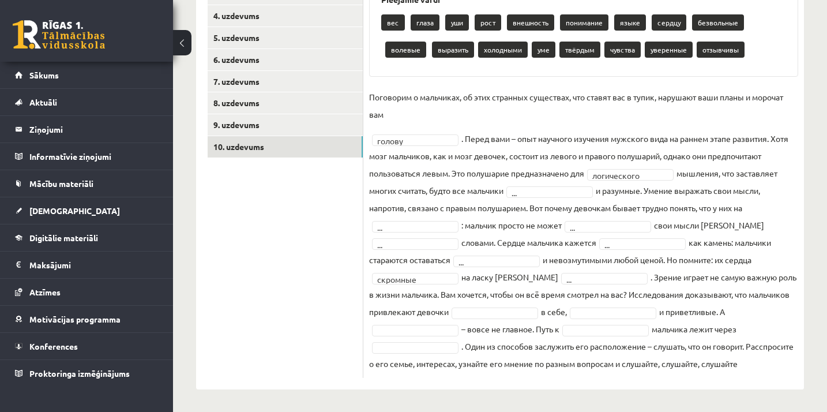
click at [440, 283] on fieldset "**********" at bounding box center [583, 230] width 429 height 284
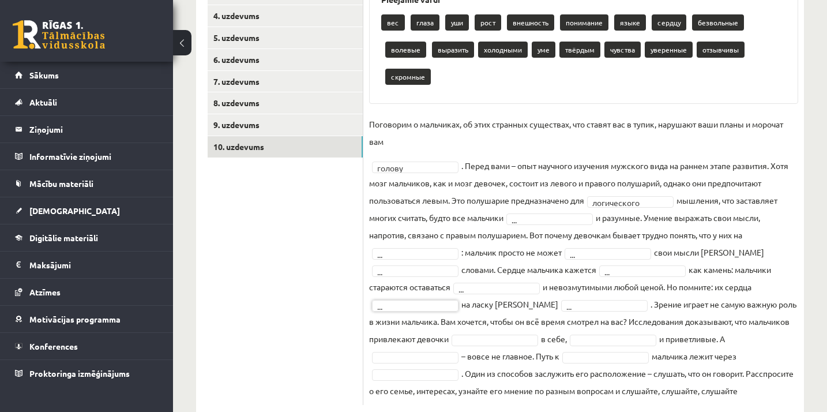
click at [534, 211] on fieldset "**********" at bounding box center [583, 257] width 429 height 284
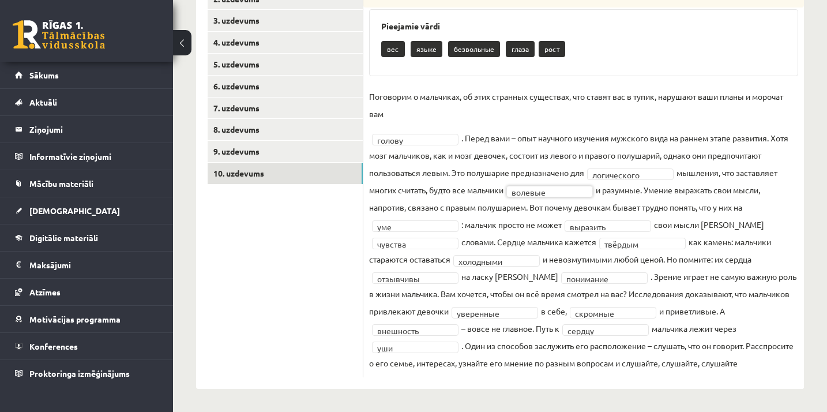
scroll to position [240, 0]
click at [809, 178] on div "Krievu valoda 4. ieskaite 10.b1 klase , Anastasija Jukoviča (12.b1 JK klase) Pa…" at bounding box center [500, 108] width 654 height 608
click at [811, 179] on div "Krievu valoda 4. ieskaite 10.b1 klase , Anastasija Jukoviča (12.b1 JK klase) Pa…" at bounding box center [500, 108] width 654 height 608
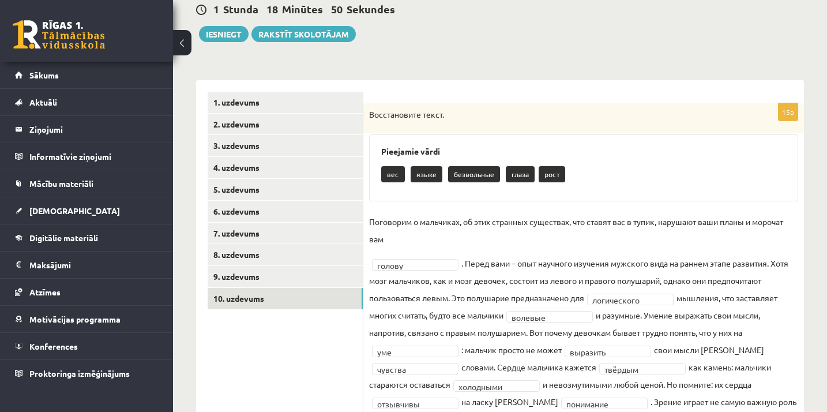
scroll to position [93, 0]
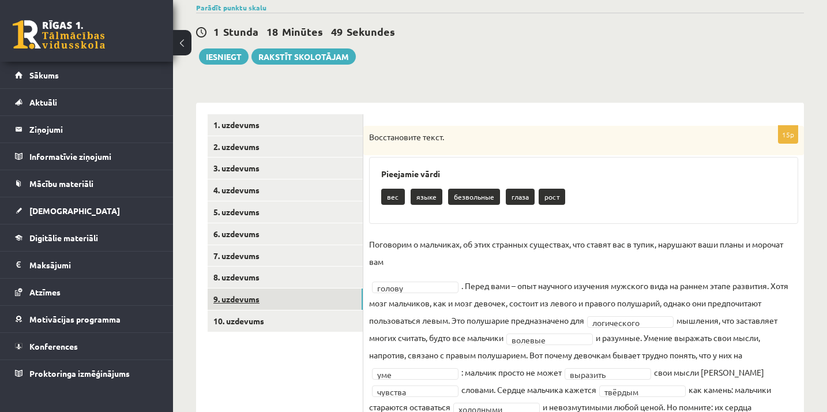
click at [319, 297] on link "9. uzdevums" at bounding box center [285, 298] width 155 height 21
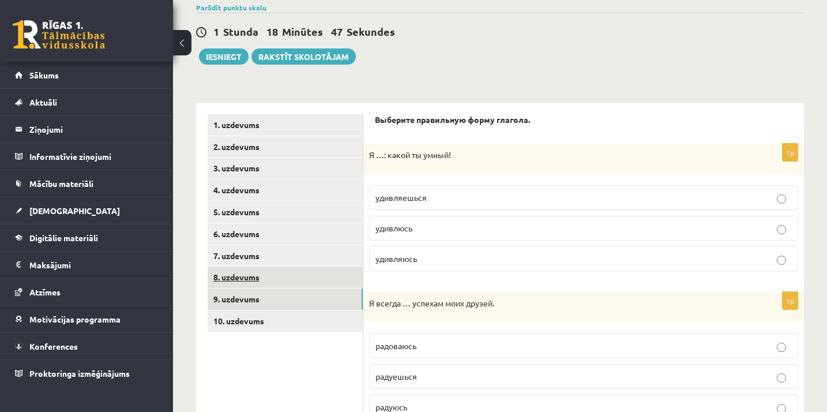
click at [274, 271] on link "8. uzdevums" at bounding box center [285, 277] width 155 height 21
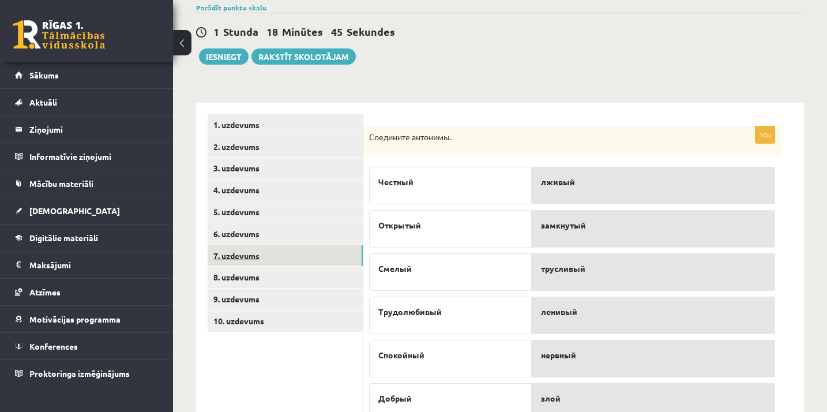
click at [276, 249] on link "7. uzdevums" at bounding box center [285, 255] width 155 height 21
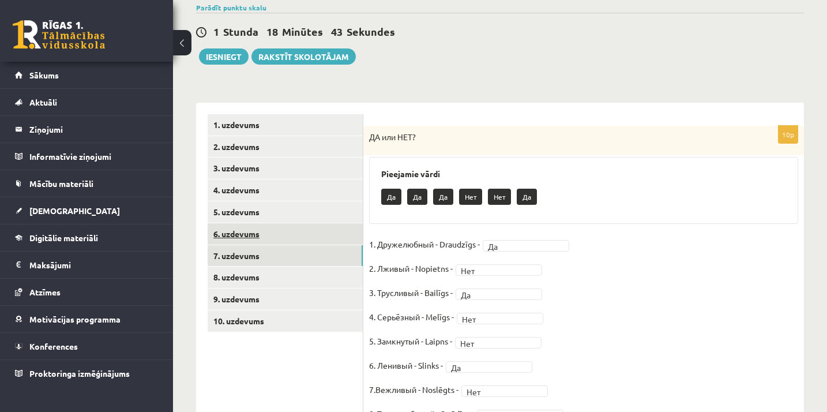
click at [294, 234] on link "6. uzdevums" at bounding box center [285, 233] width 155 height 21
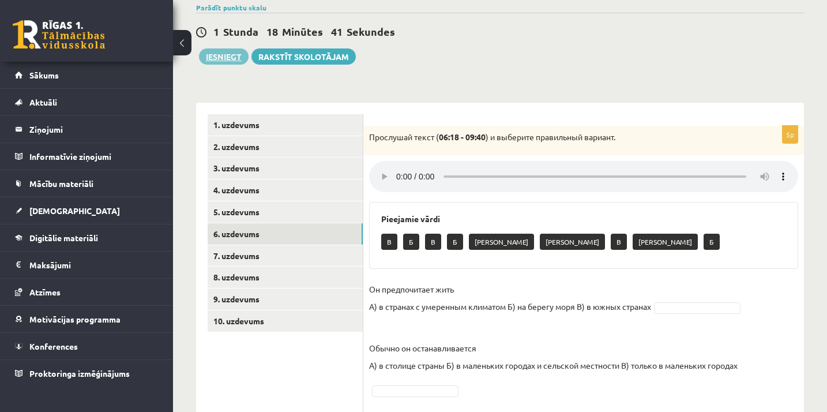
click at [225, 57] on button "Iesniegt" at bounding box center [224, 56] width 50 height 16
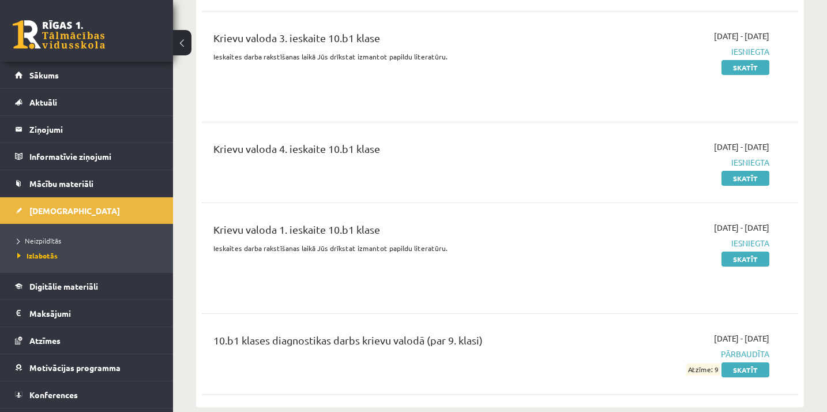
scroll to position [633, 0]
click at [45, 244] on link "Neizpildītās" at bounding box center [89, 240] width 144 height 10
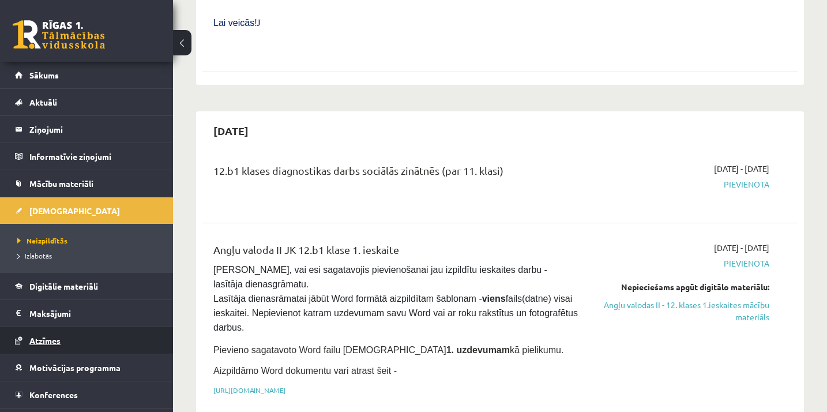
click at [54, 346] on link "Atzīmes" at bounding box center [87, 340] width 144 height 27
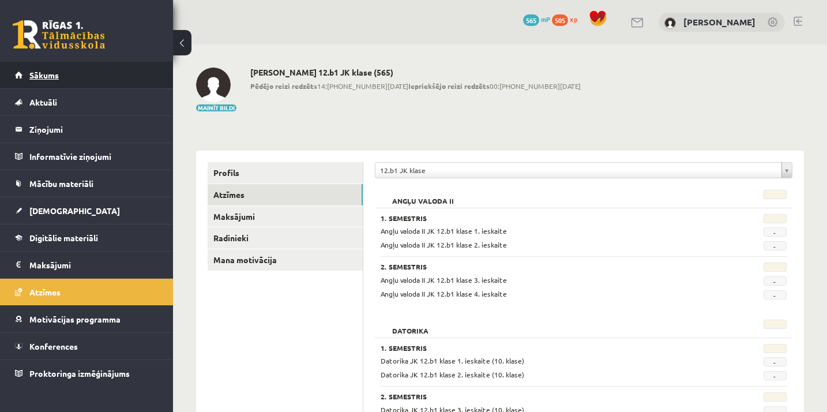
click at [60, 74] on link "Sākums" at bounding box center [87, 75] width 144 height 27
